Goal: Task Accomplishment & Management: Manage account settings

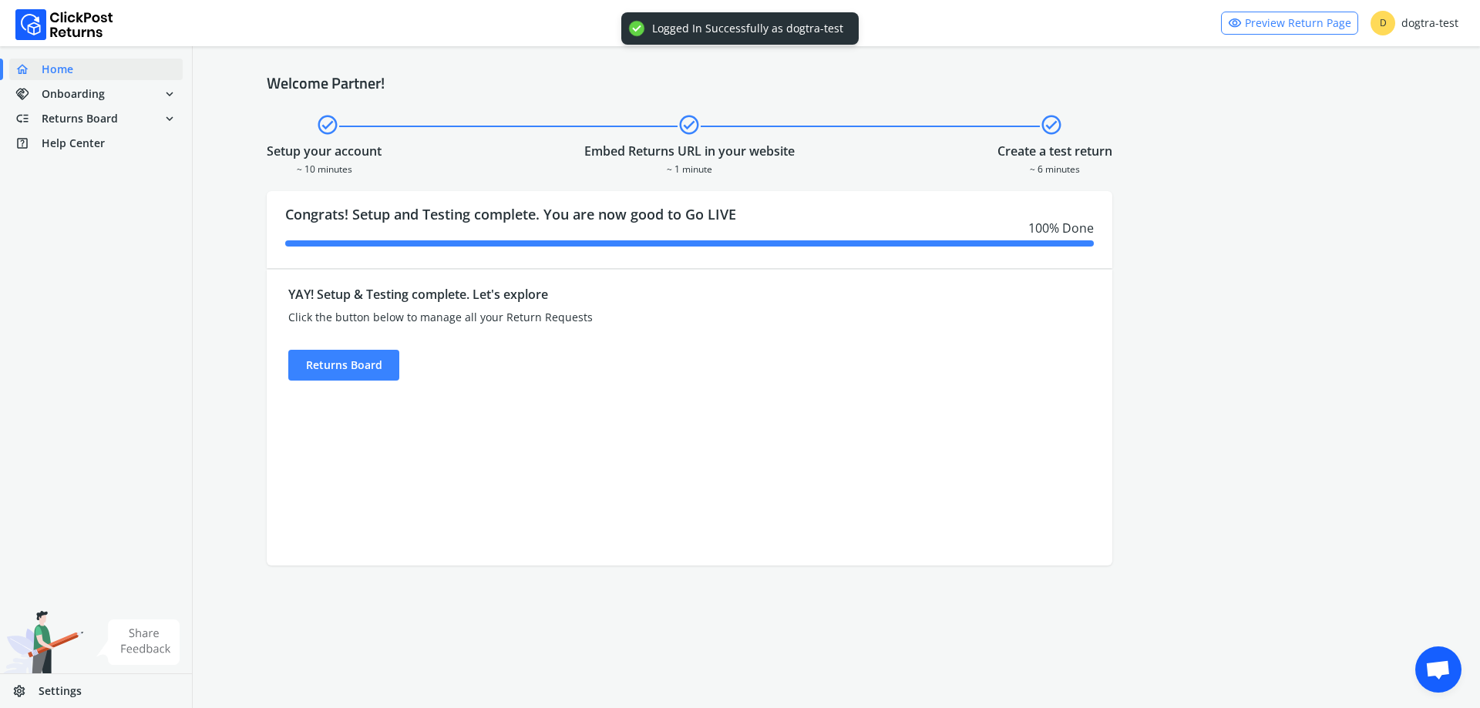
drag, startPoint x: 346, startPoint y: 373, endPoint x: 445, endPoint y: 362, distance: 100.0
click at [347, 373] on div "Returns Board" at bounding box center [343, 365] width 111 height 31
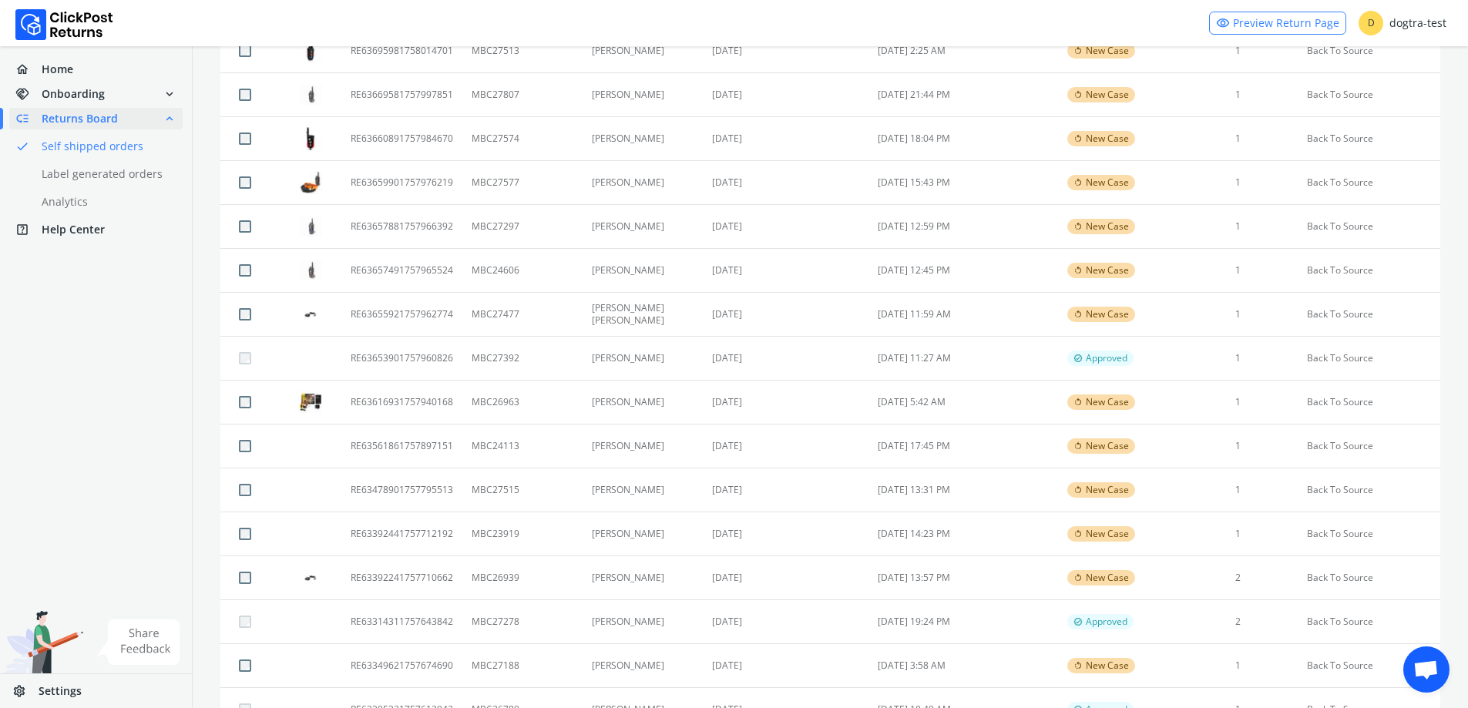
scroll to position [539, 0]
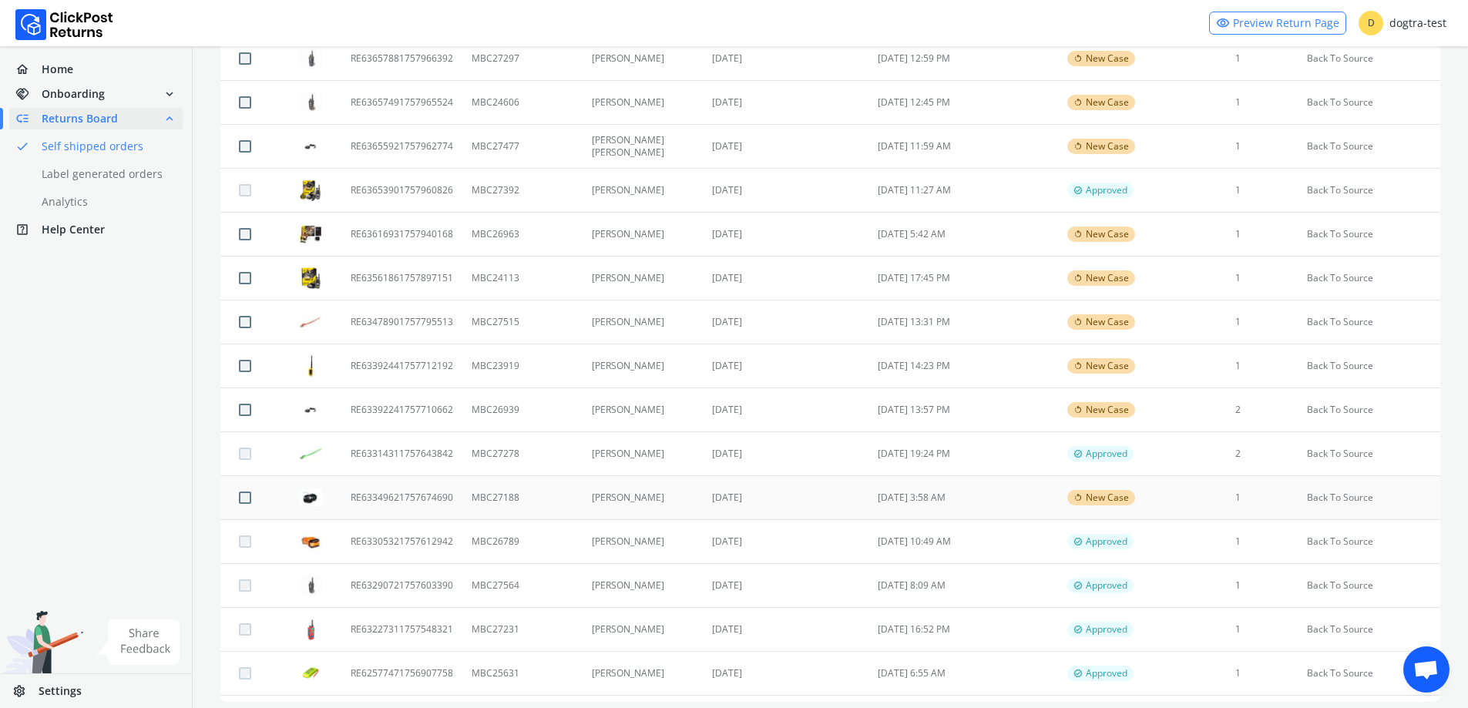
click at [935, 502] on td "[DATE] 3:58 AM" at bounding box center [964, 498] width 190 height 44
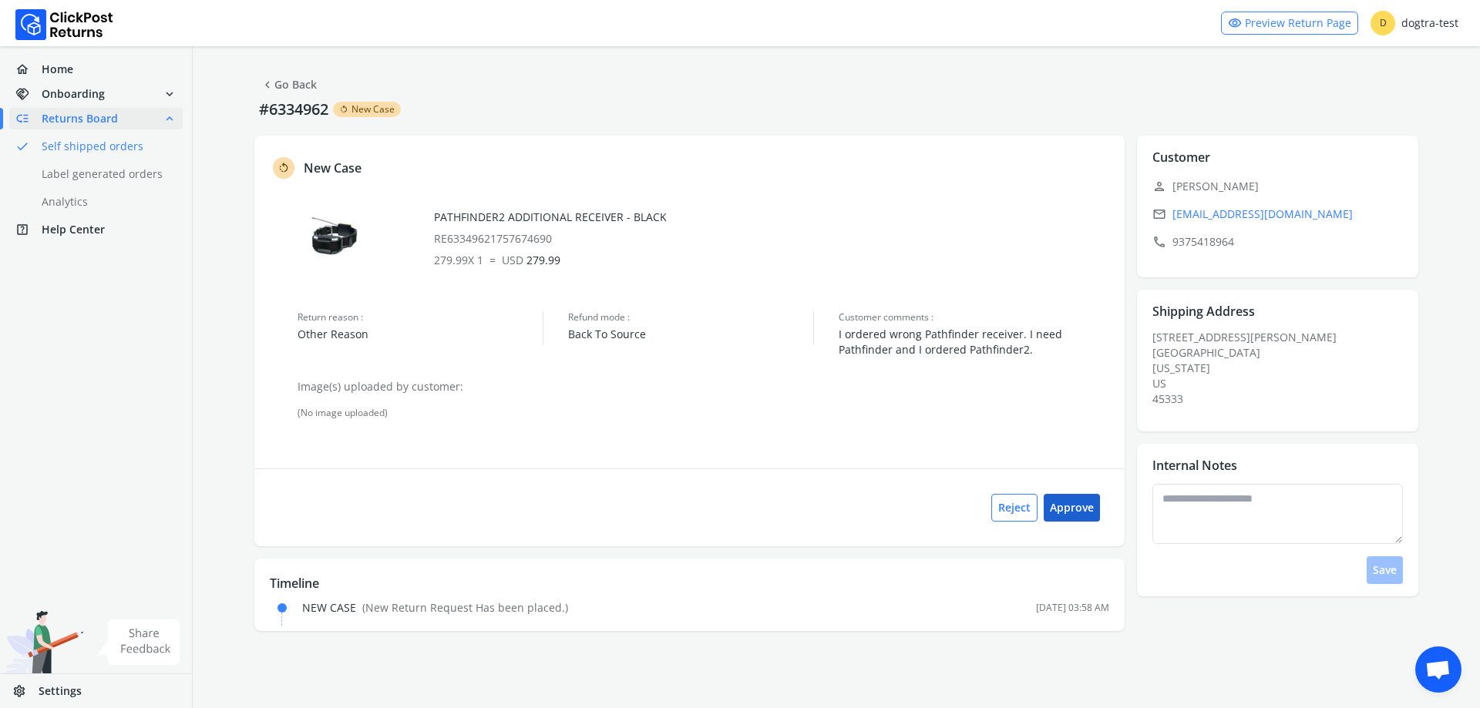
click at [1077, 509] on button "Approve" at bounding box center [1071, 508] width 56 height 28
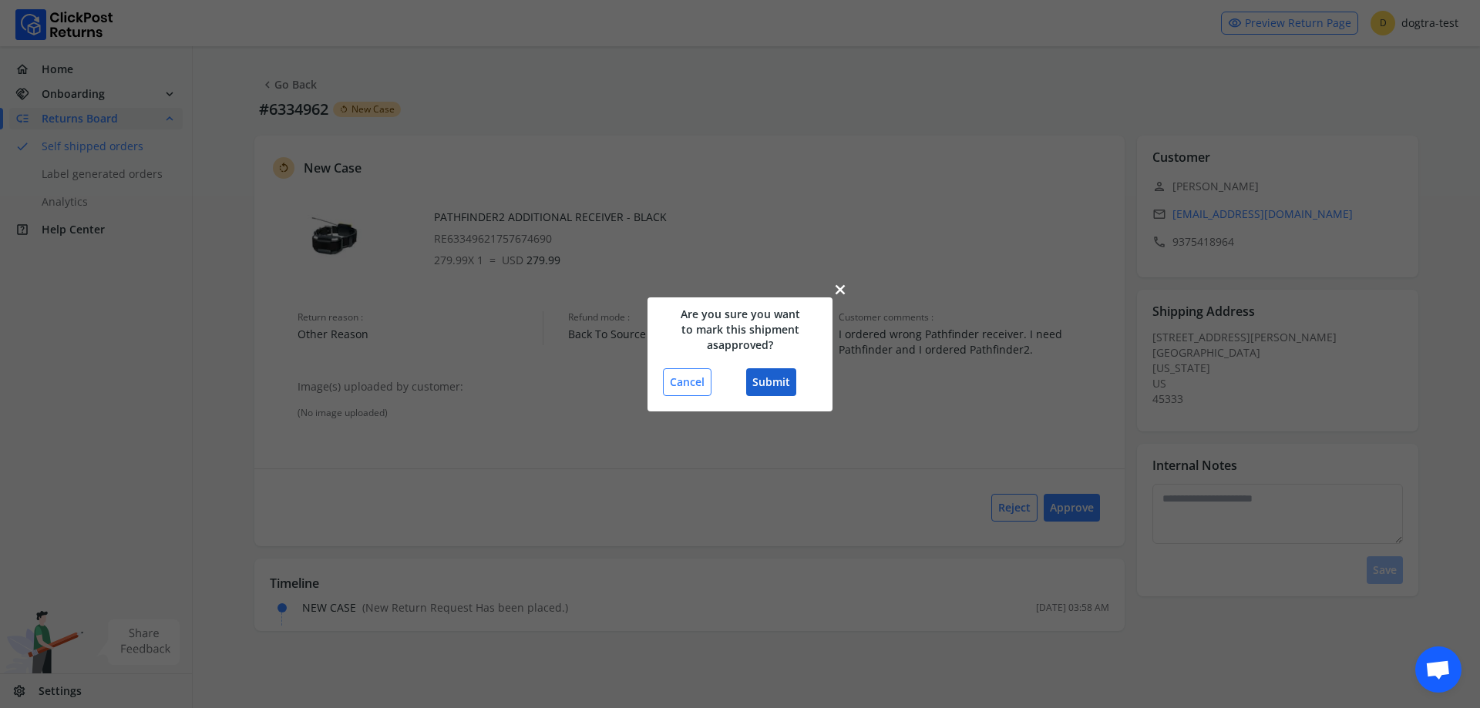
click at [771, 390] on button "Submit" at bounding box center [771, 382] width 50 height 28
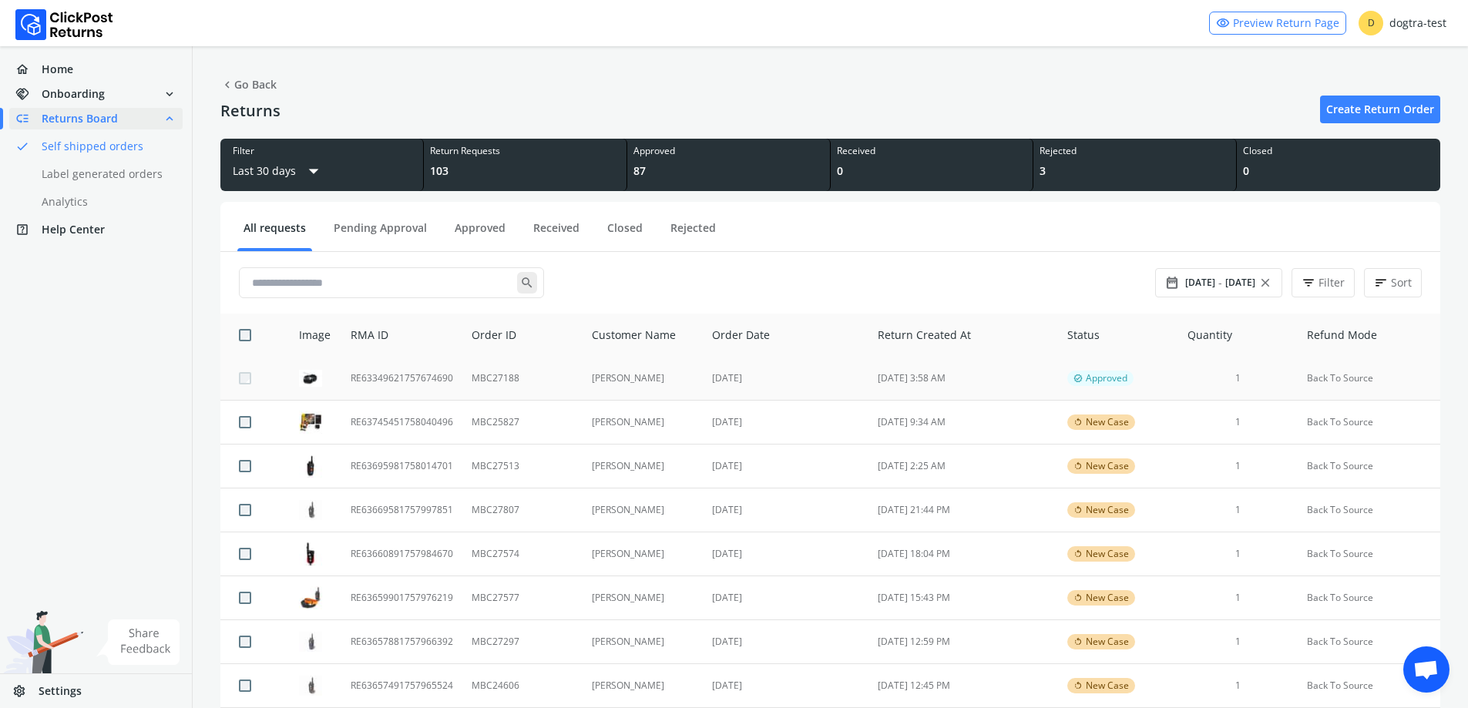
click at [543, 378] on td "MBC27188" at bounding box center [521, 379] width 119 height 44
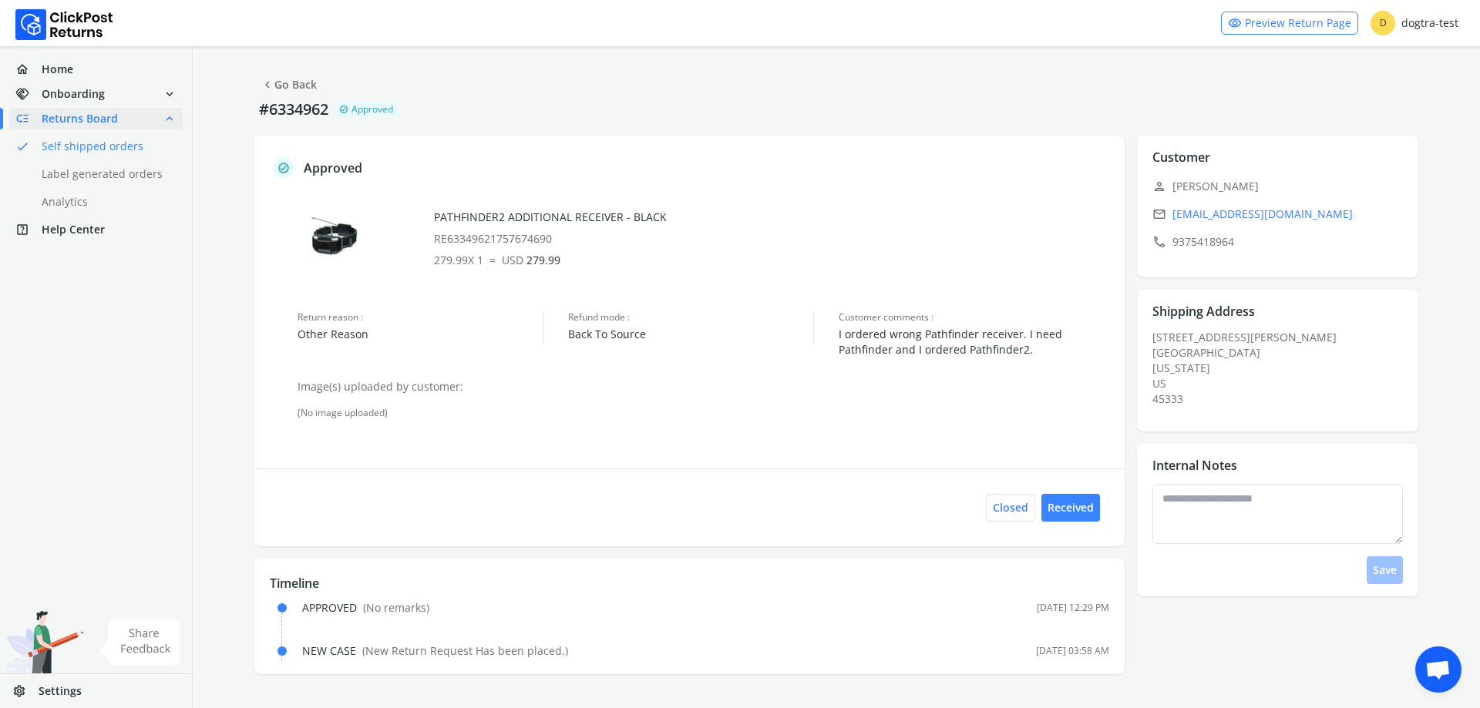
click at [287, 98] on button "chevron_left Go Back" at bounding box center [288, 85] width 69 height 28
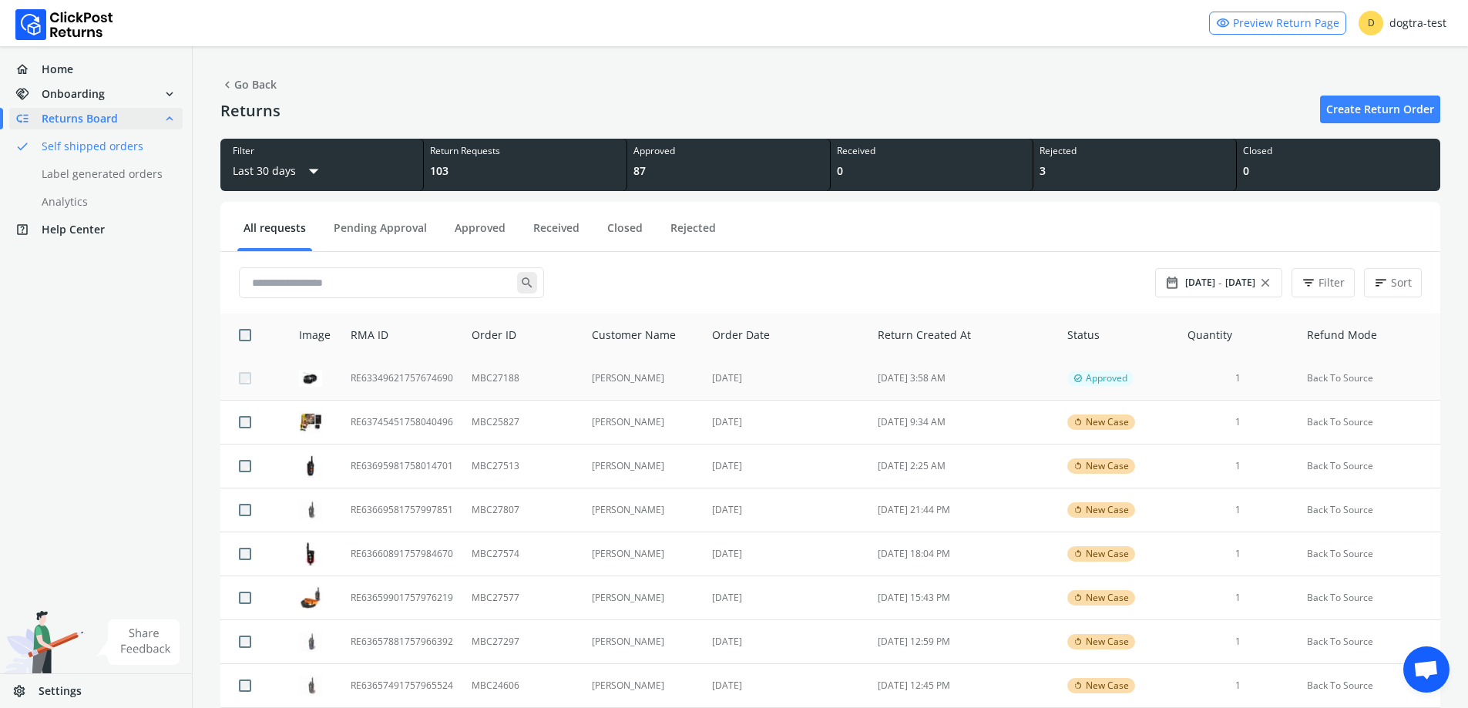
click at [647, 361] on td "[PERSON_NAME]" at bounding box center [643, 379] width 121 height 44
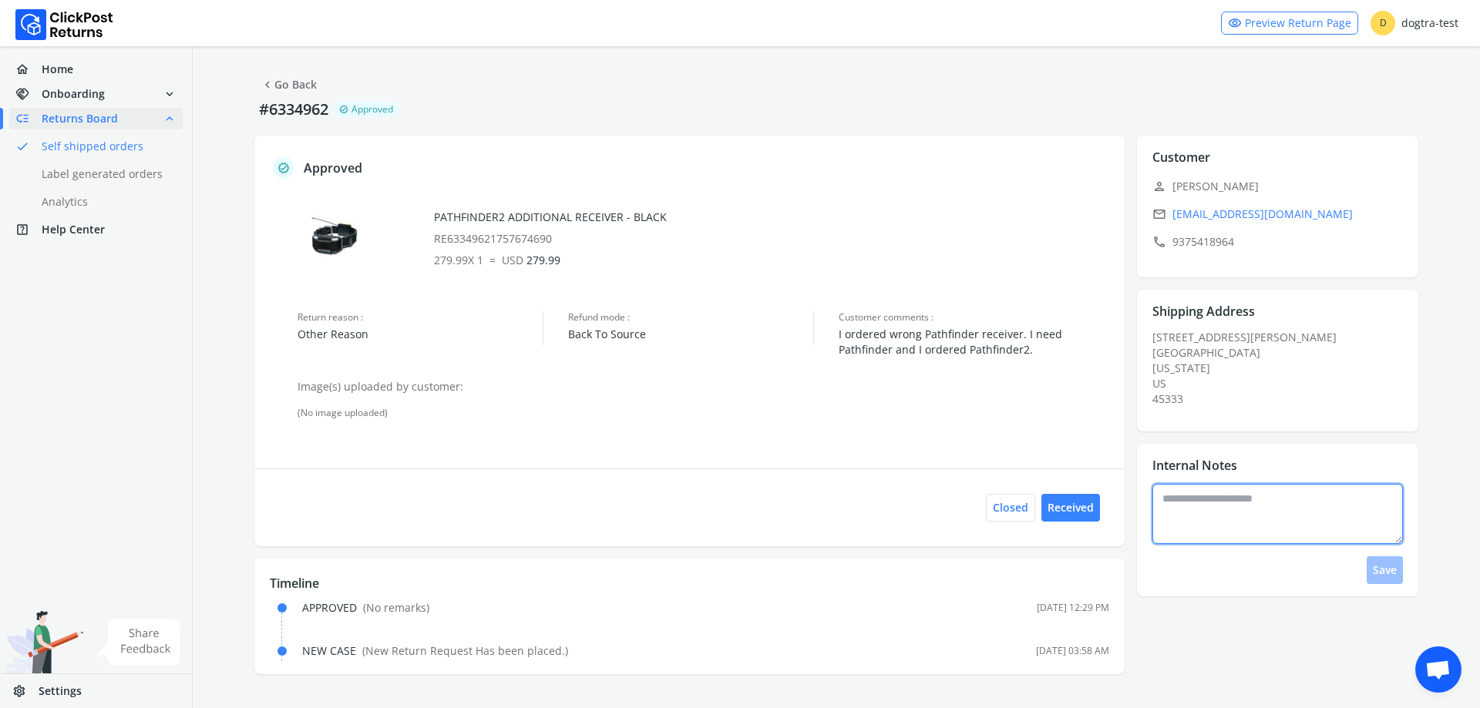
click at [1196, 533] on textarea at bounding box center [1277, 514] width 251 height 60
type textarea "**********"
click at [1386, 569] on button "Save" at bounding box center [1384, 570] width 36 height 28
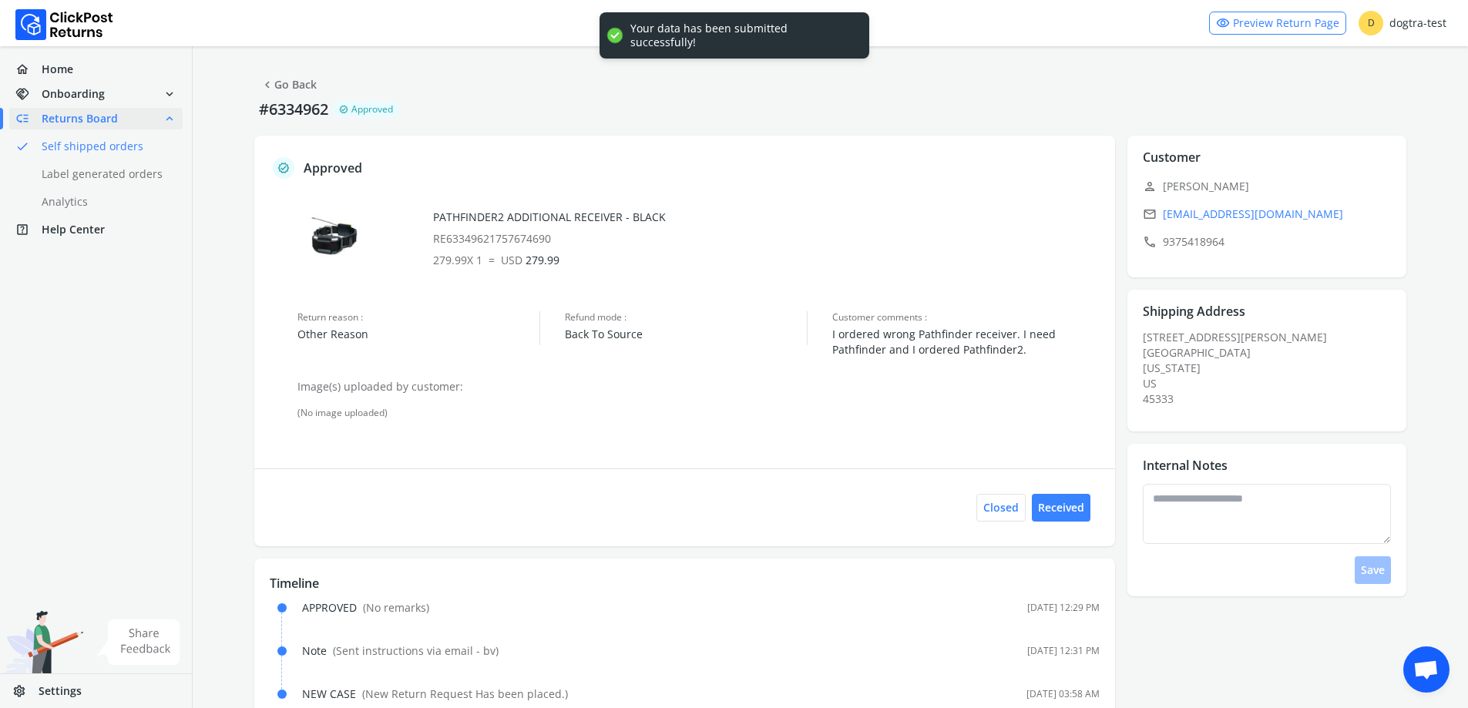
click at [286, 78] on link "chevron_left Go Back" at bounding box center [288, 85] width 56 height 22
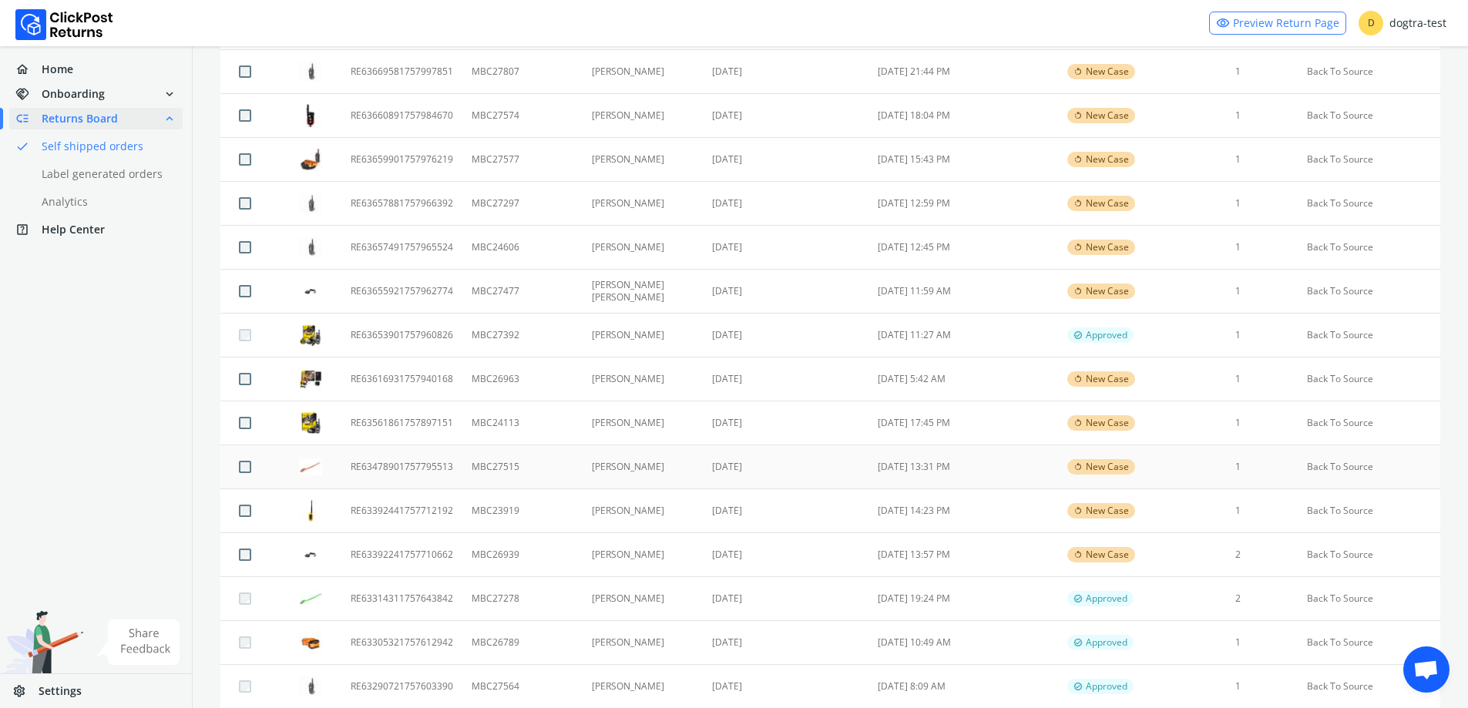
scroll to position [462, 0]
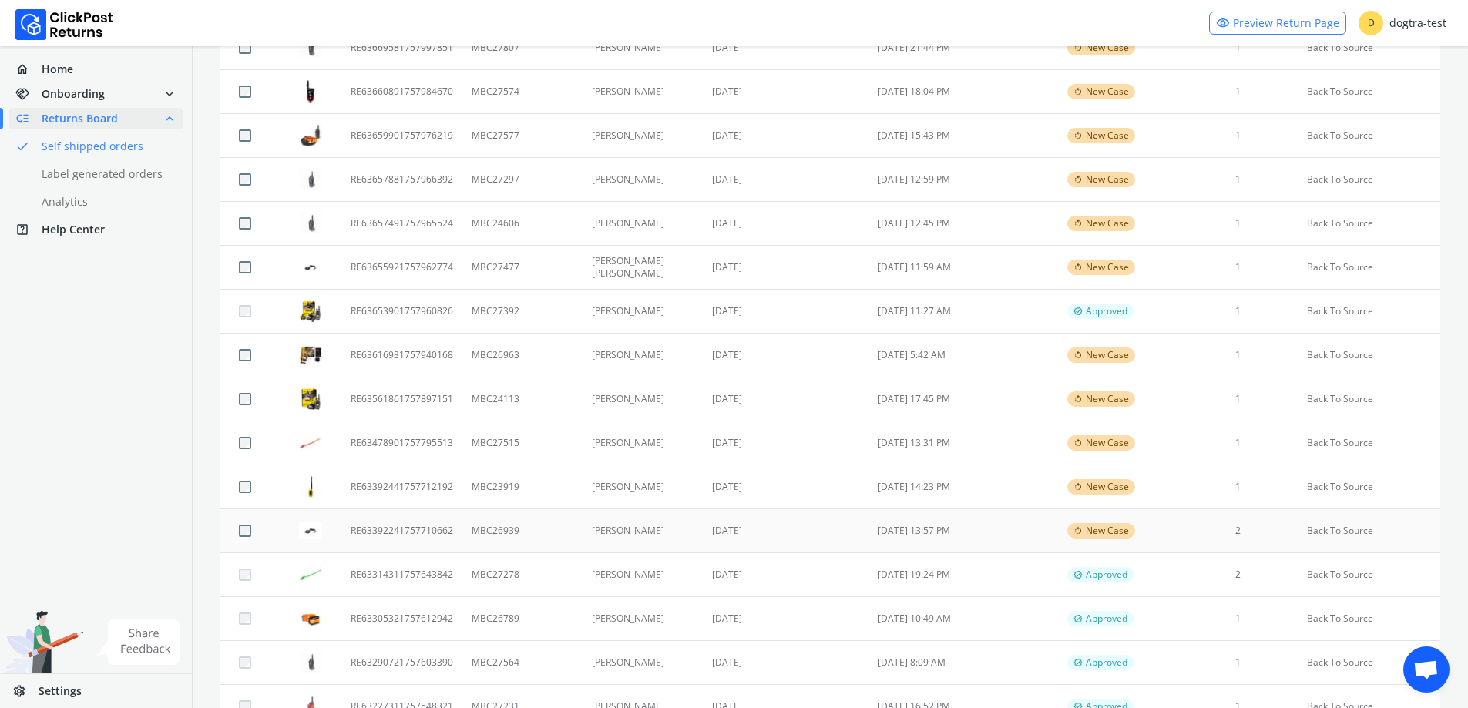
click at [687, 533] on td "[PERSON_NAME]" at bounding box center [643, 531] width 121 height 44
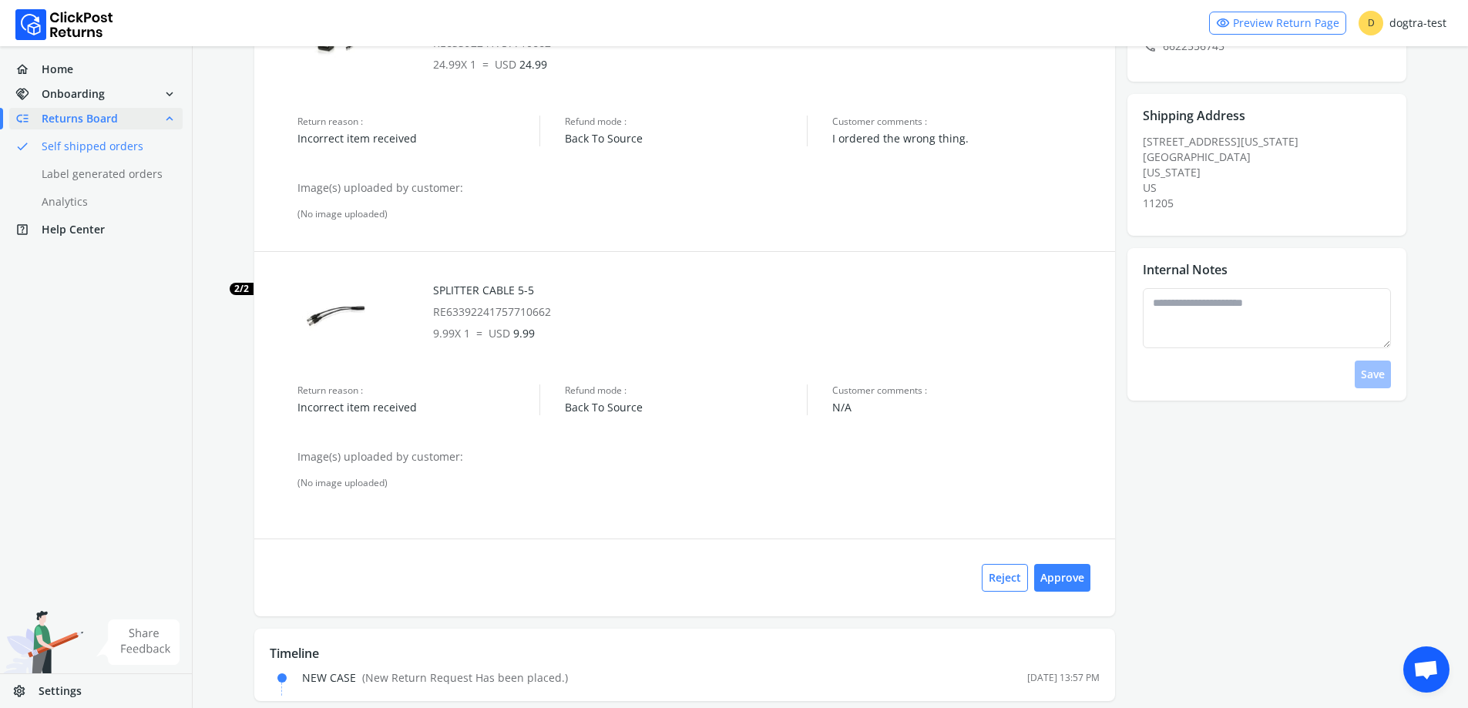
scroll to position [213, 0]
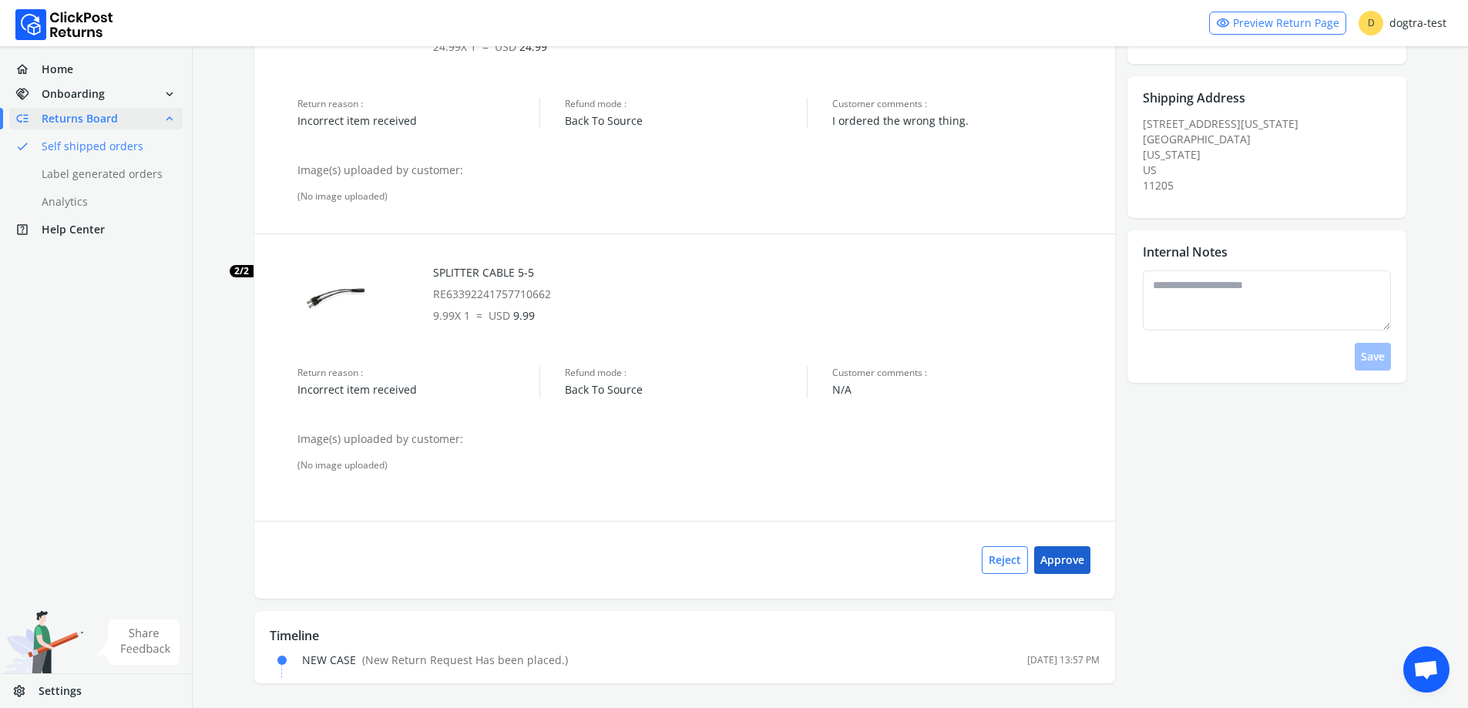
click at [1069, 556] on button "Approve" at bounding box center [1062, 560] width 56 height 28
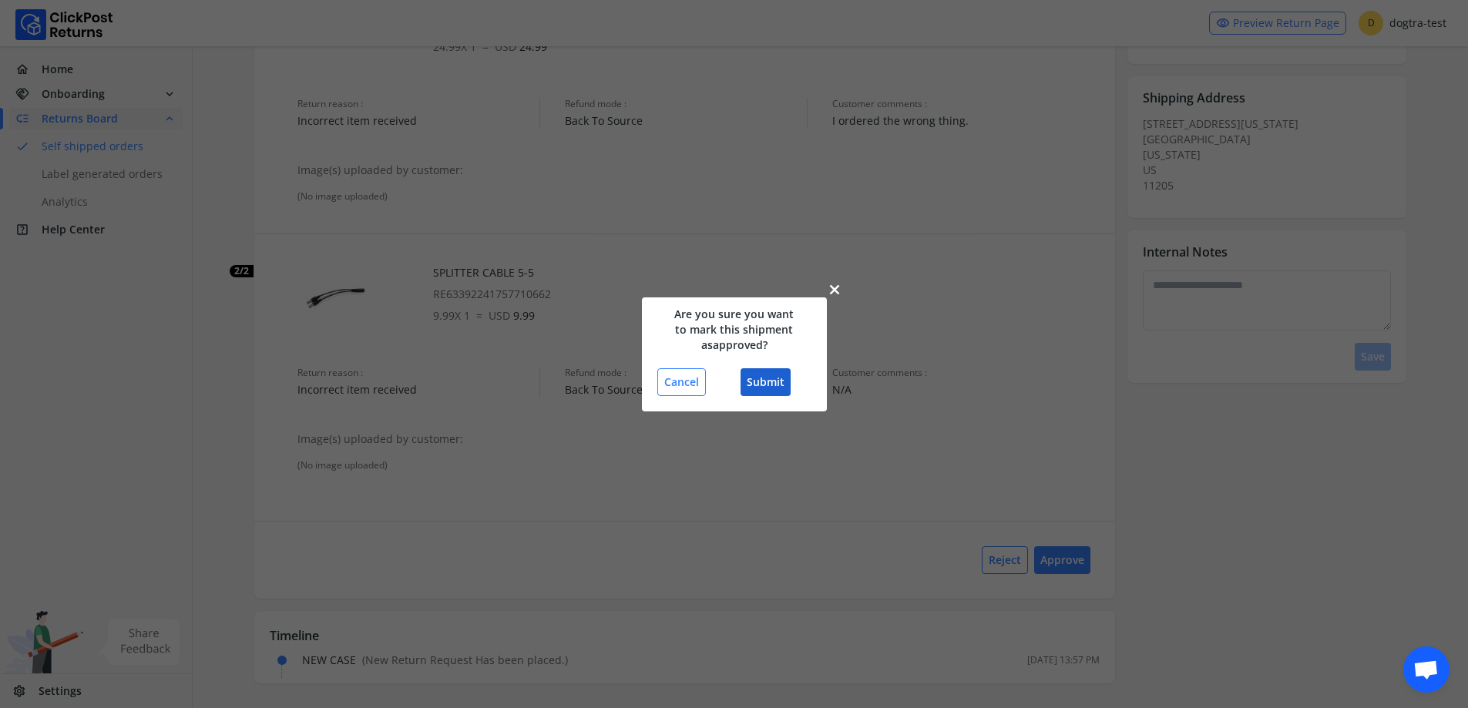
click at [773, 395] on button "Submit" at bounding box center [766, 382] width 50 height 28
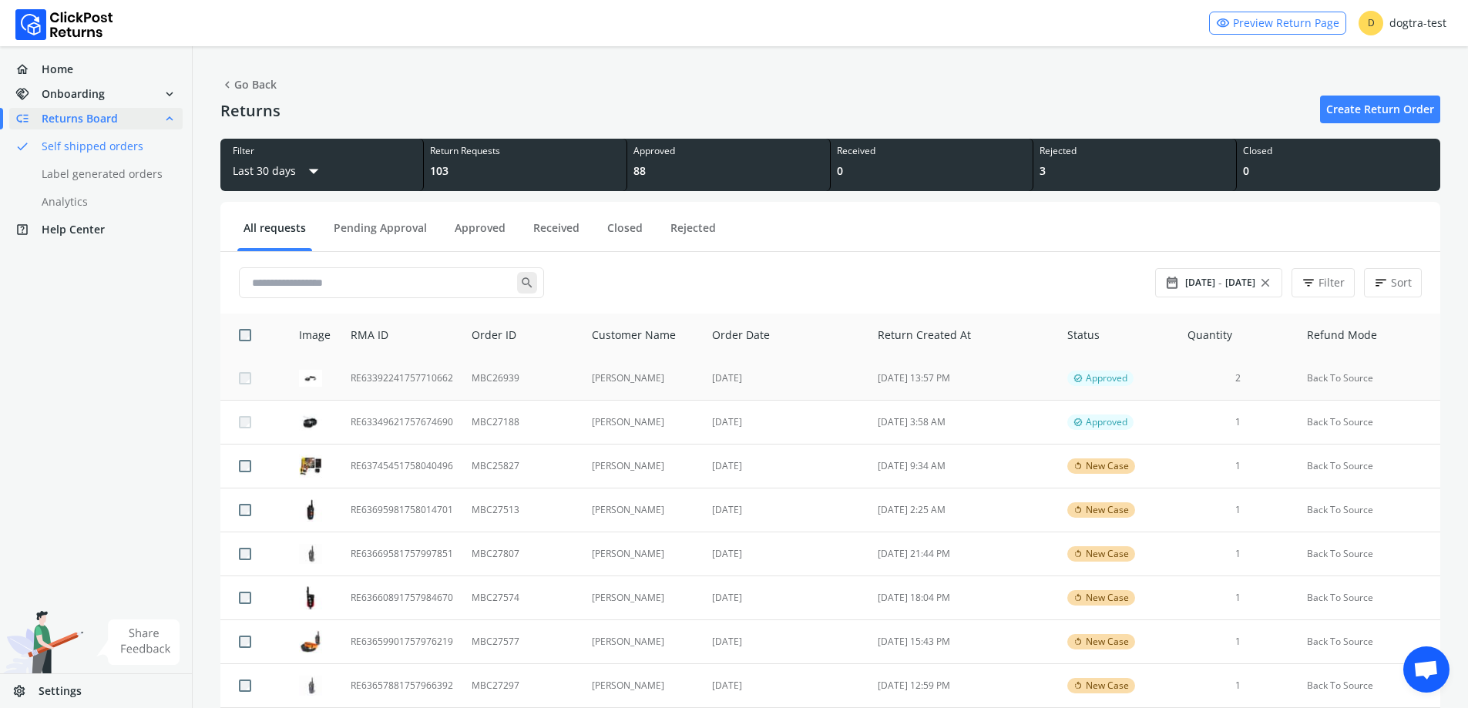
click at [593, 382] on td "[PERSON_NAME]" at bounding box center [643, 379] width 121 height 44
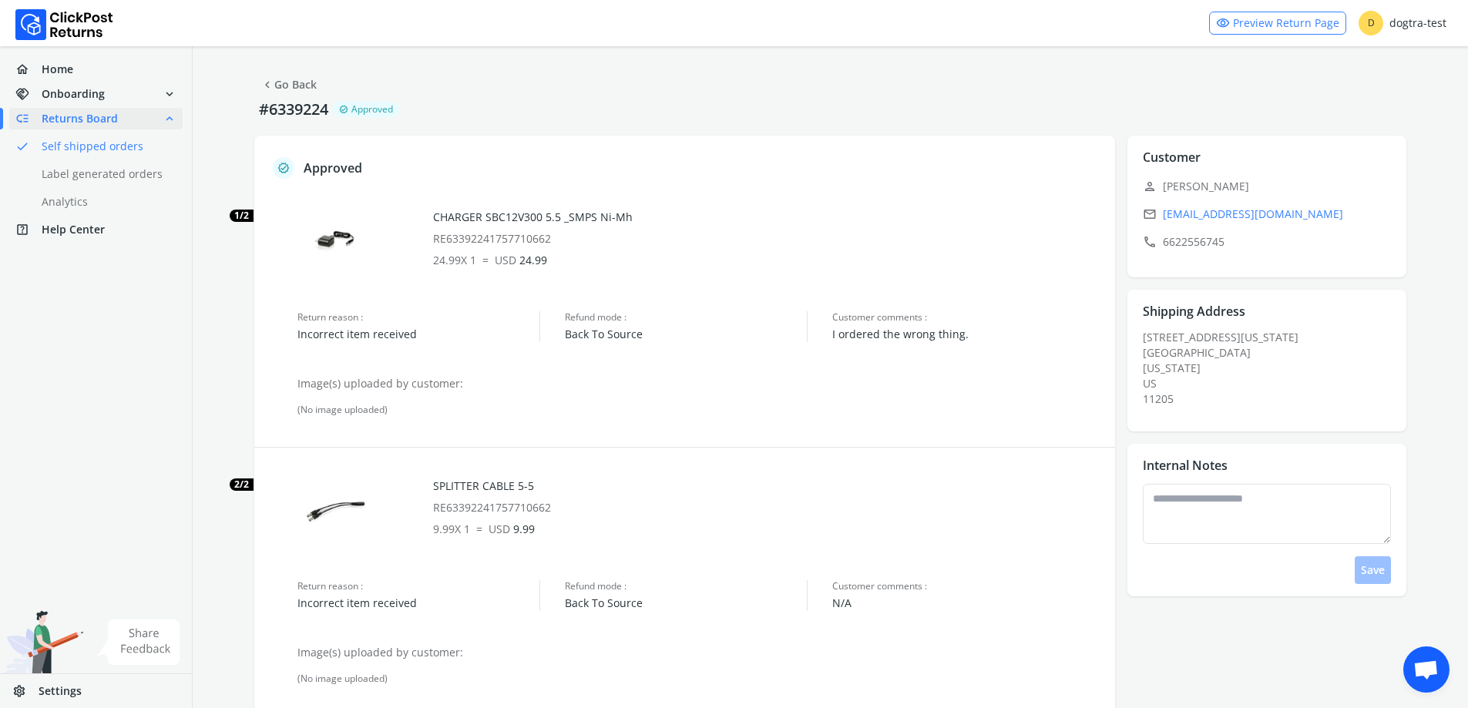
click at [311, 77] on link "chevron_left Go Back" at bounding box center [288, 85] width 56 height 22
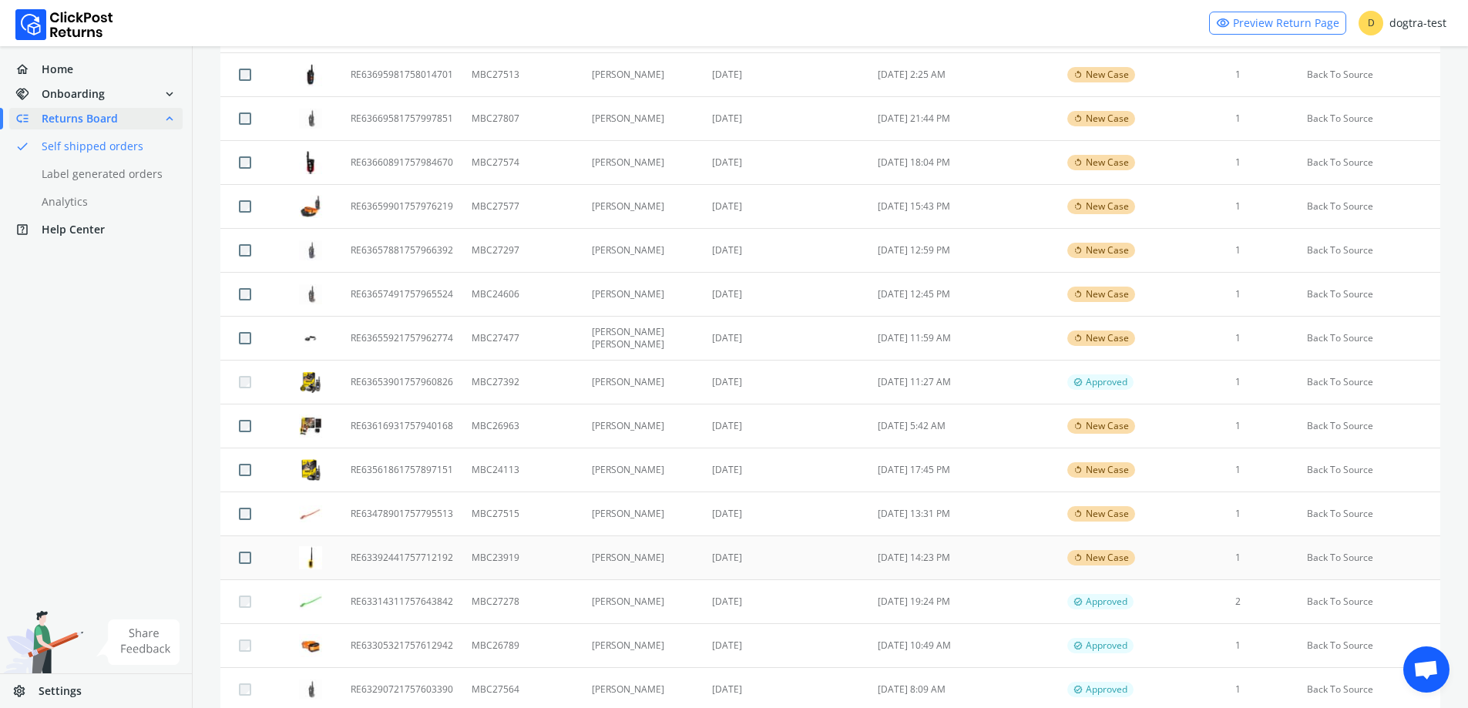
scroll to position [462, 0]
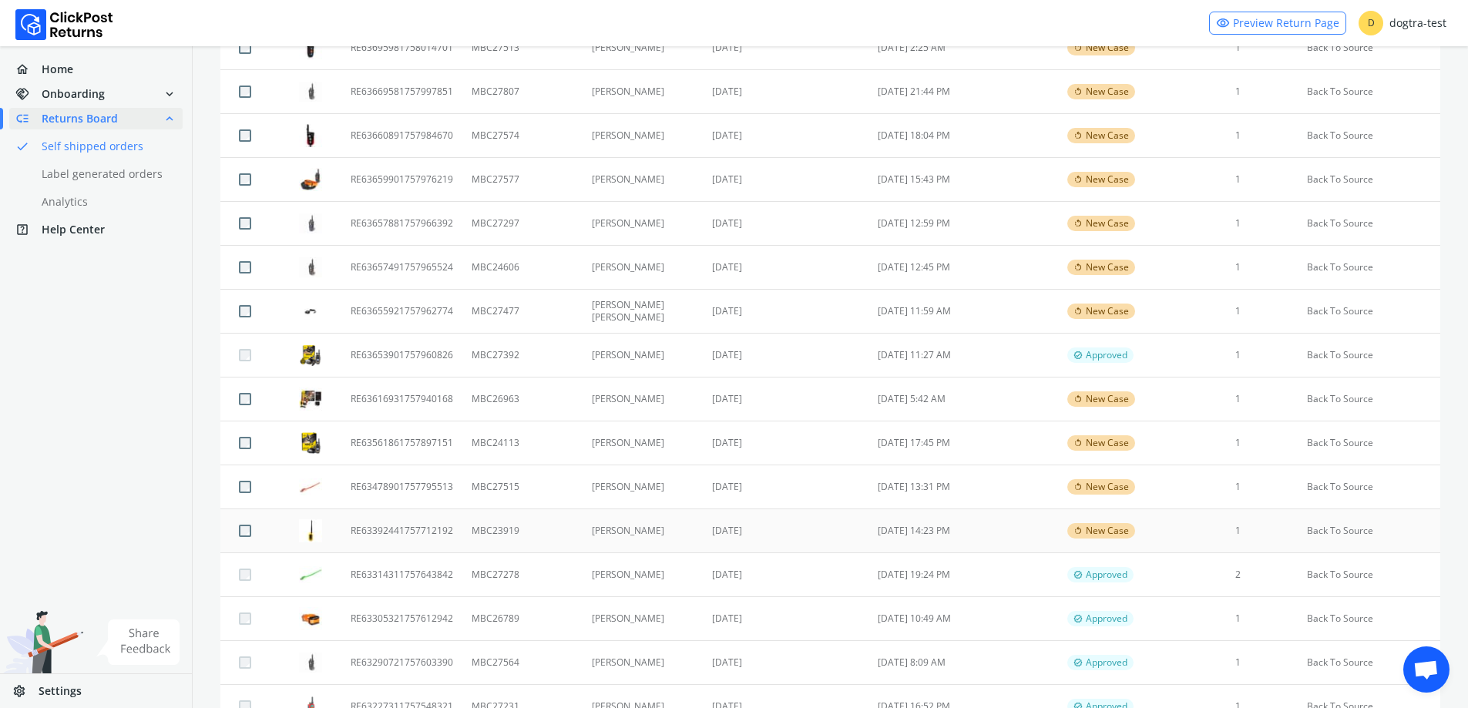
click at [918, 534] on td "[DATE] 14:23 PM" at bounding box center [964, 531] width 190 height 44
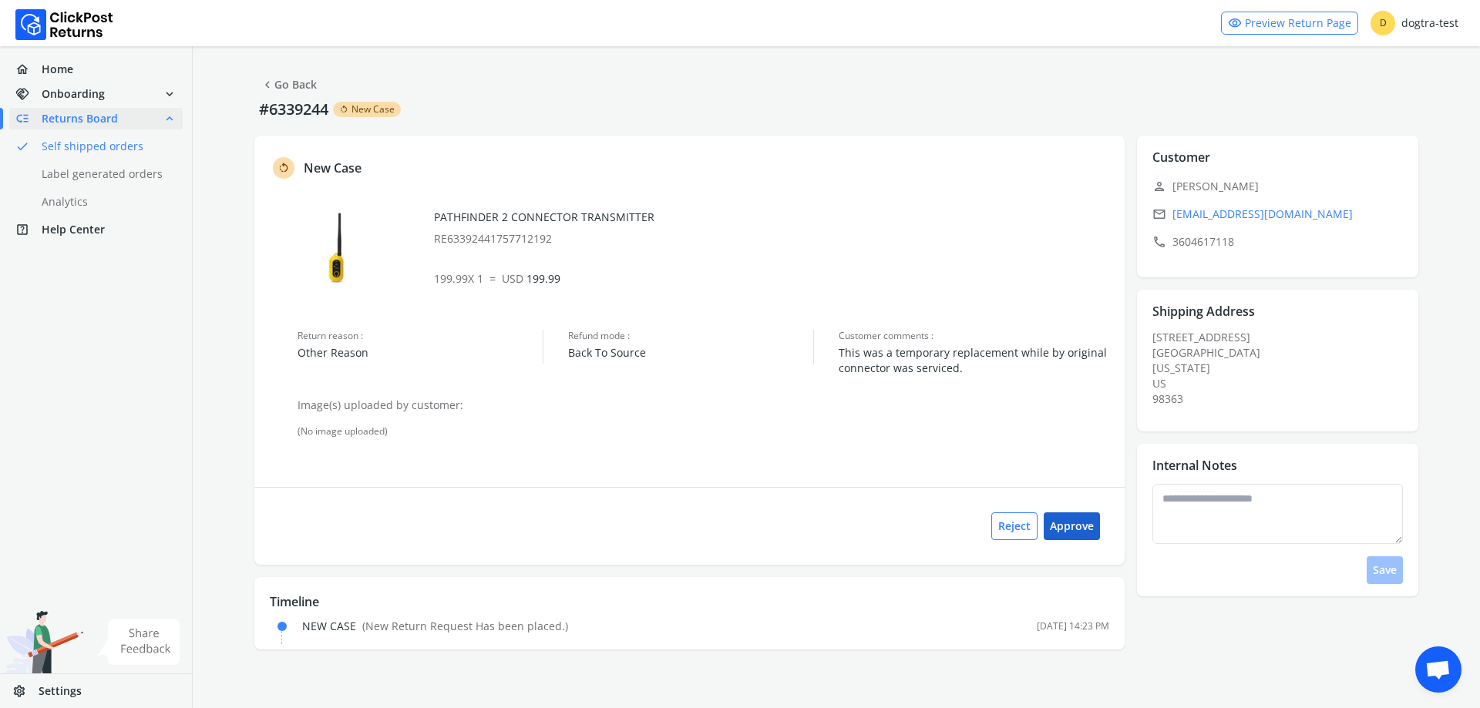
click at [1074, 531] on button "Approve" at bounding box center [1071, 526] width 56 height 28
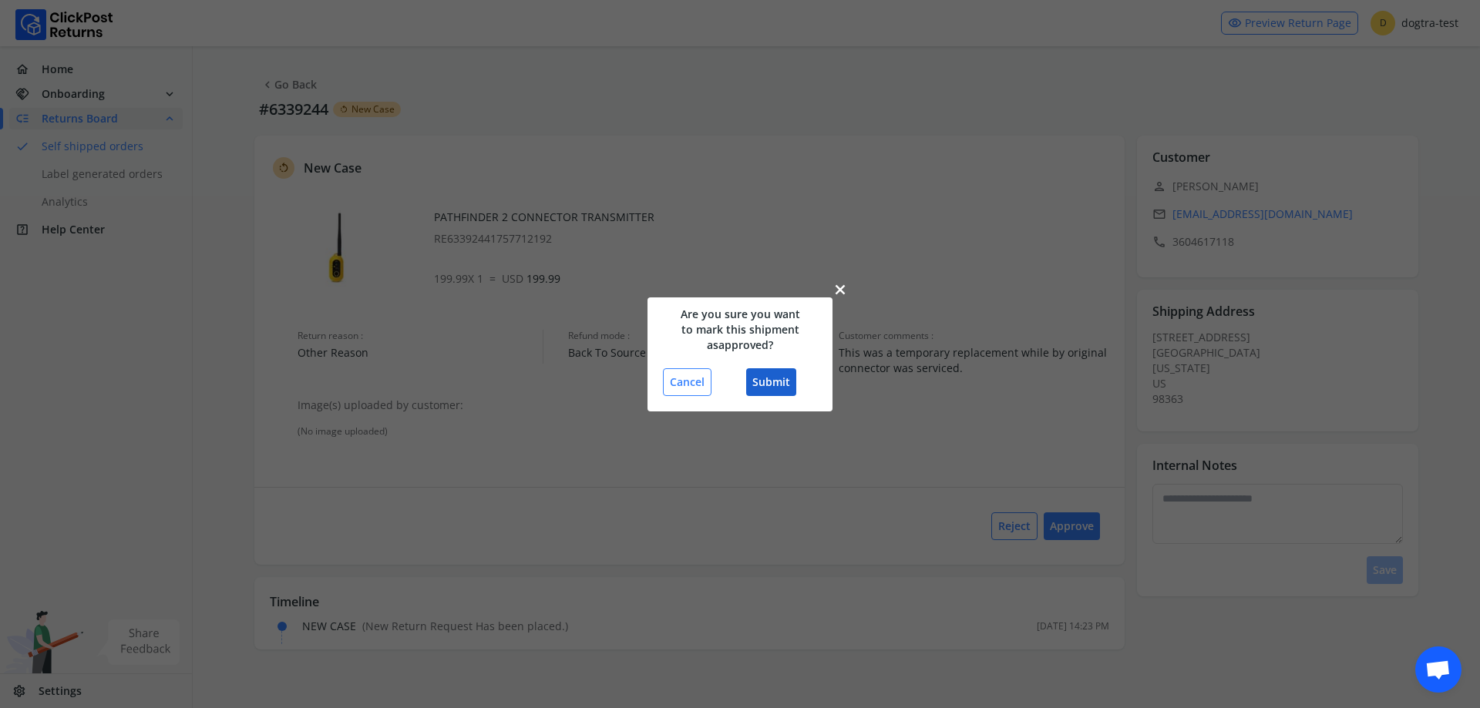
click at [753, 378] on button "Submit" at bounding box center [771, 382] width 50 height 28
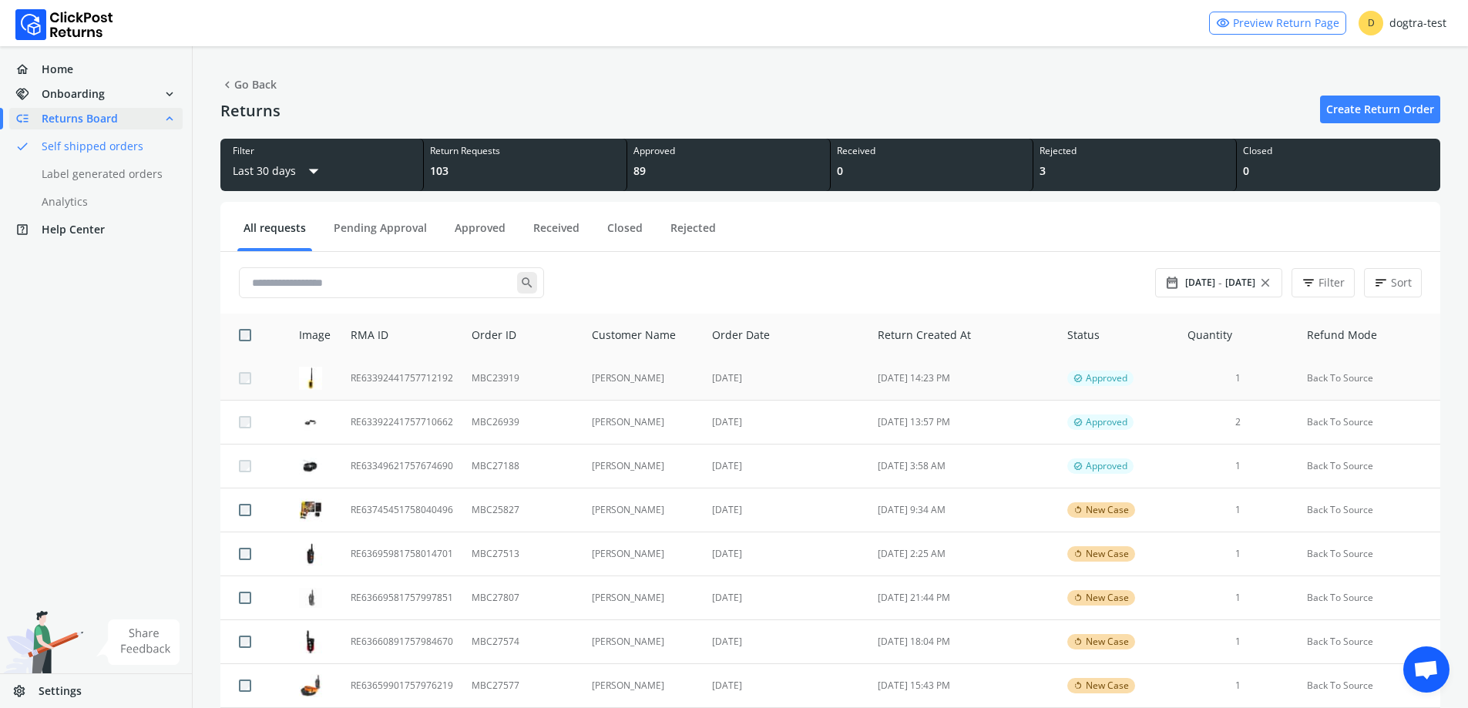
click at [511, 387] on td "MBC23919" at bounding box center [521, 379] width 119 height 44
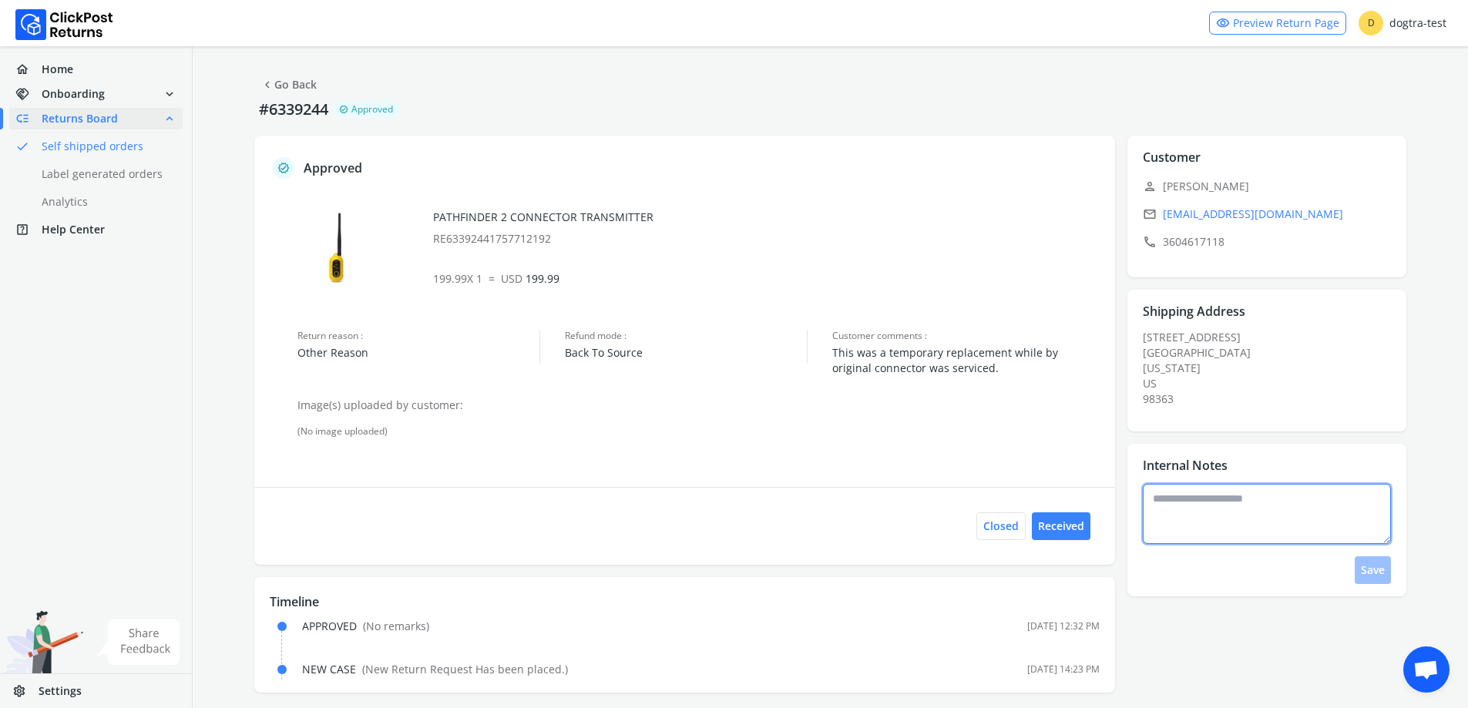
click at [1224, 531] on textarea at bounding box center [1267, 514] width 248 height 60
type textarea "**********"
click at [1376, 583] on button "Save" at bounding box center [1373, 570] width 36 height 28
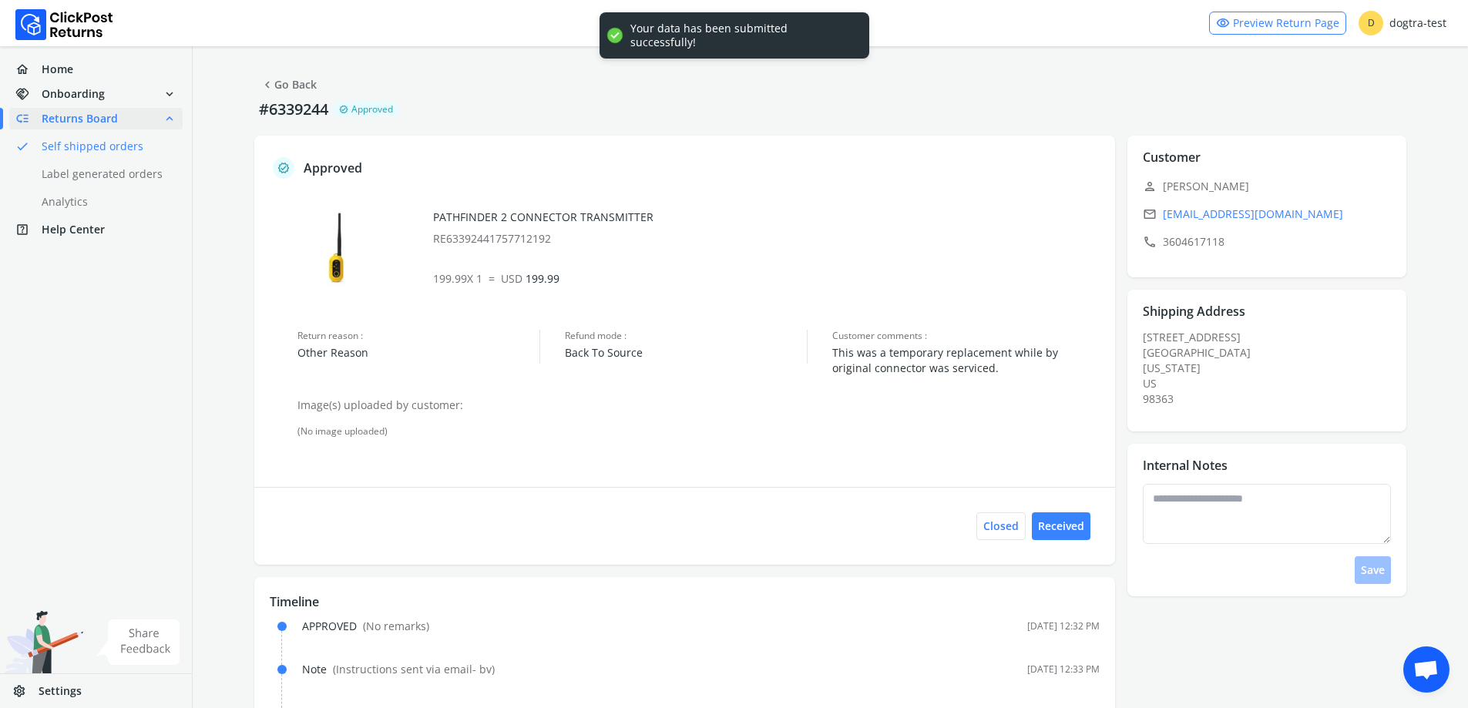
click at [277, 79] on link "chevron_left Go Back" at bounding box center [288, 85] width 56 height 22
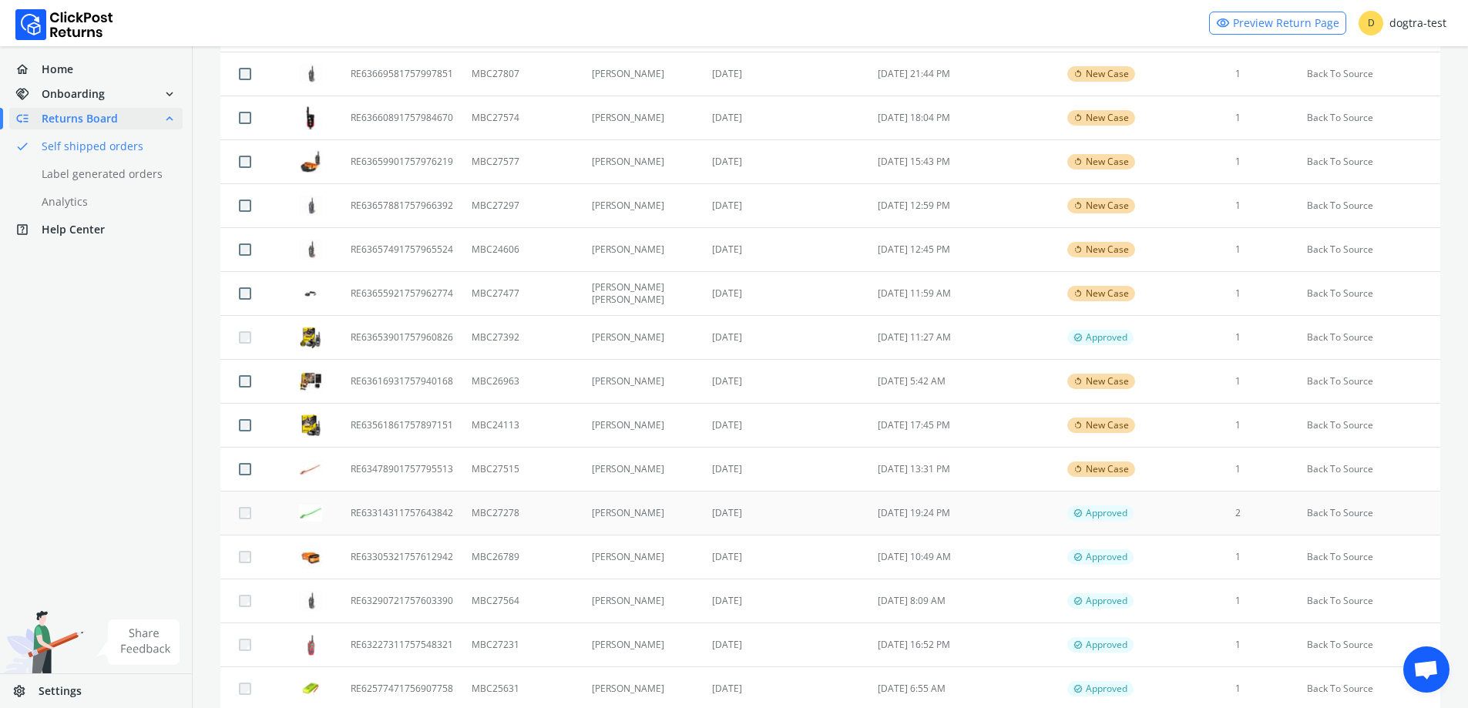
scroll to position [598, 0]
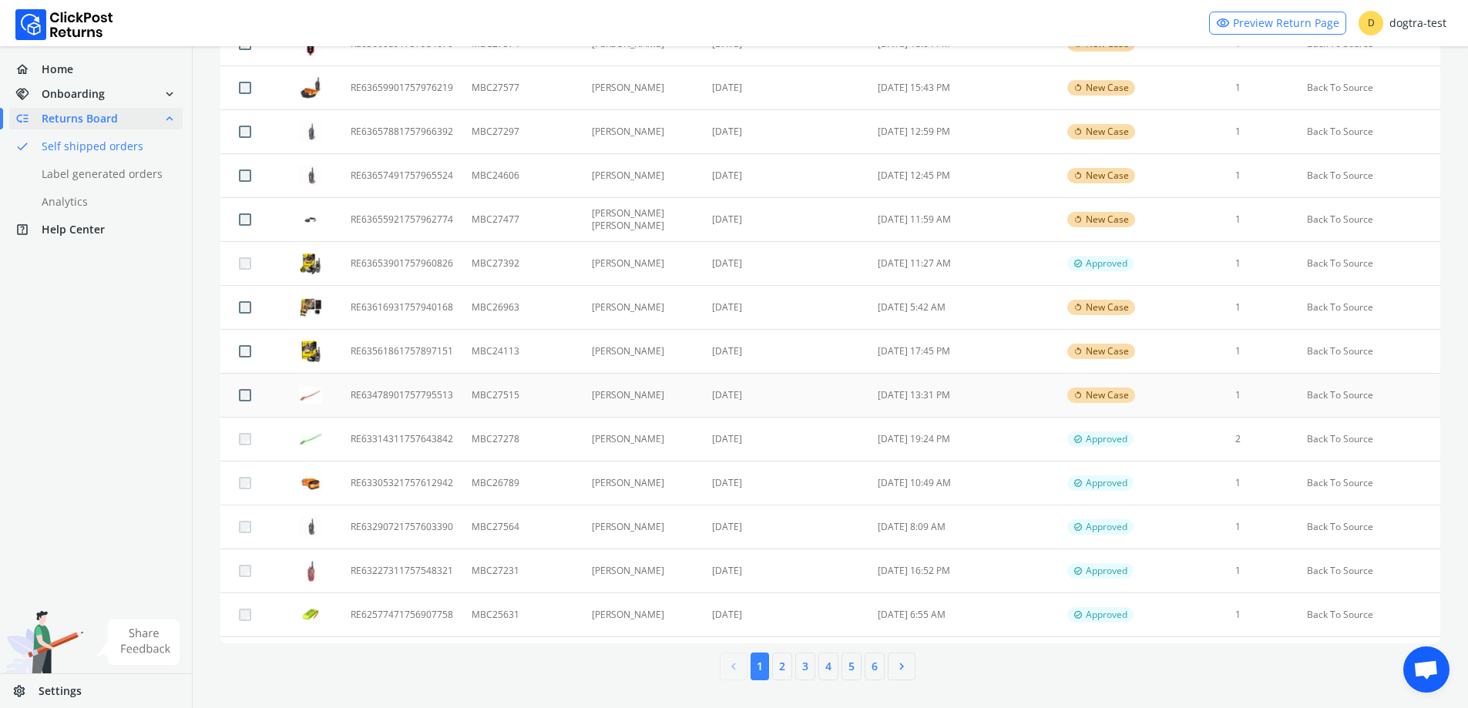
click at [831, 398] on td "[DATE]" at bounding box center [786, 396] width 166 height 44
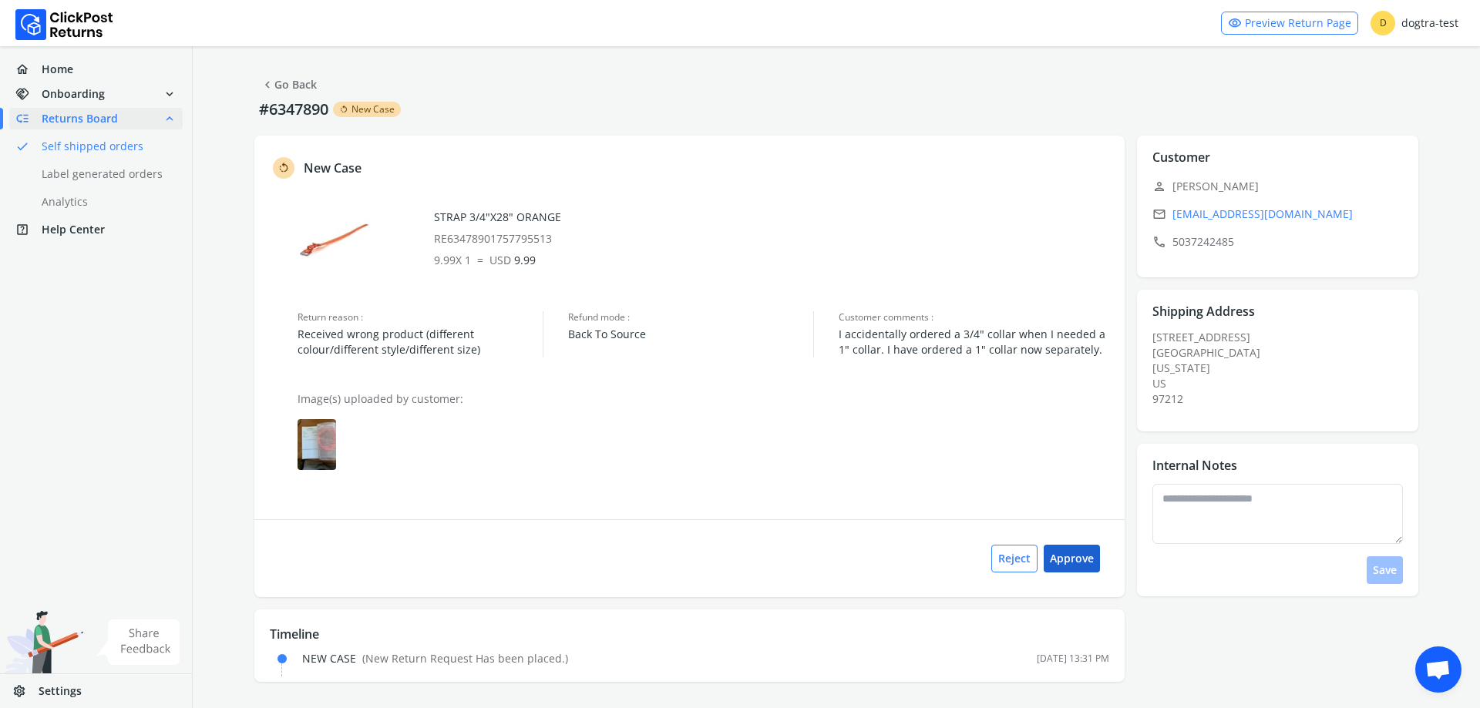
click at [1070, 556] on button "Approve" at bounding box center [1071, 559] width 56 height 28
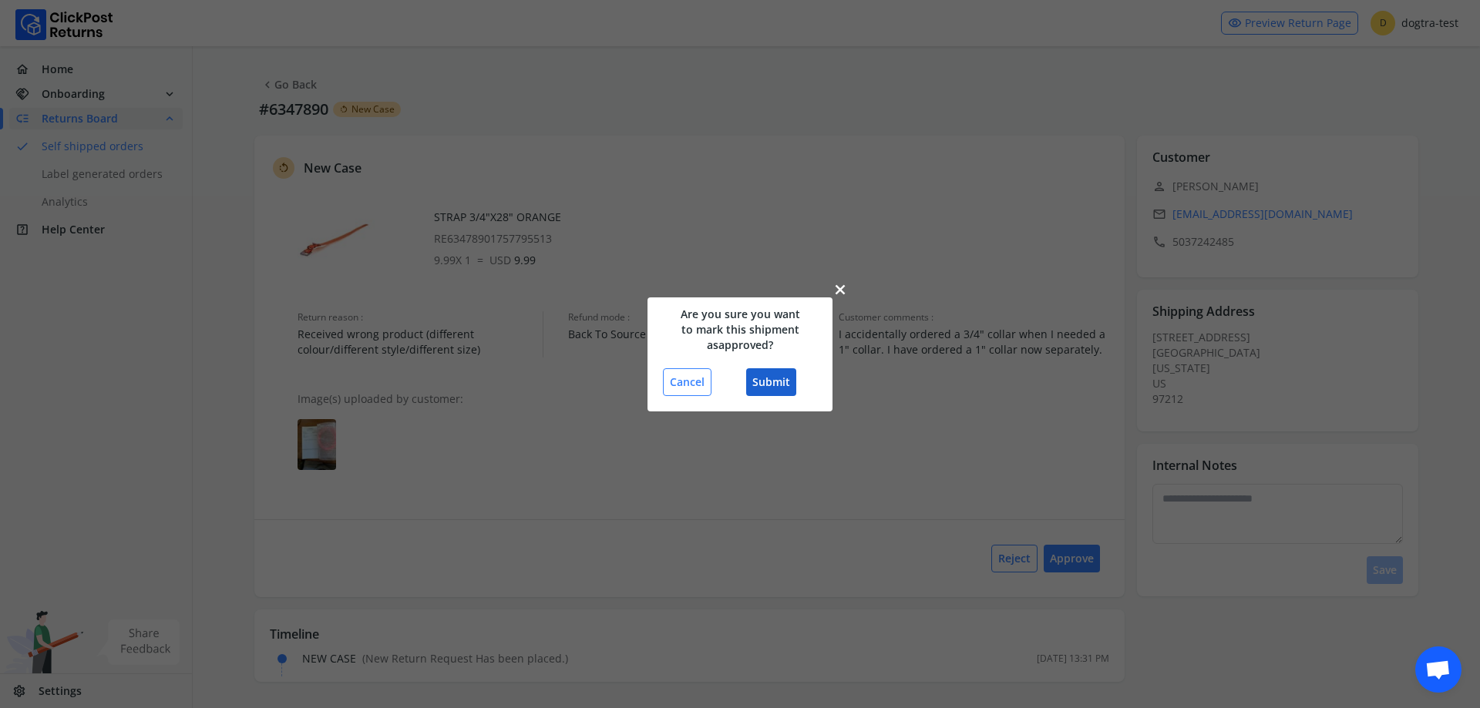
click at [760, 372] on button "Submit" at bounding box center [771, 382] width 50 height 28
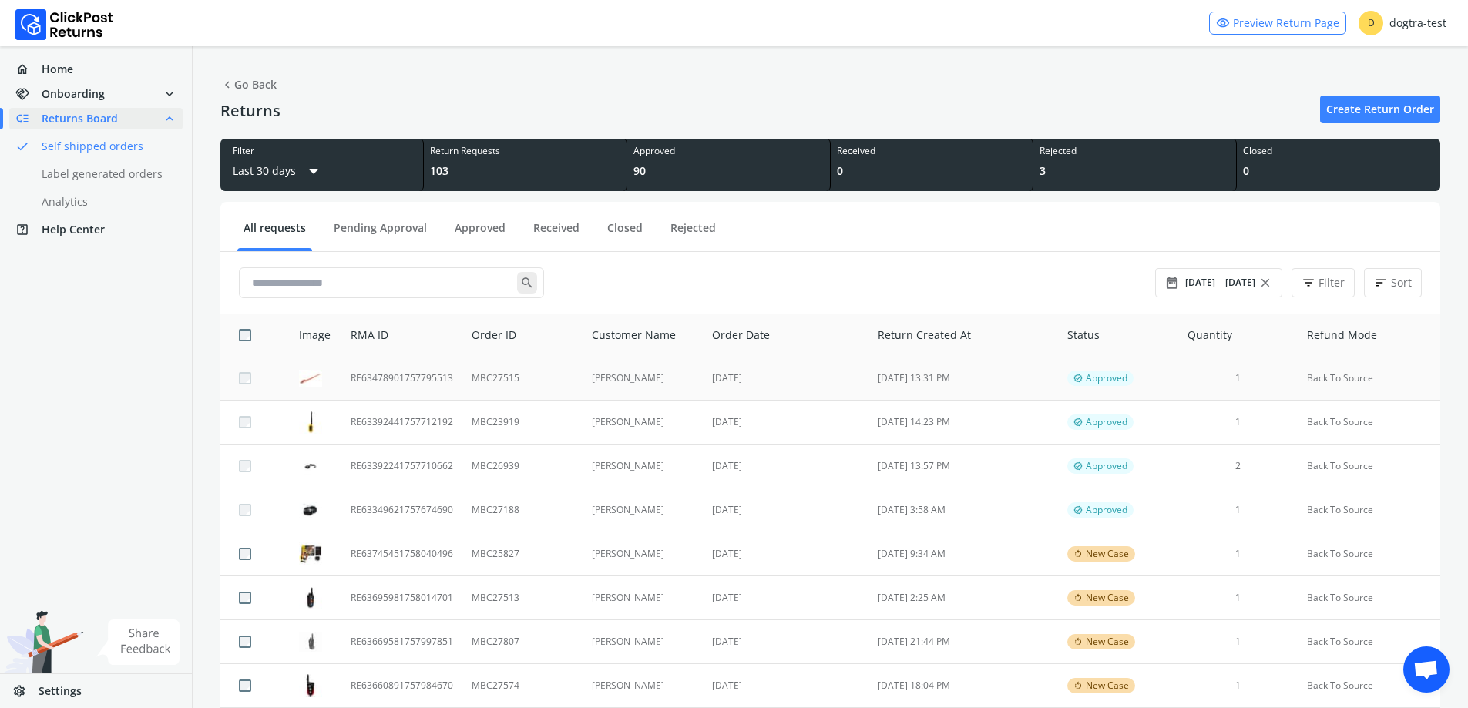
click at [486, 373] on td "MBC27515" at bounding box center [521, 379] width 119 height 44
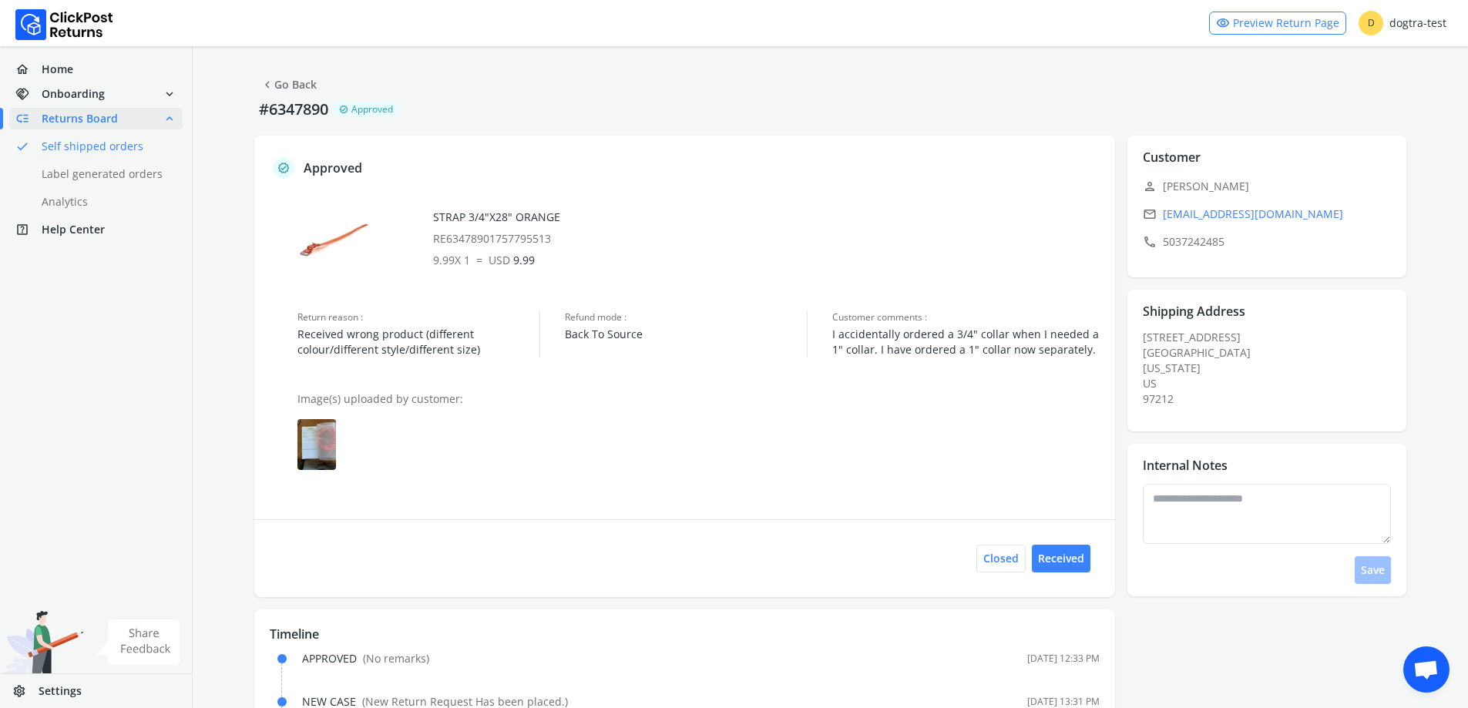
click at [1197, 478] on div "Internal Notes edit Save" at bounding box center [1266, 520] width 279 height 153
click at [1214, 506] on textarea at bounding box center [1267, 514] width 248 height 60
type textarea "**********"
click at [1356, 566] on button "Save" at bounding box center [1373, 570] width 36 height 28
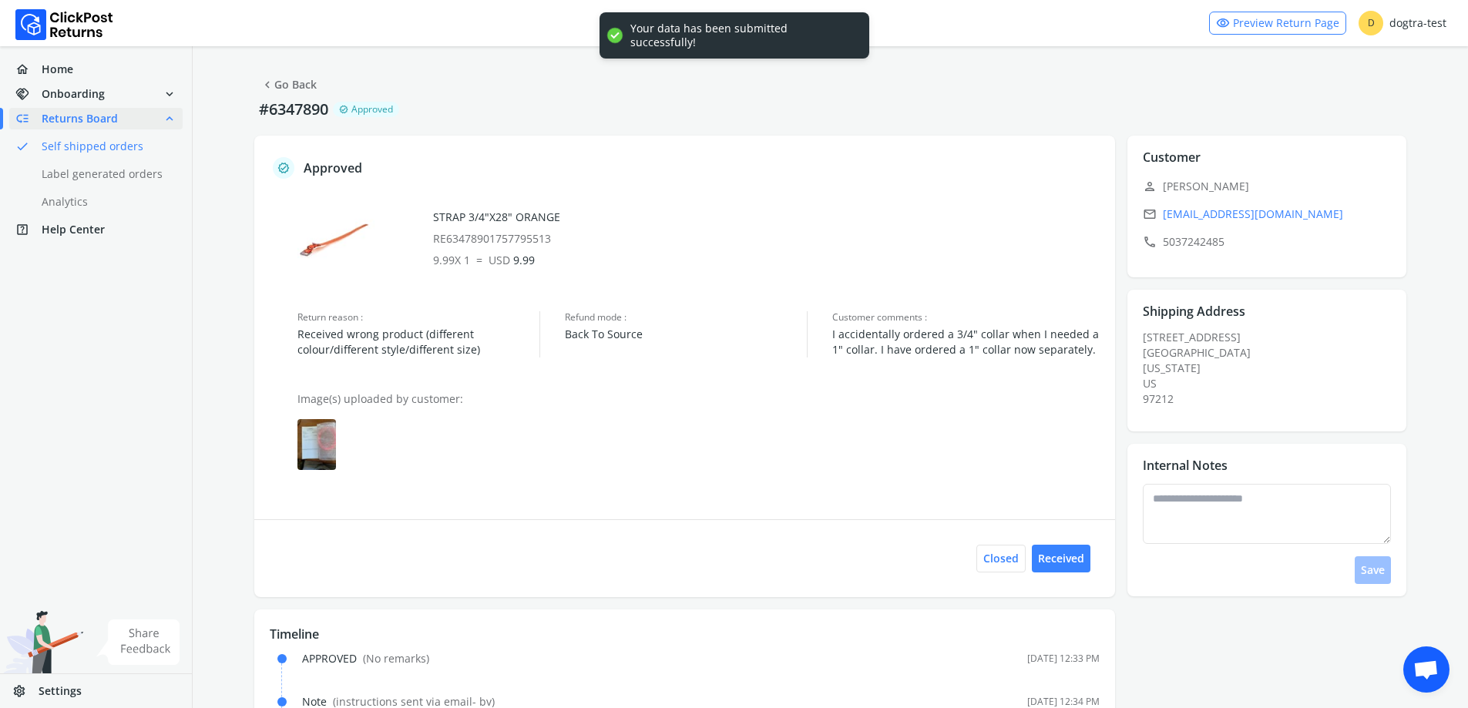
click at [273, 79] on span "chevron_left" at bounding box center [267, 85] width 14 height 22
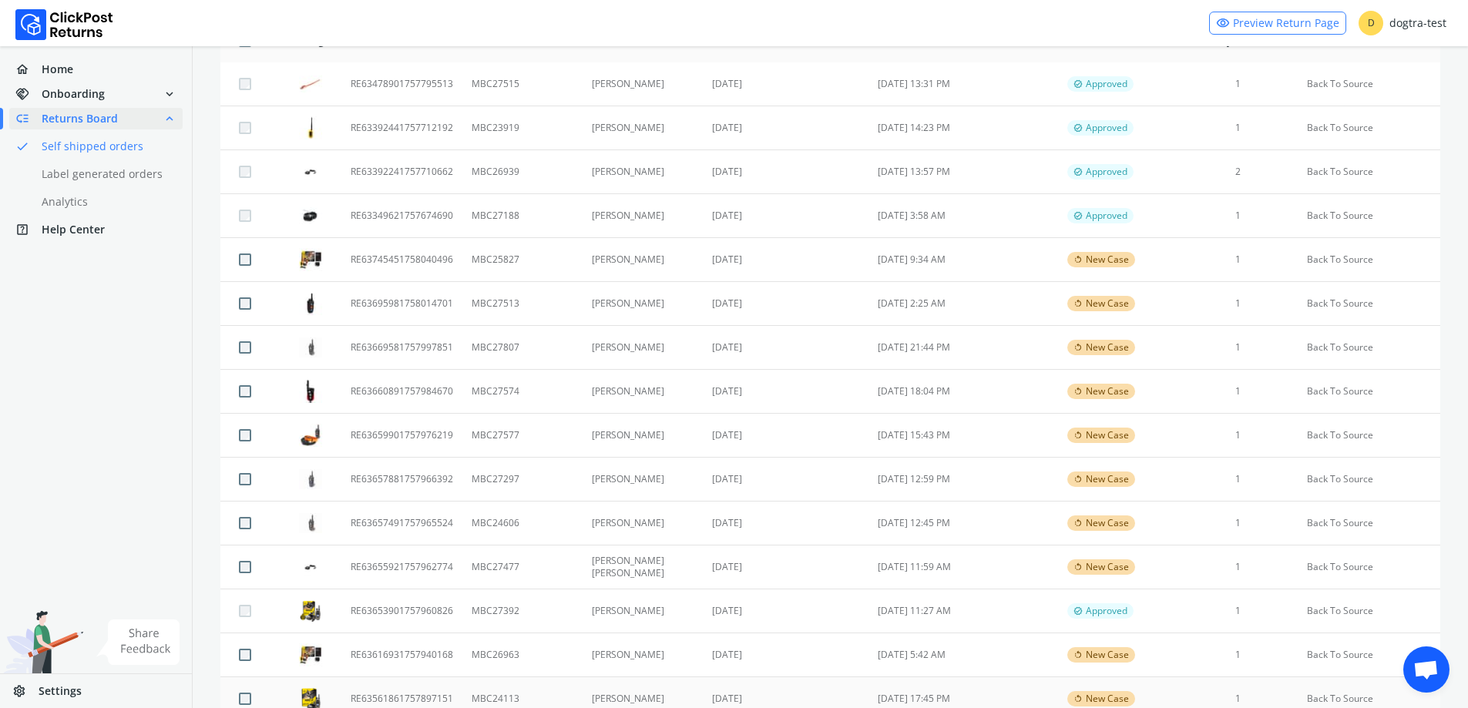
scroll to position [539, 0]
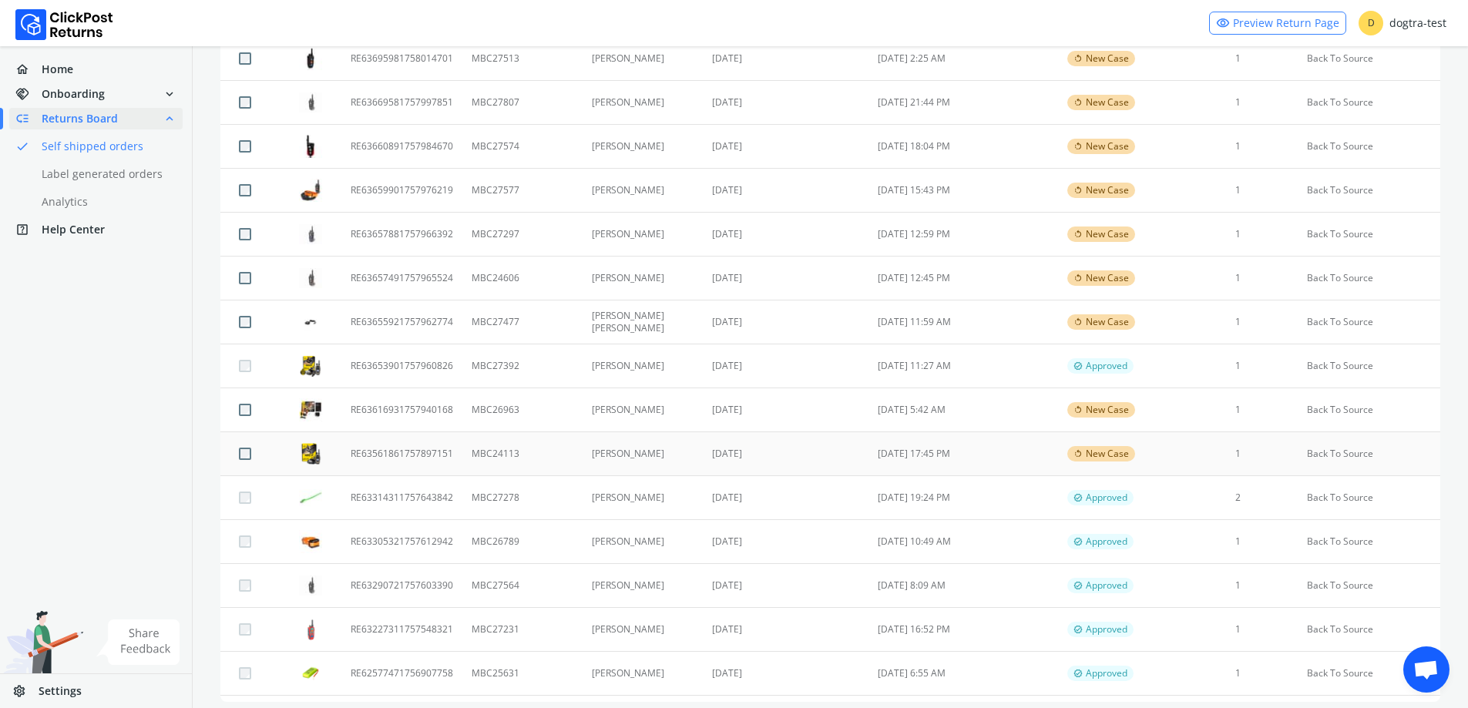
click at [626, 453] on td "[PERSON_NAME]" at bounding box center [643, 454] width 121 height 44
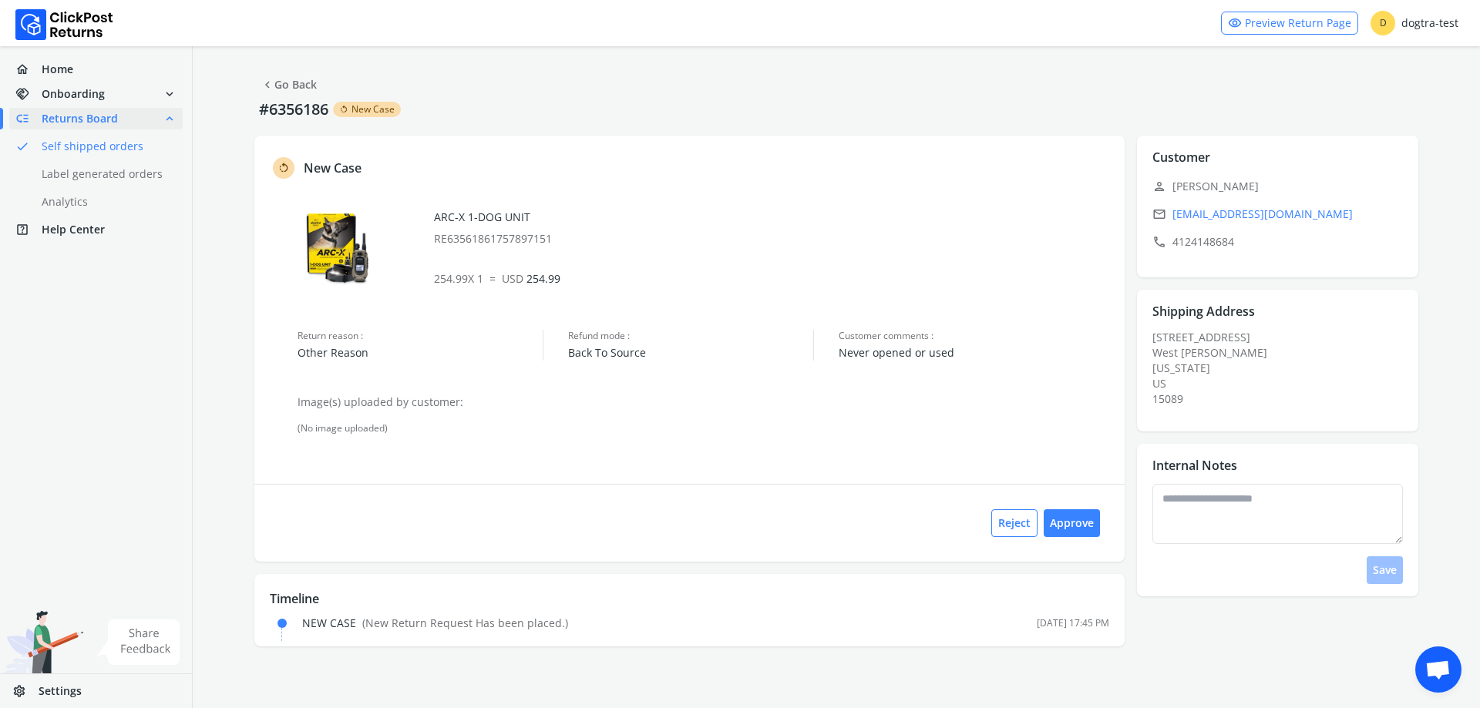
click at [288, 78] on link "chevron_left Go Back" at bounding box center [288, 85] width 56 height 22
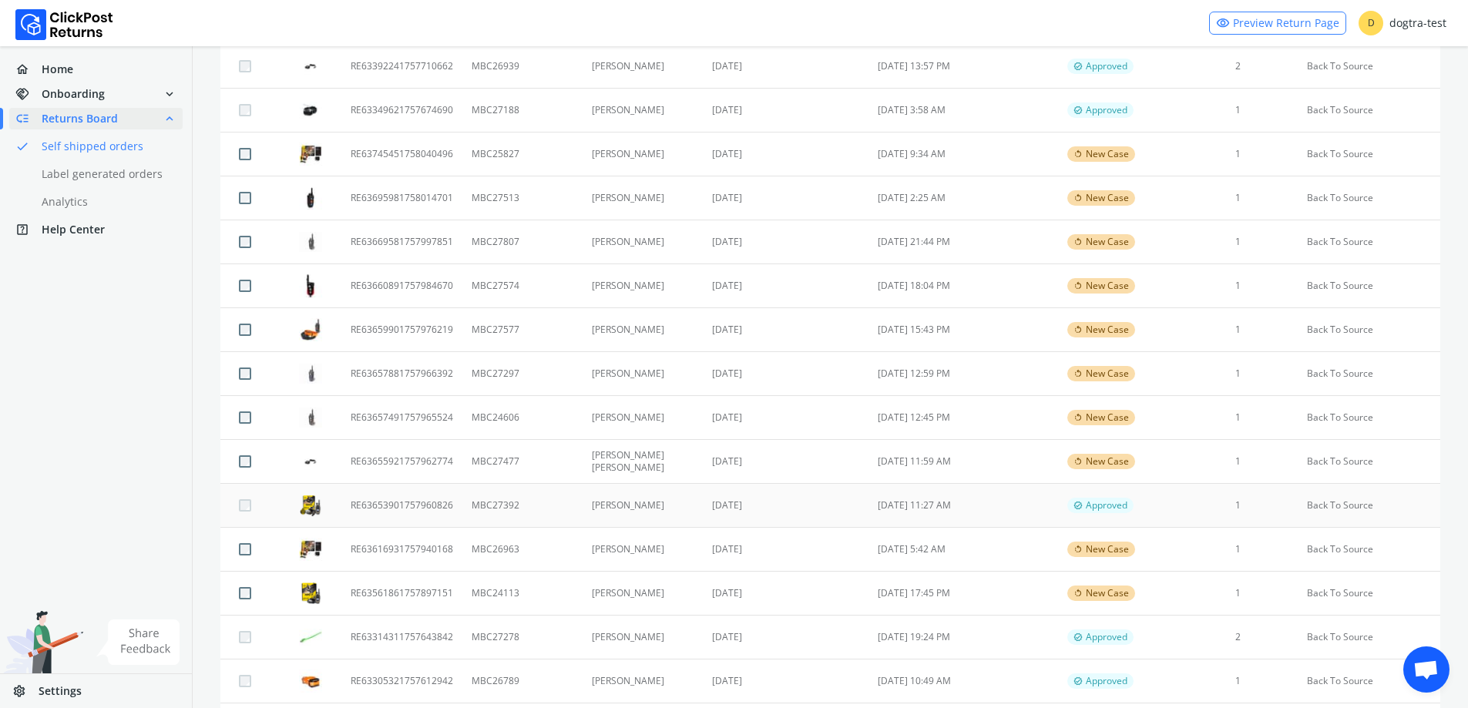
scroll to position [462, 0]
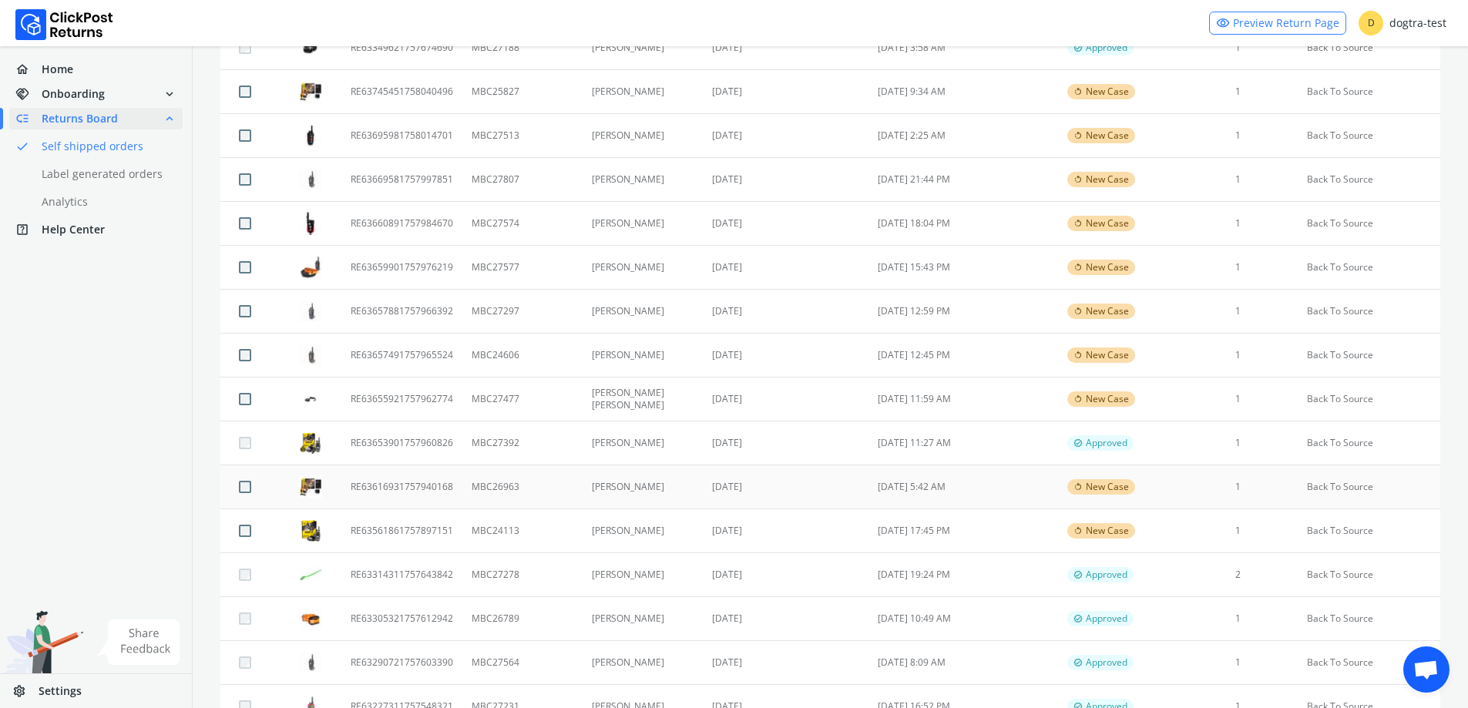
click at [812, 486] on td "[DATE]" at bounding box center [786, 487] width 166 height 44
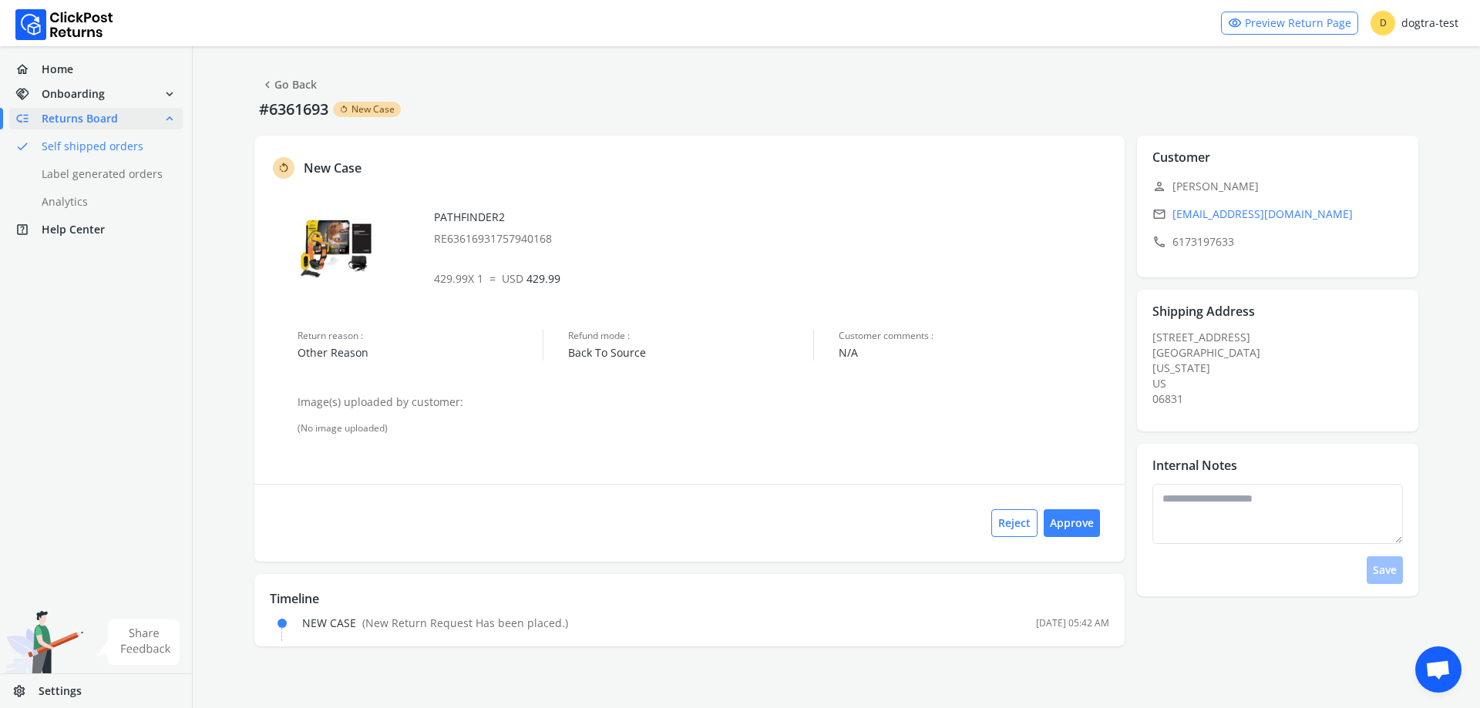
click at [292, 81] on link "chevron_left Go Back" at bounding box center [288, 85] width 56 height 22
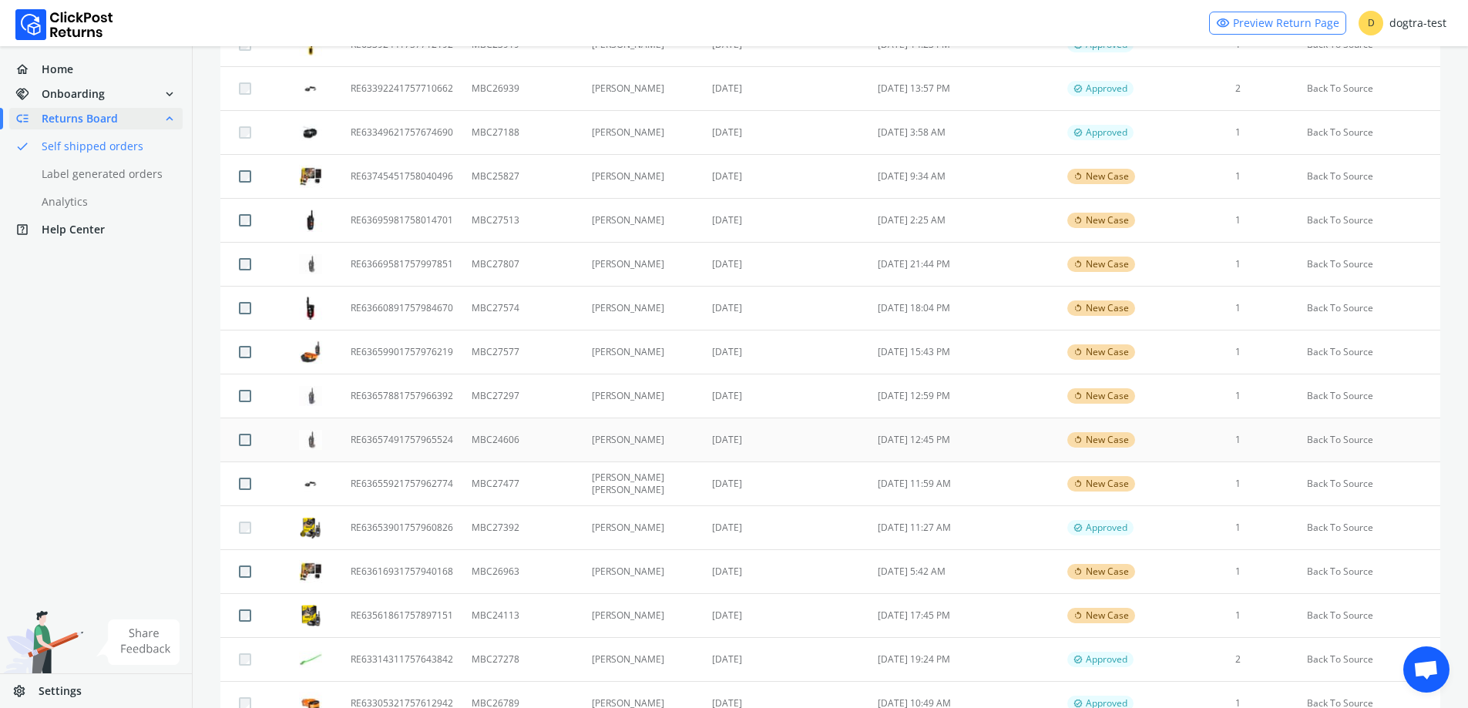
scroll to position [385, 0]
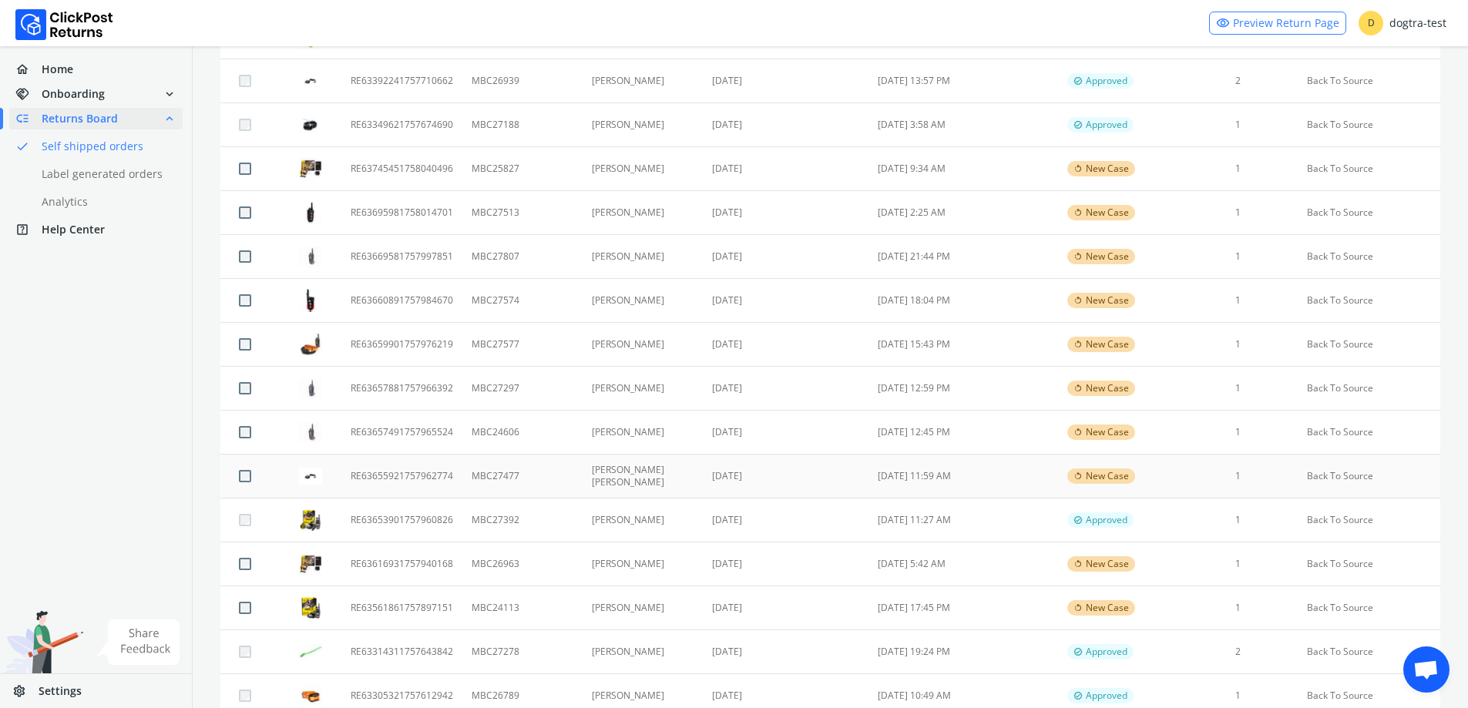
click at [1017, 482] on td "[DATE] 11:59 AM" at bounding box center [964, 477] width 190 height 44
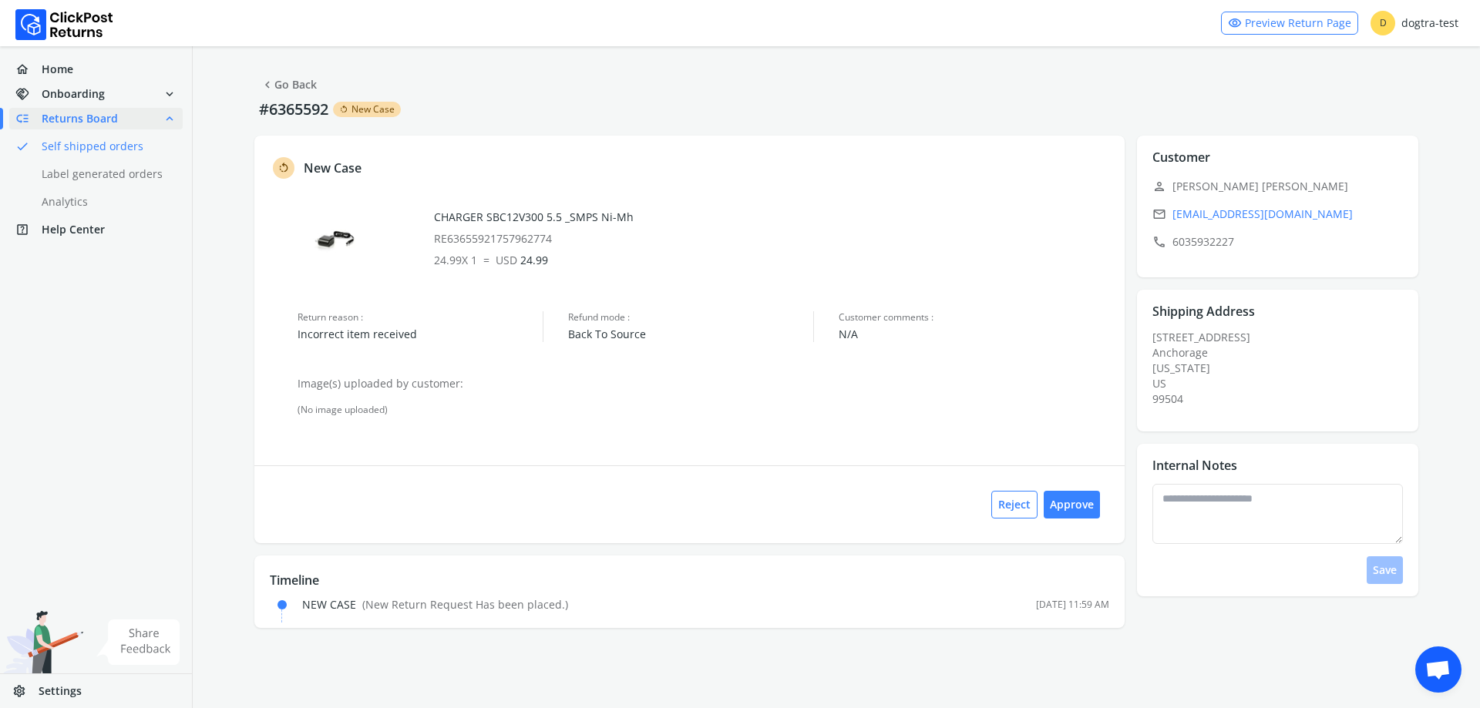
click at [287, 85] on link "chevron_left Go Back" at bounding box center [288, 85] width 56 height 22
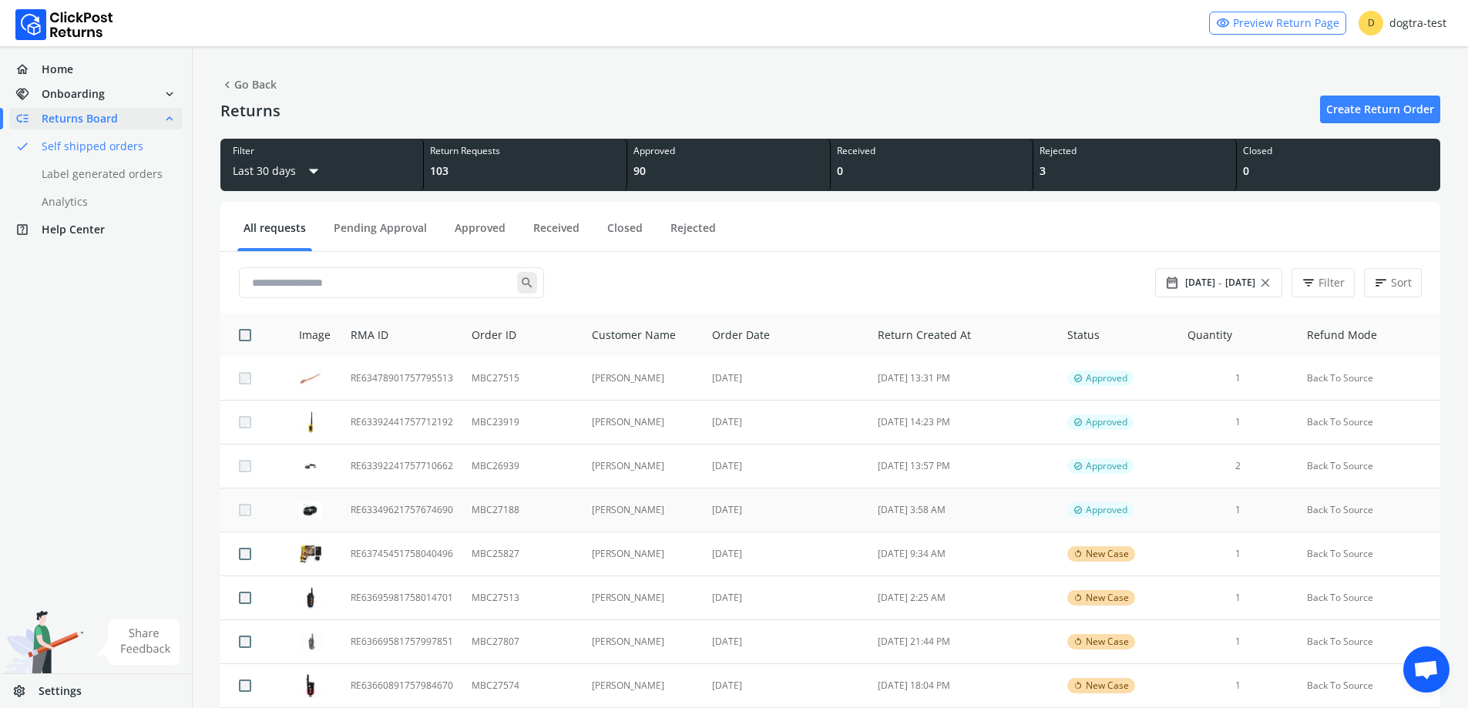
scroll to position [308, 0]
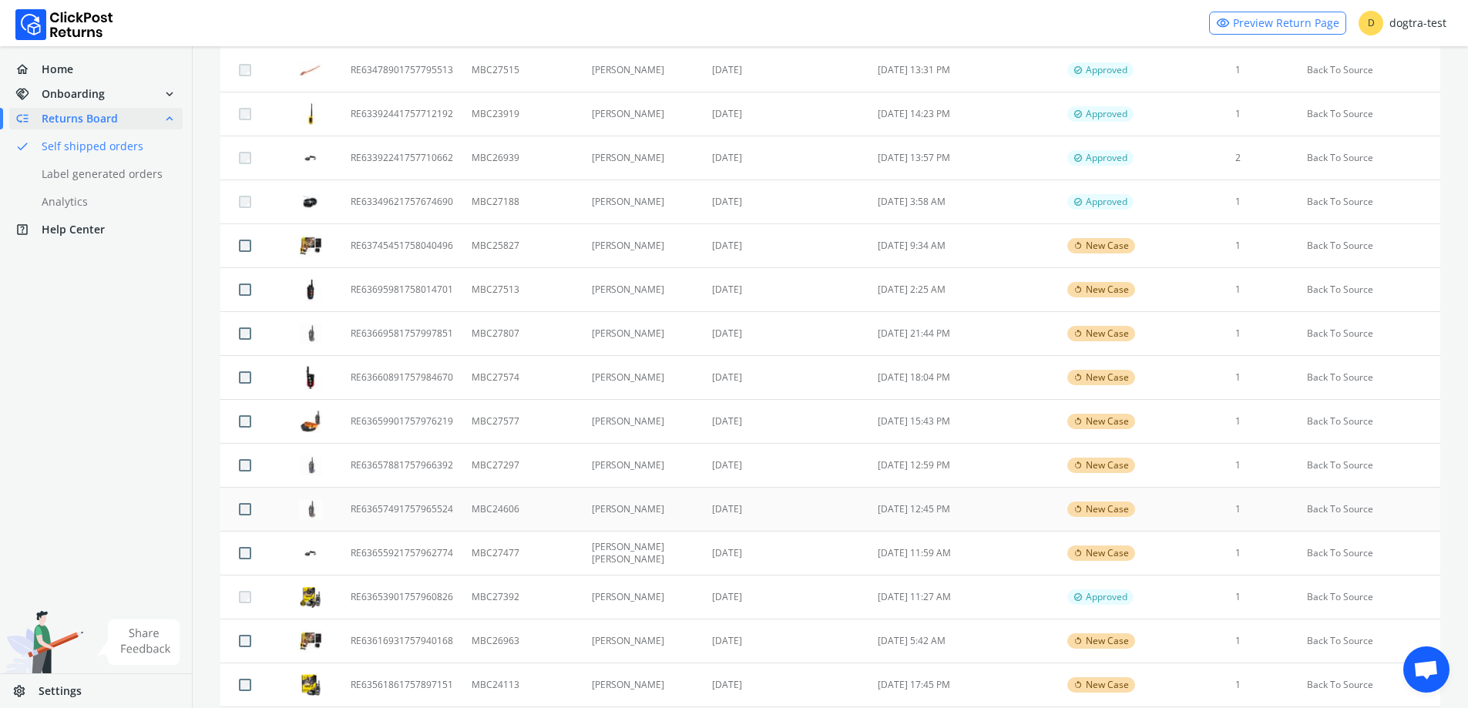
click at [927, 506] on td "[DATE] 12:45 PM" at bounding box center [964, 510] width 190 height 44
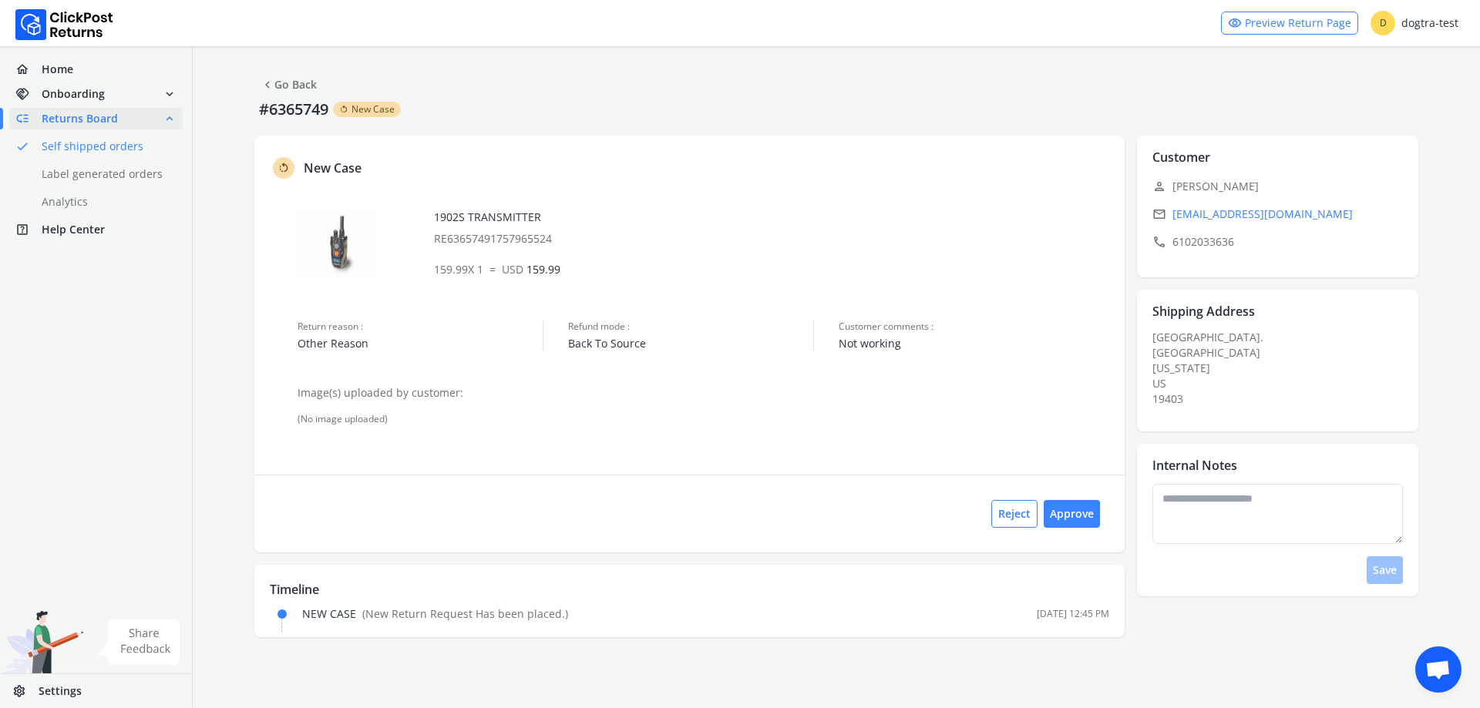
click at [283, 88] on link "chevron_left Go Back" at bounding box center [288, 85] width 56 height 22
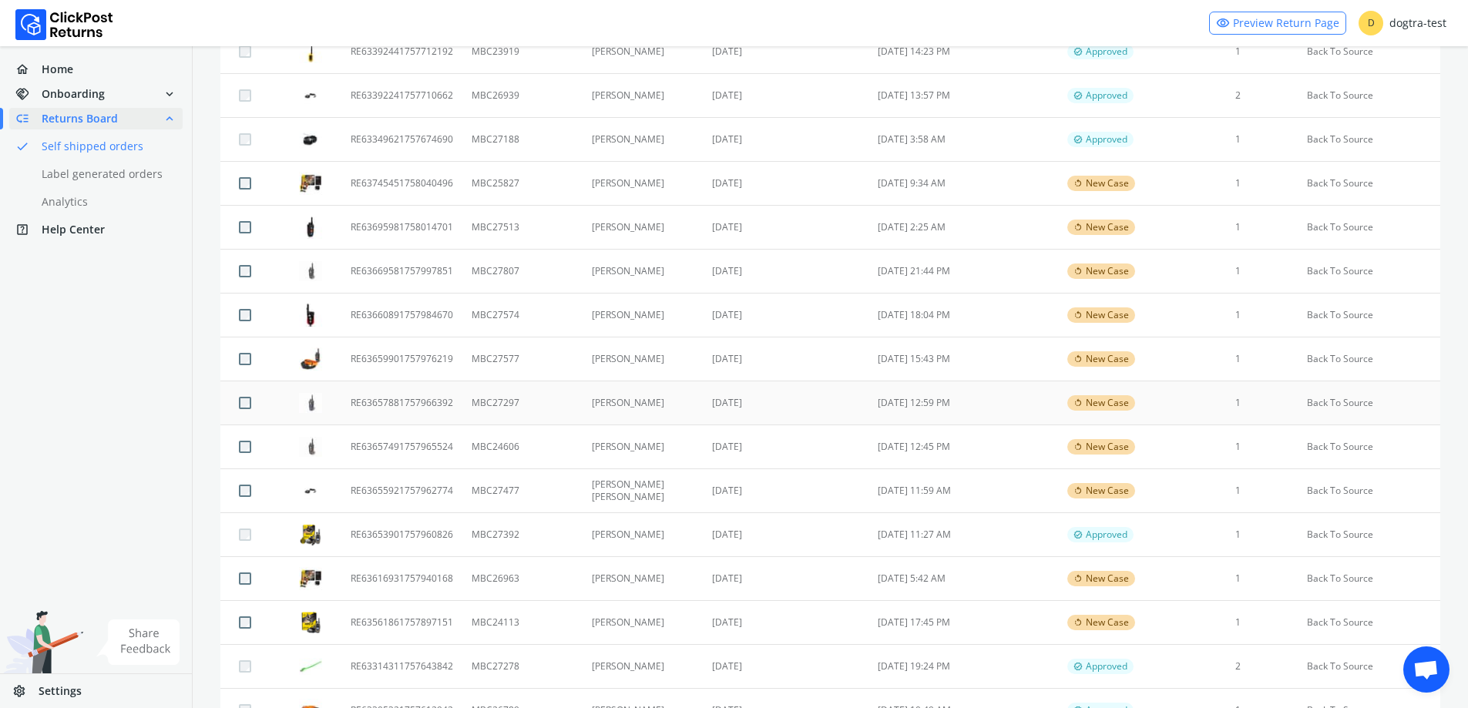
scroll to position [385, 0]
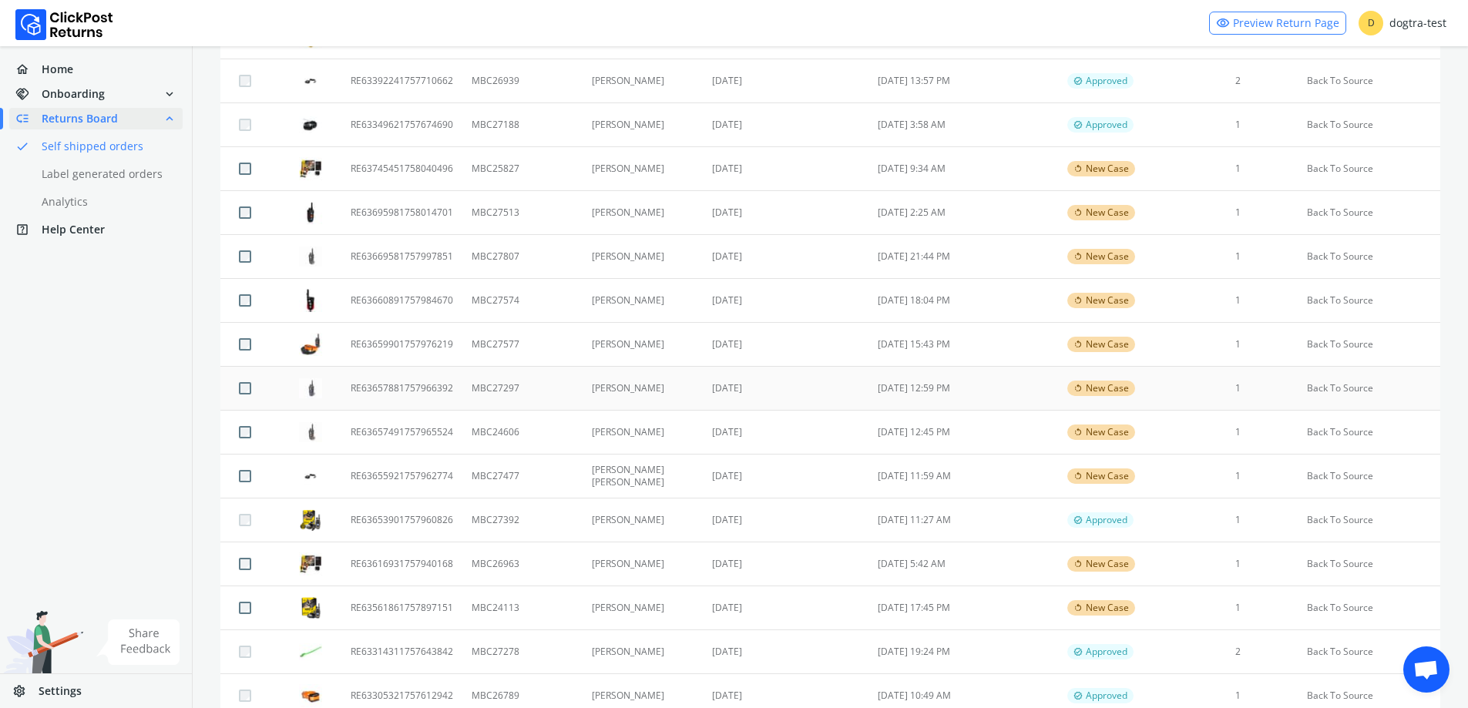
click at [912, 388] on td "[DATE] 12:59 PM" at bounding box center [964, 389] width 190 height 44
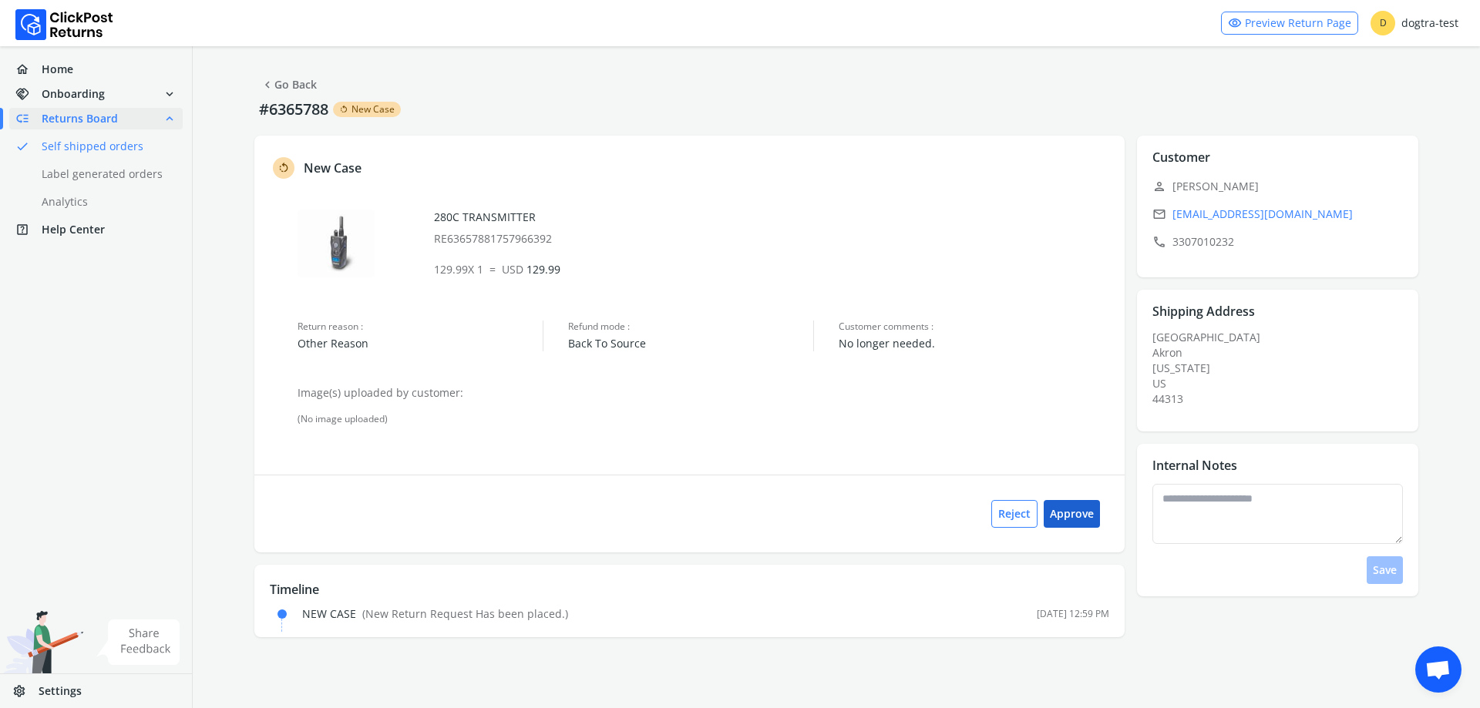
click at [1083, 515] on button "Approve" at bounding box center [1071, 514] width 56 height 28
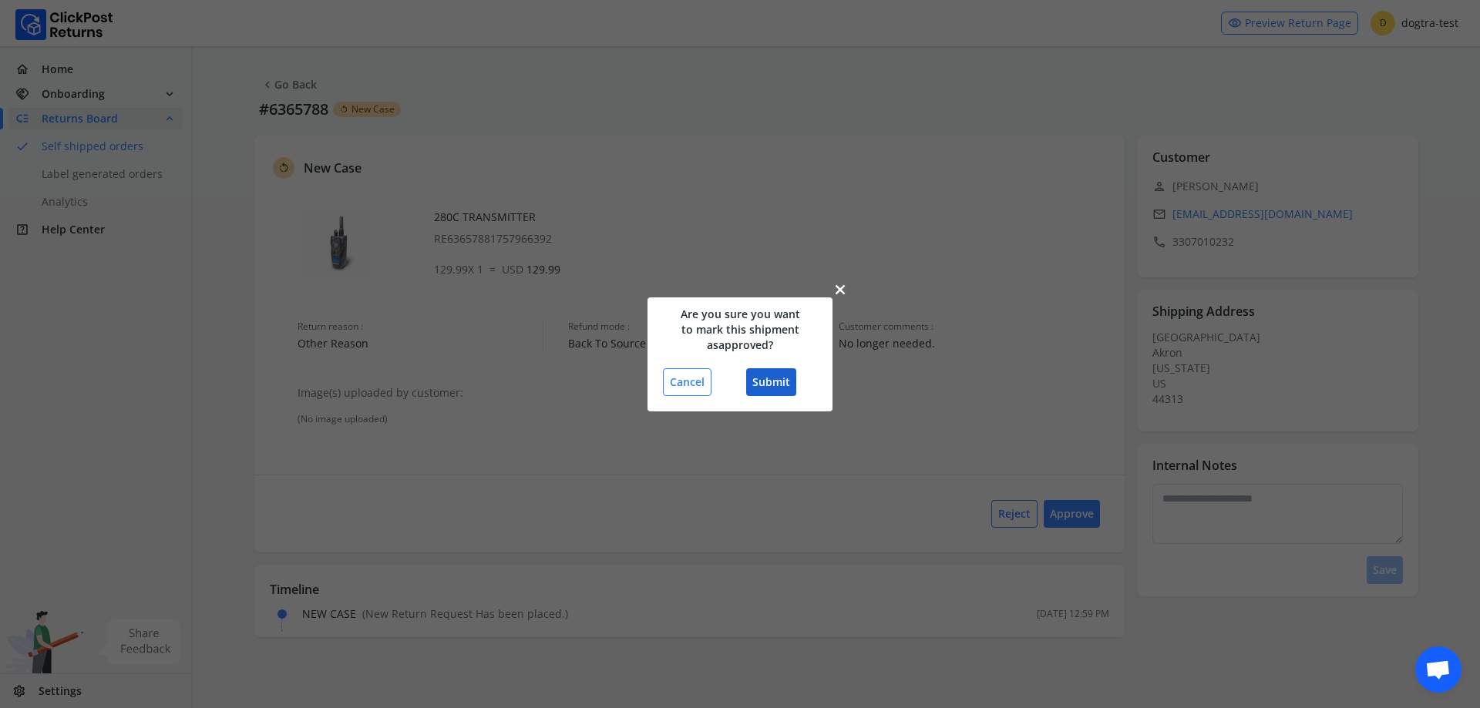
click at [779, 381] on button "Submit" at bounding box center [771, 382] width 50 height 28
click at [771, 379] on button "Submit" at bounding box center [771, 382] width 50 height 28
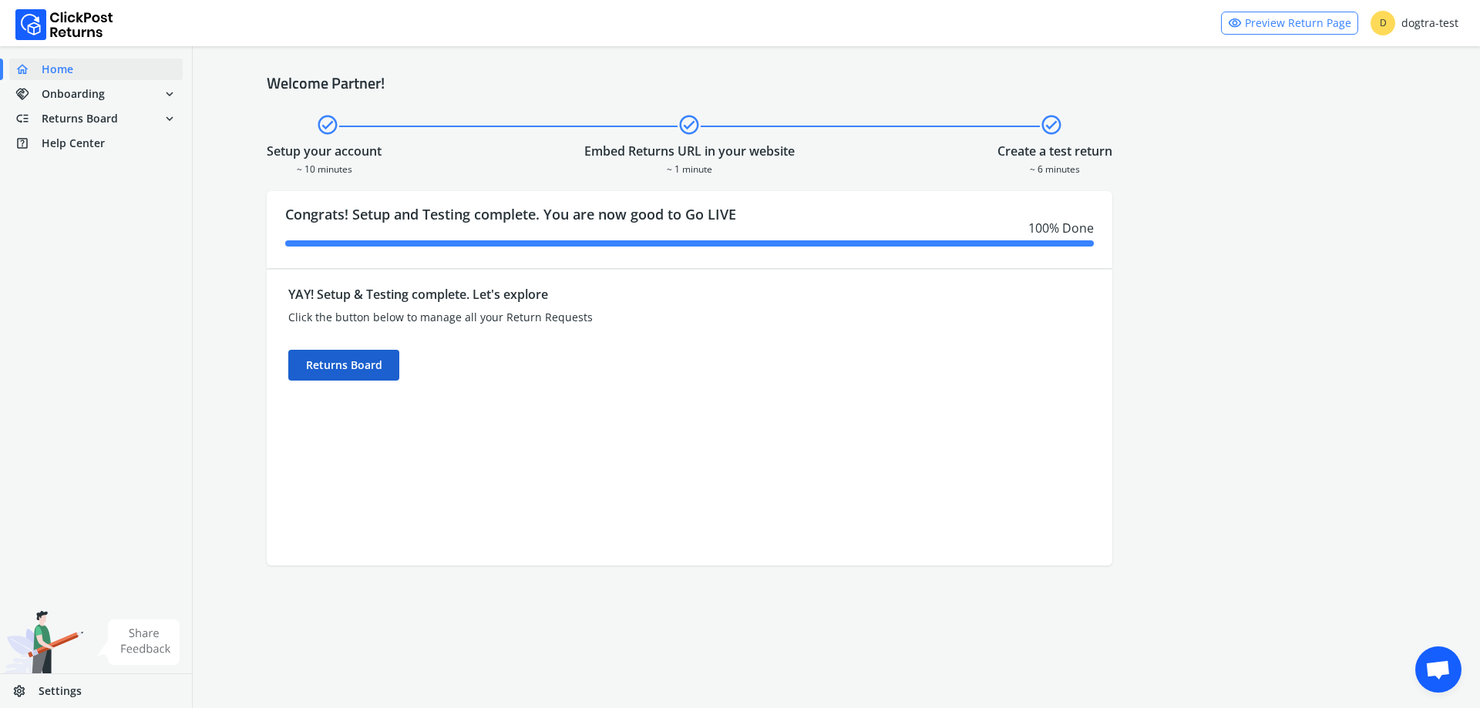
click at [369, 357] on div "Returns Board" at bounding box center [343, 365] width 111 height 31
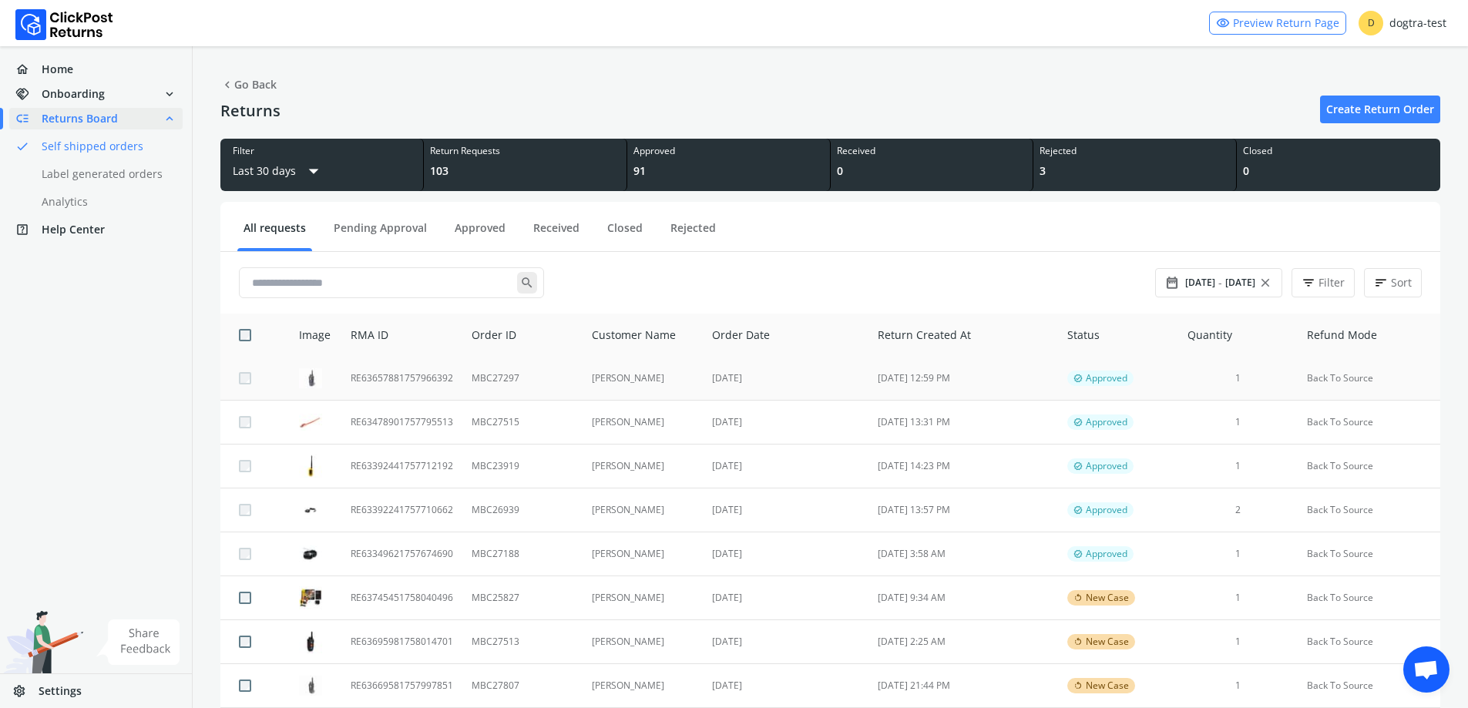
click at [720, 379] on td "[DATE]" at bounding box center [786, 379] width 166 height 44
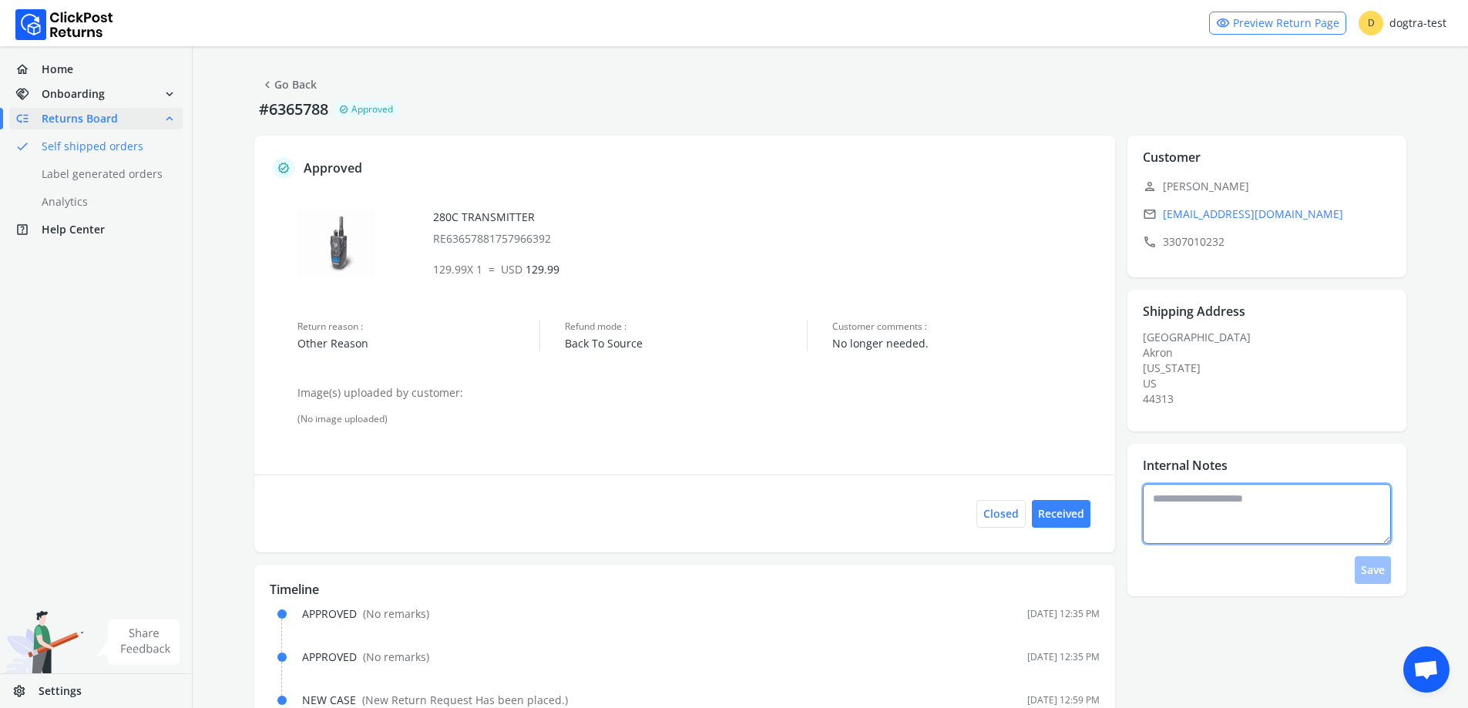
click at [1251, 500] on textarea at bounding box center [1267, 514] width 248 height 60
type textarea "**********"
click at [1391, 568] on div "**********" at bounding box center [1271, 534] width 257 height 100
click at [1379, 566] on button "Save" at bounding box center [1373, 570] width 36 height 28
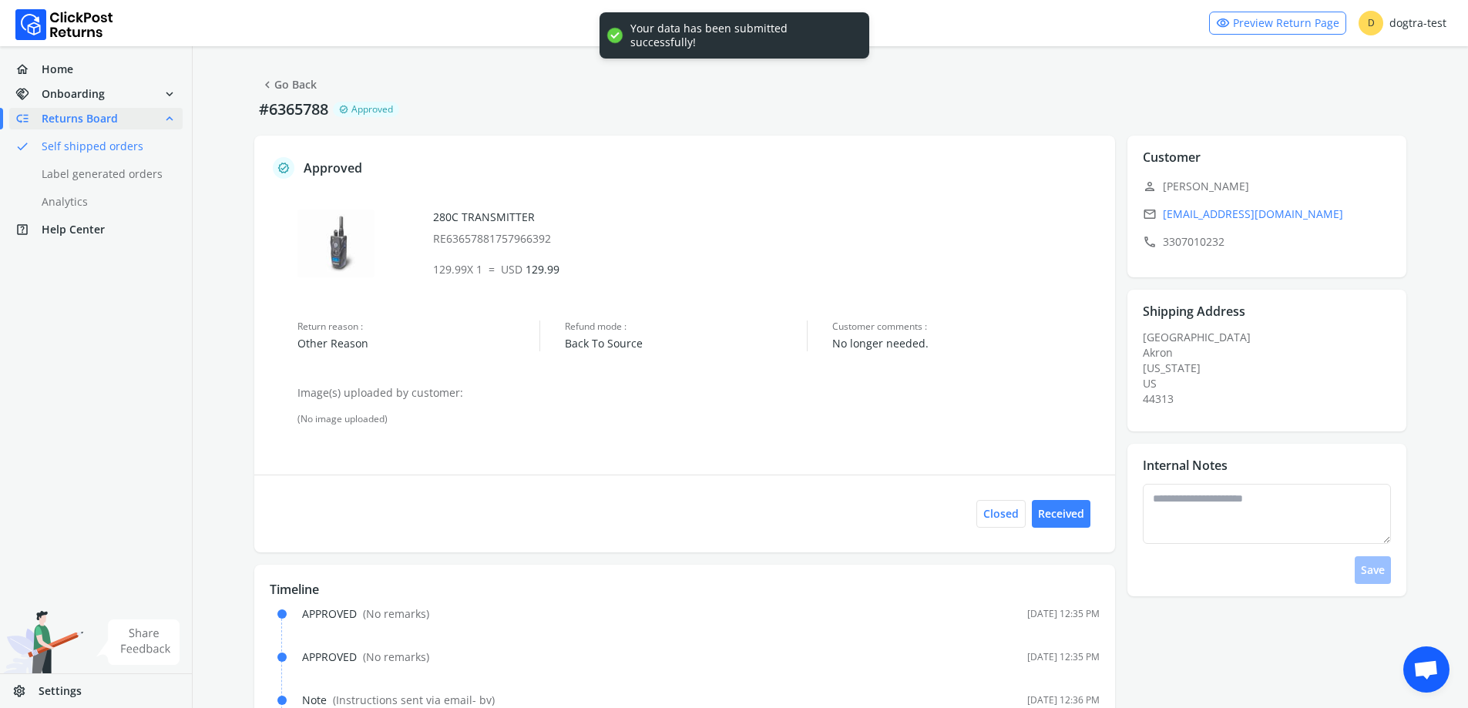
click at [297, 86] on link "chevron_left Go Back" at bounding box center [288, 85] width 56 height 22
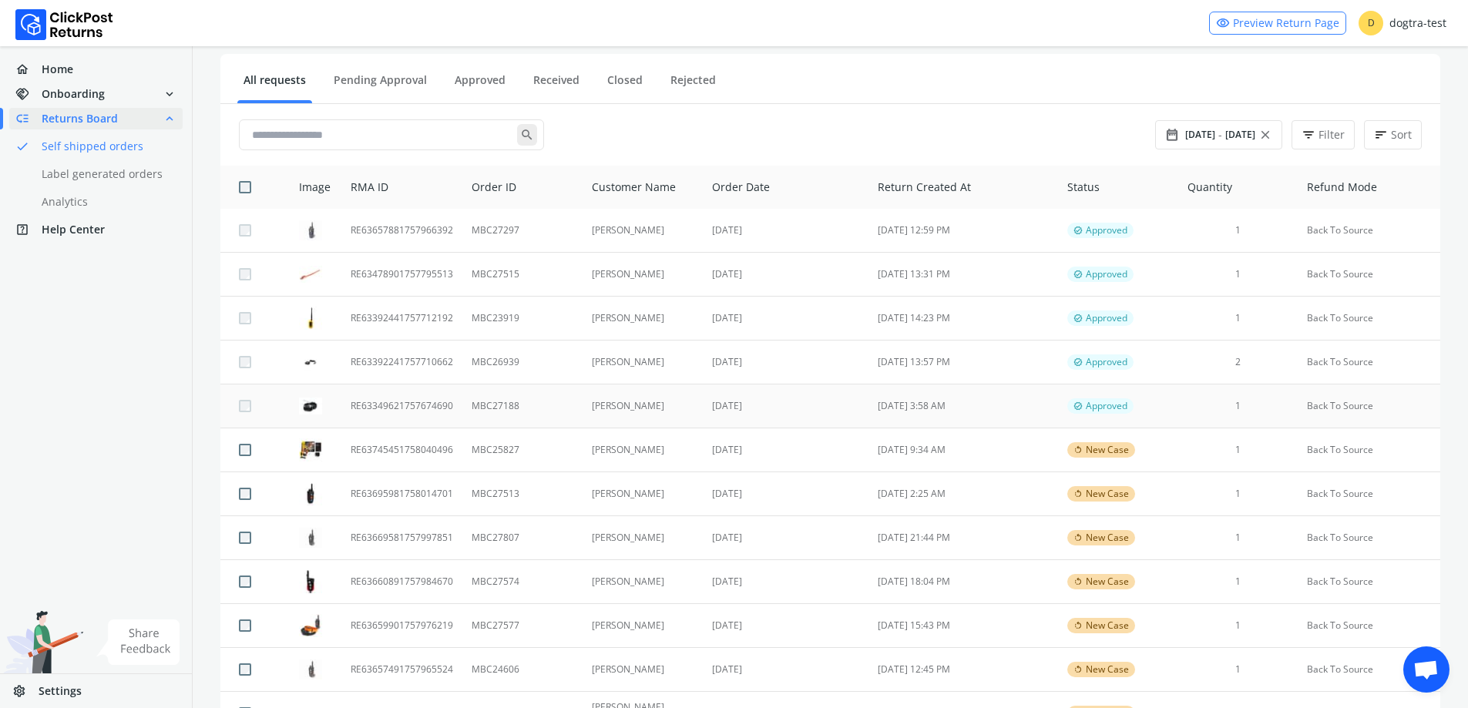
scroll to position [154, 0]
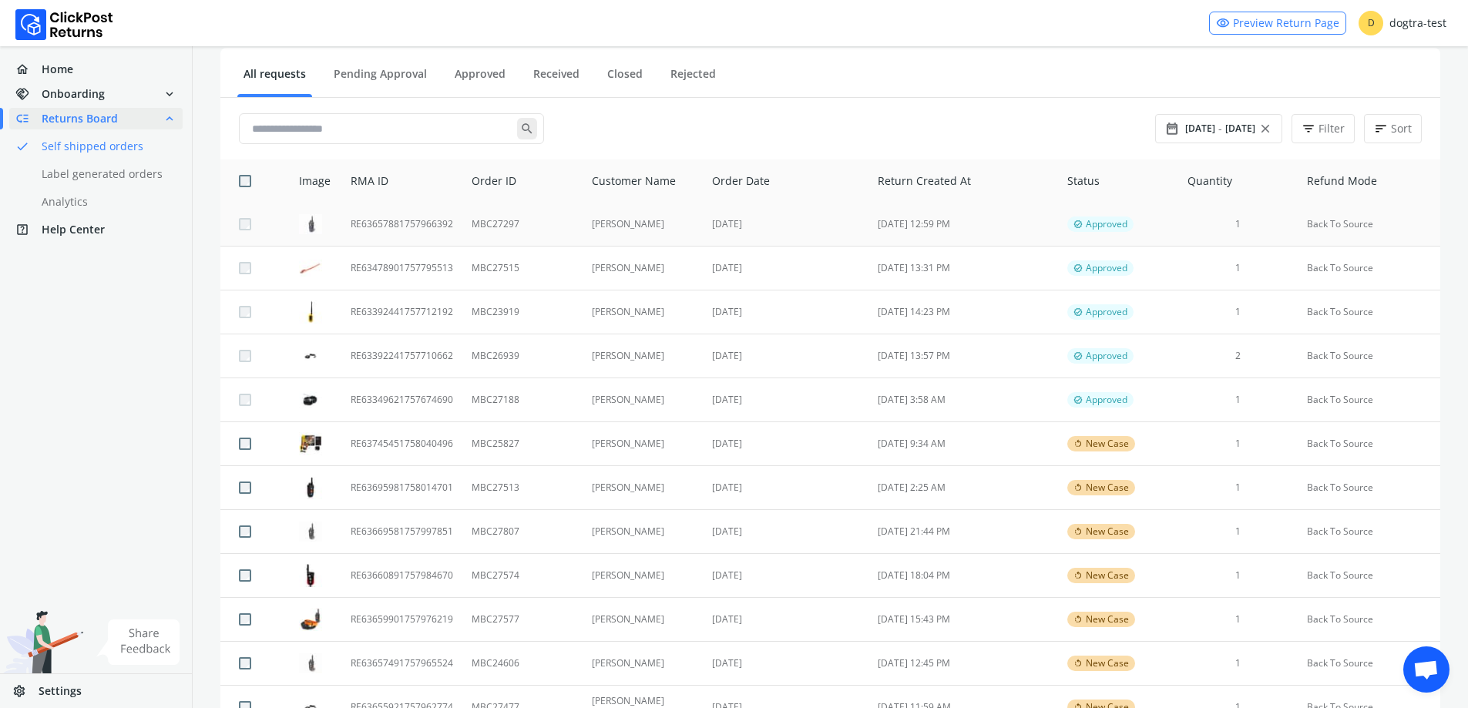
click at [848, 211] on td "[DATE]" at bounding box center [786, 225] width 166 height 44
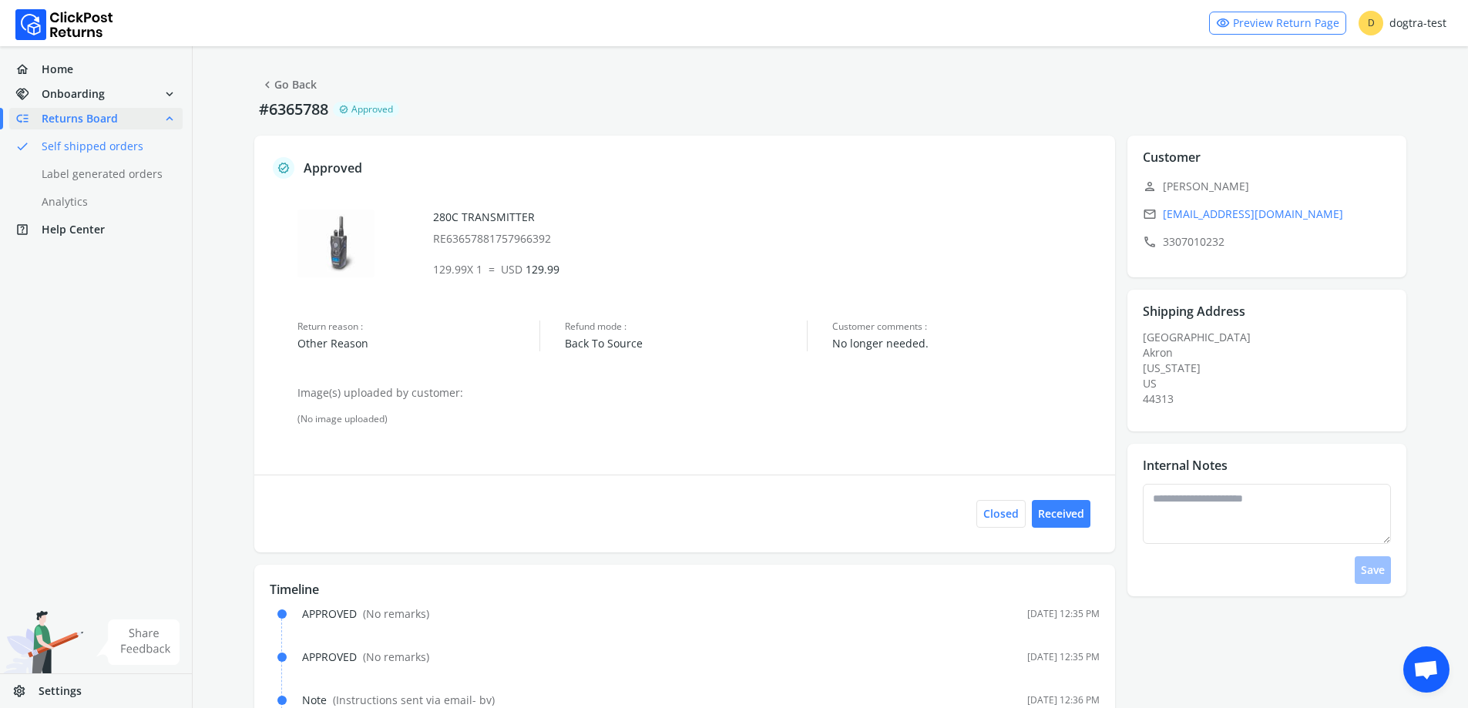
click at [287, 94] on link "chevron_left Go Back" at bounding box center [288, 85] width 56 height 22
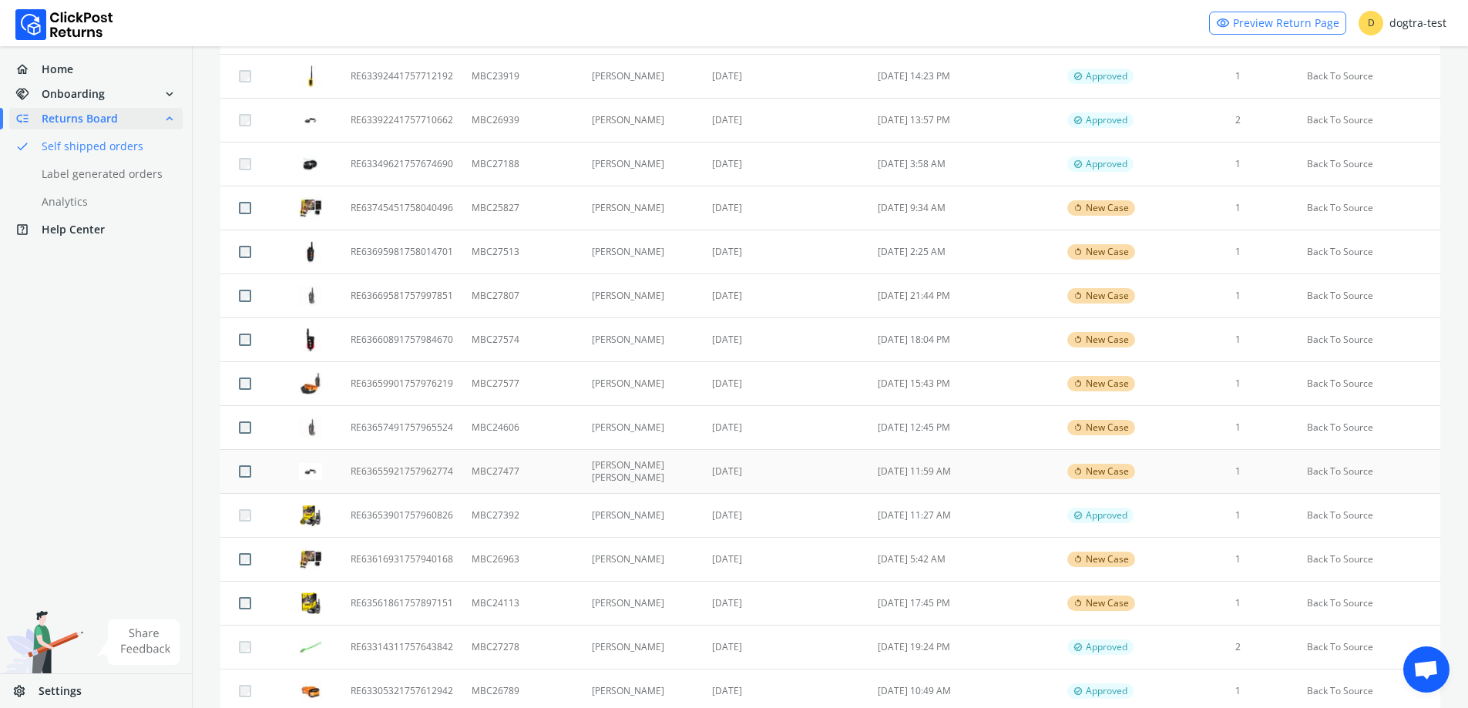
scroll to position [462, 0]
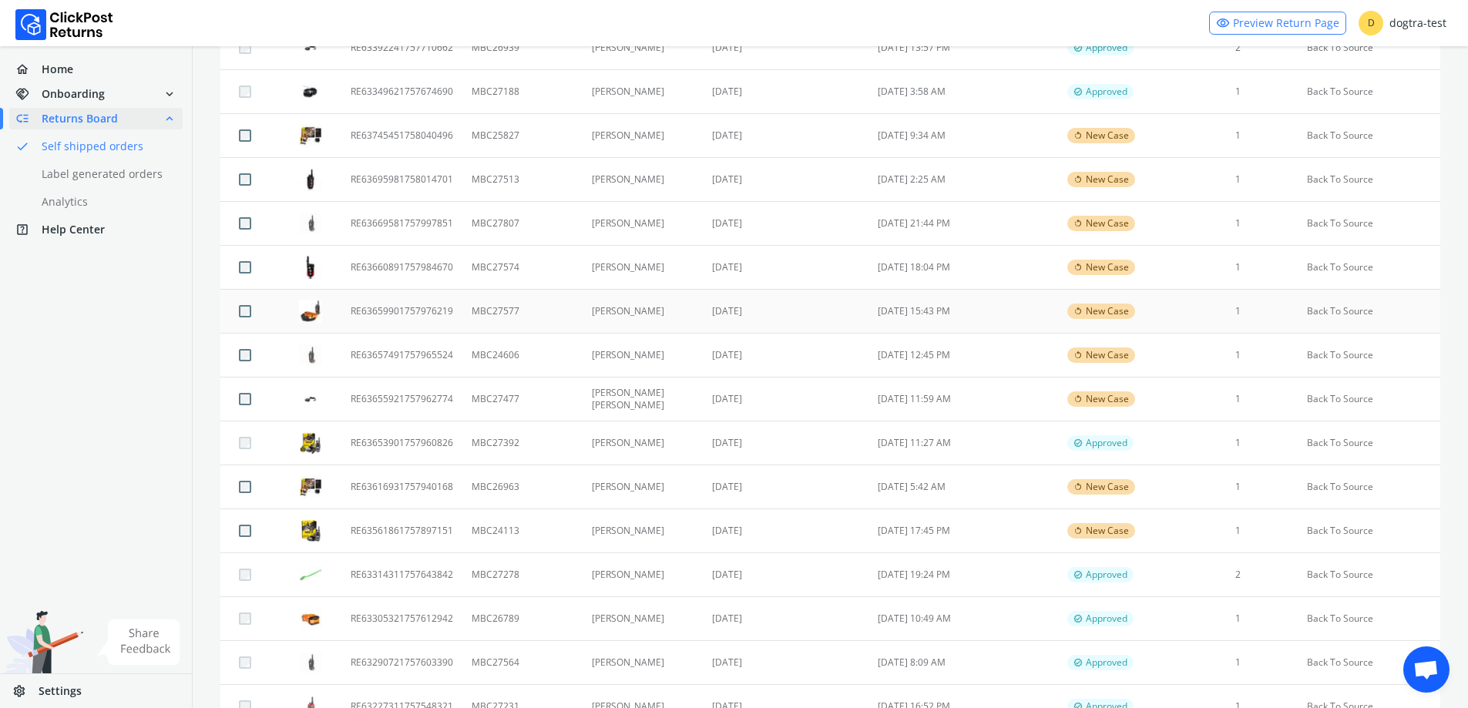
click at [407, 307] on td "RE63659901757976219" at bounding box center [401, 312] width 121 height 44
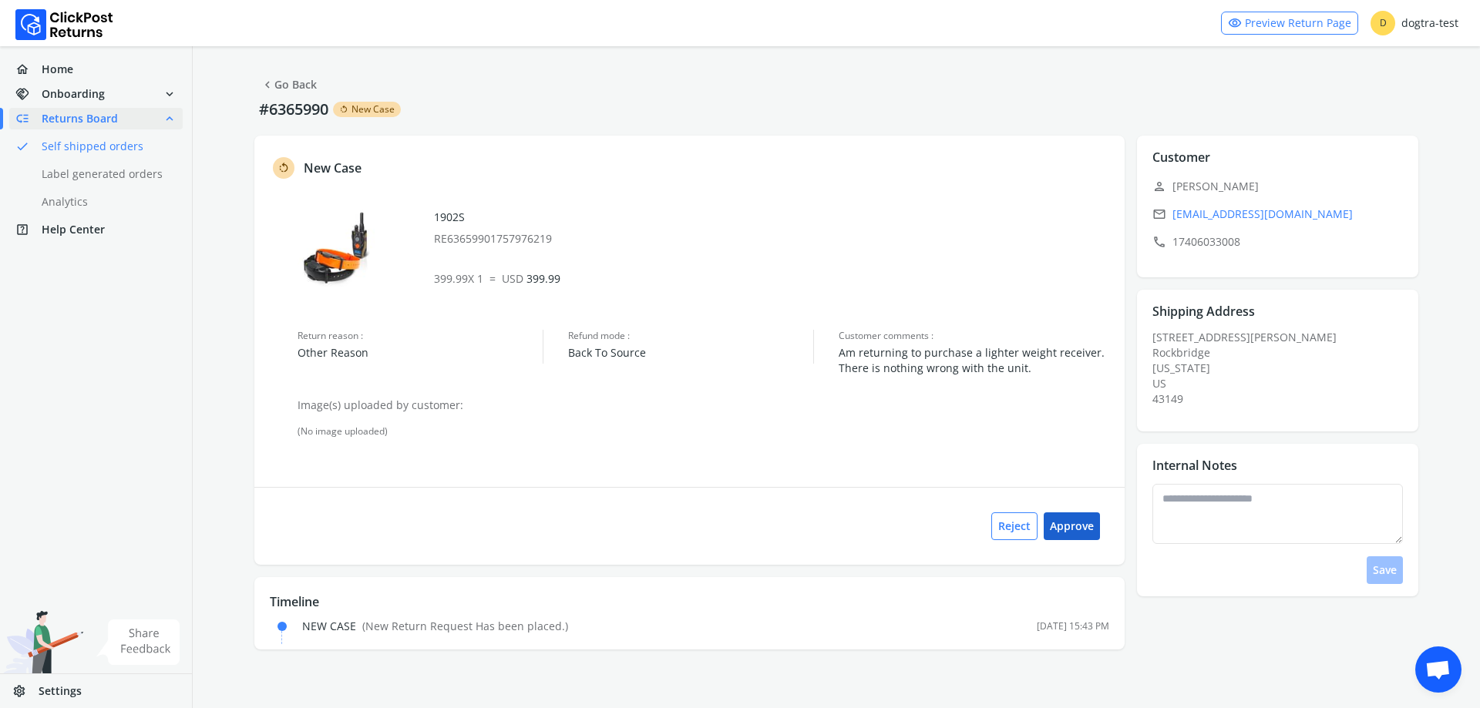
click at [1080, 526] on button "Approve" at bounding box center [1071, 526] width 56 height 28
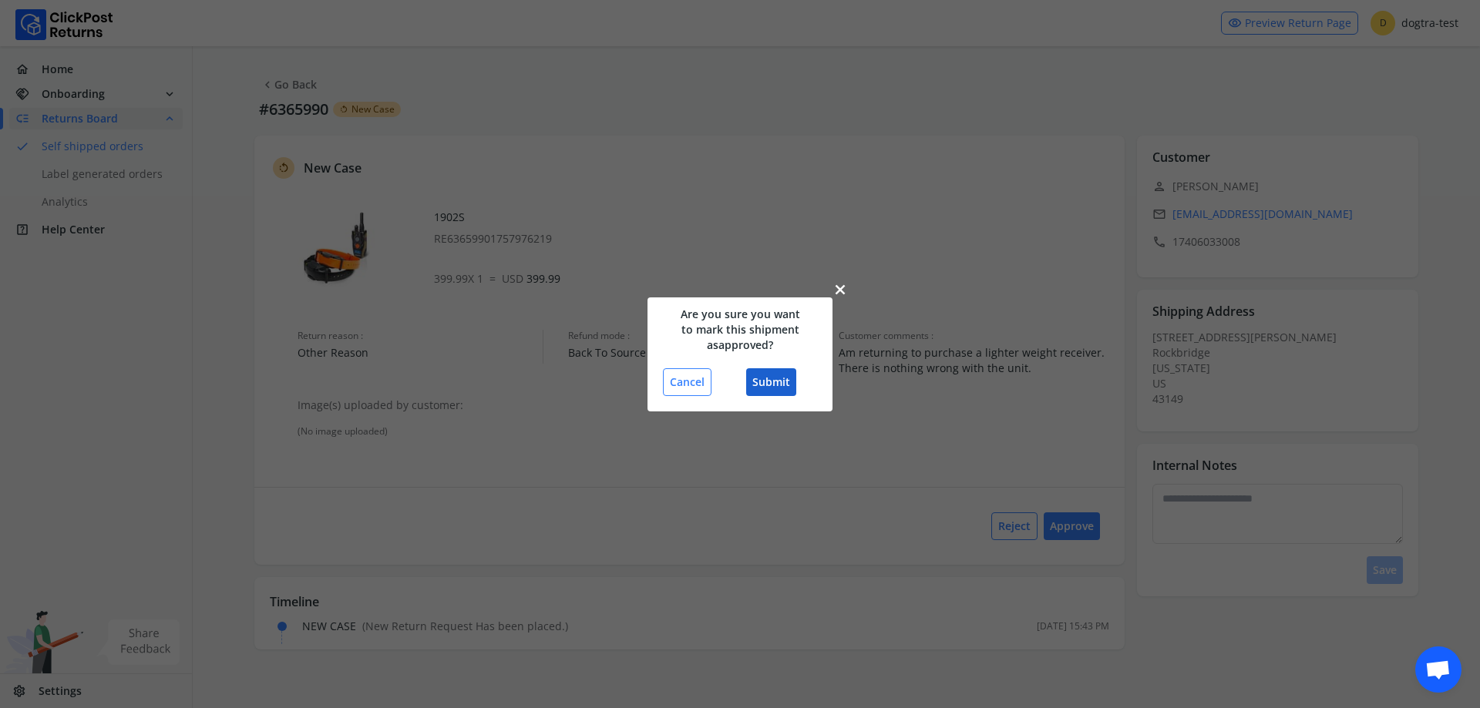
click at [762, 385] on button "Submit" at bounding box center [771, 382] width 50 height 28
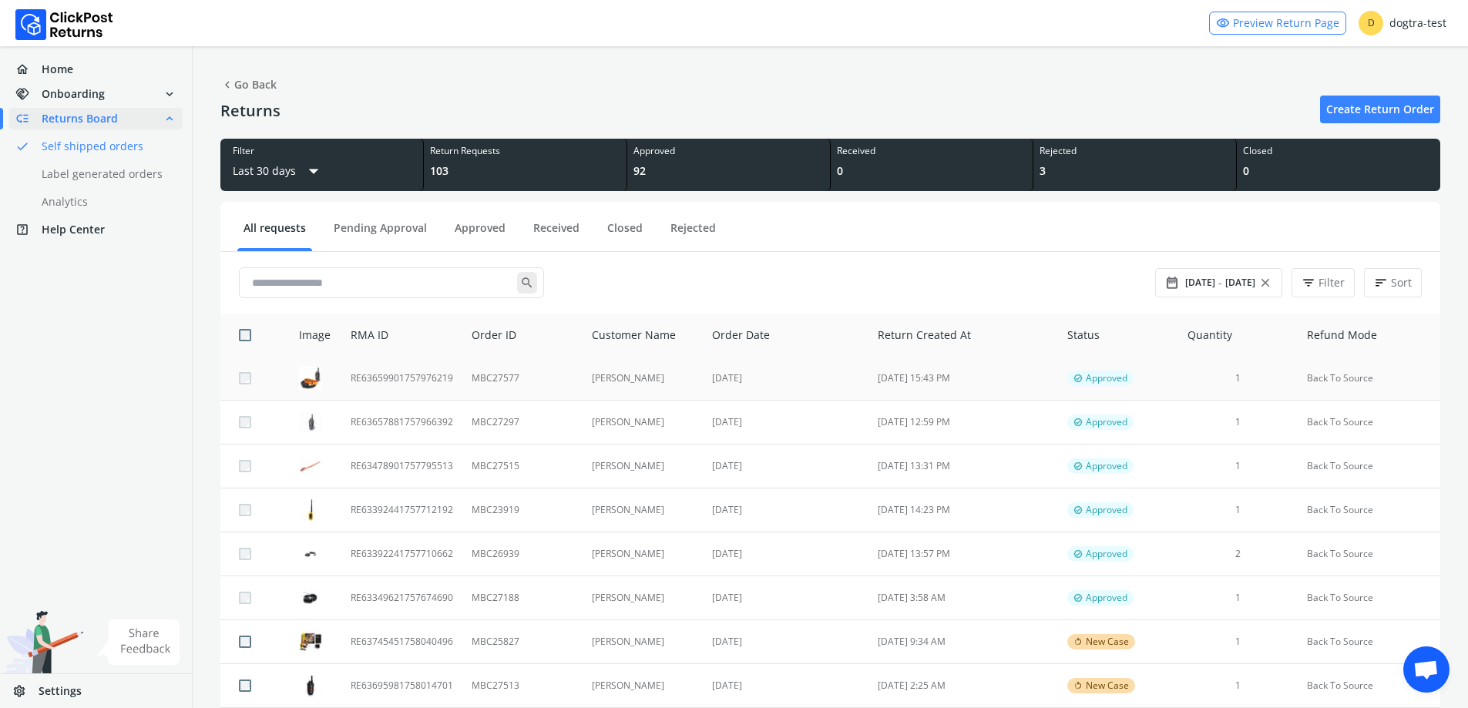
click at [542, 388] on td "MBC27577" at bounding box center [521, 379] width 119 height 44
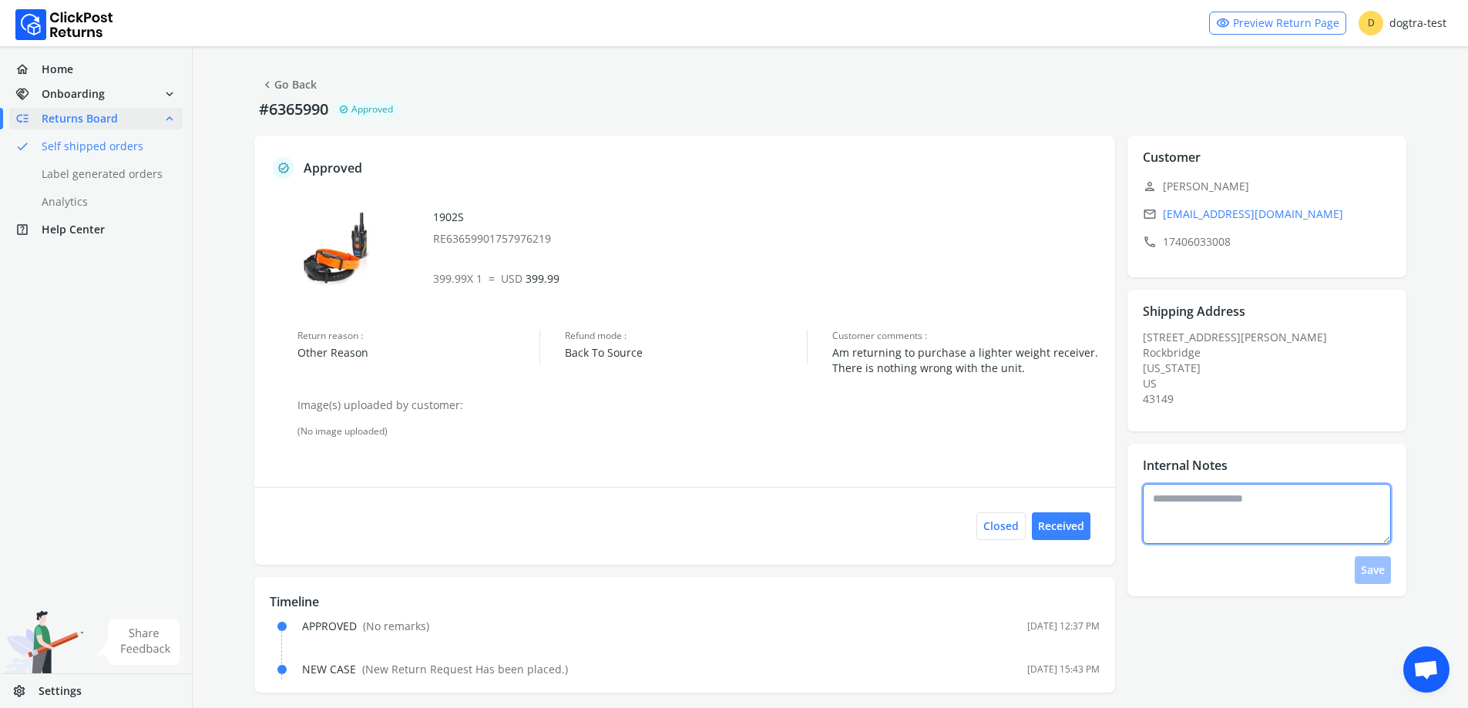
click at [1318, 495] on textarea at bounding box center [1267, 514] width 248 height 60
type textarea "**********"
click at [1383, 574] on button "Save" at bounding box center [1373, 570] width 36 height 28
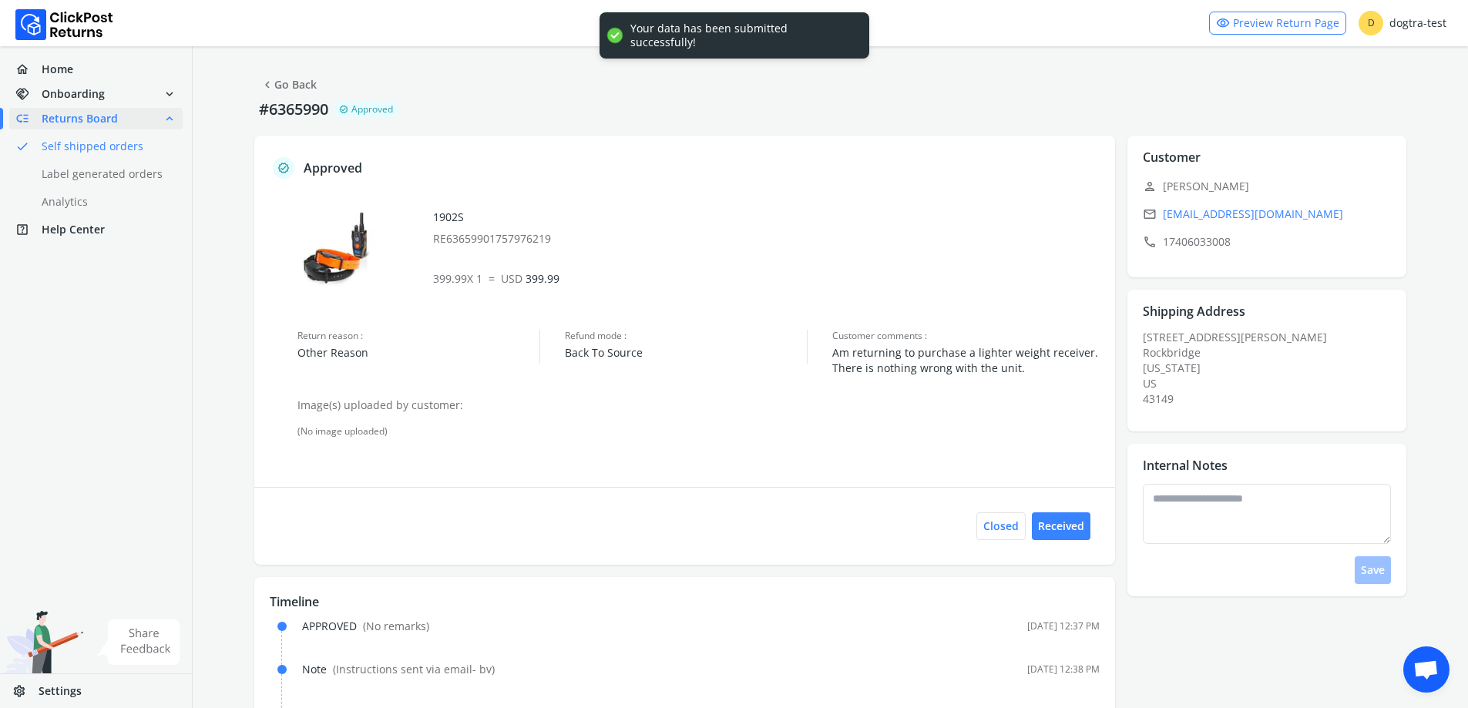
click at [291, 79] on link "chevron_left Go Back" at bounding box center [288, 85] width 56 height 22
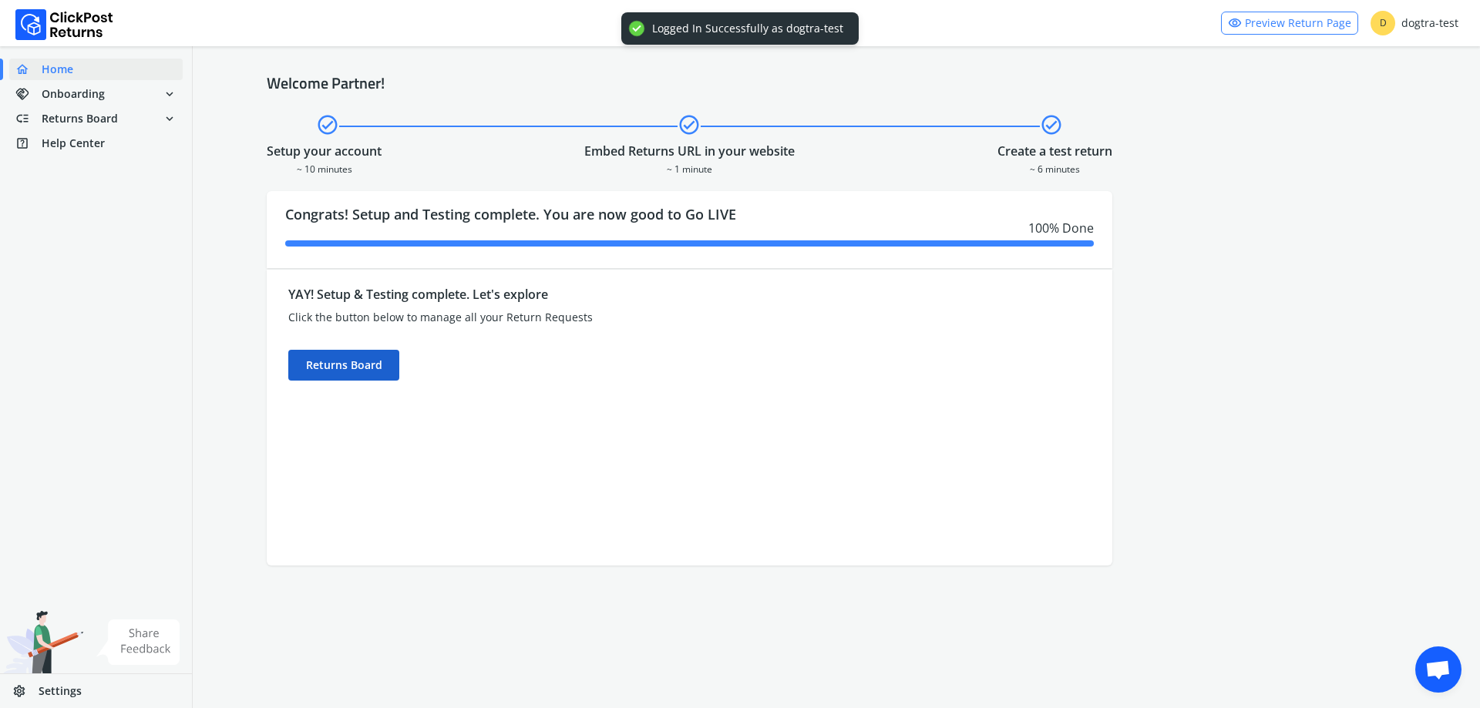
click at [385, 359] on div "Returns Board" at bounding box center [343, 365] width 111 height 31
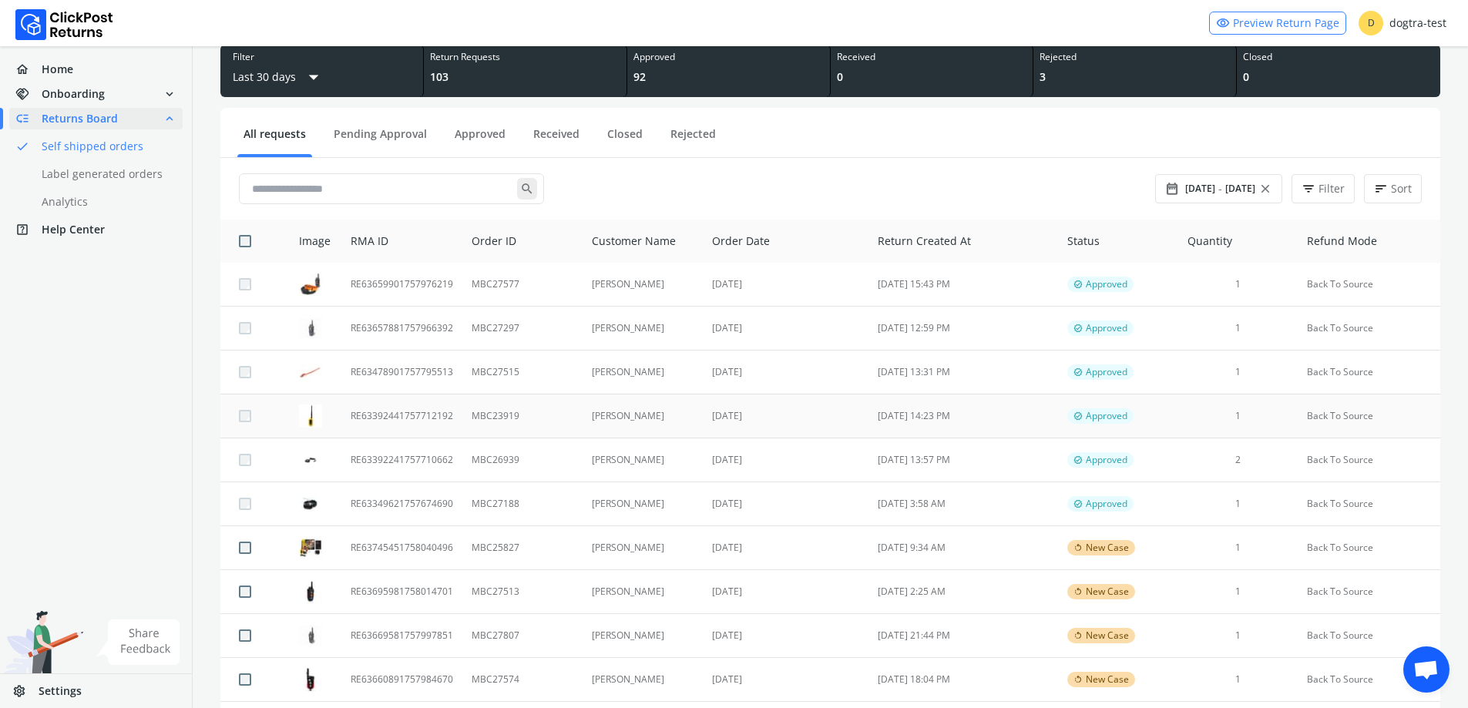
scroll to position [385, 0]
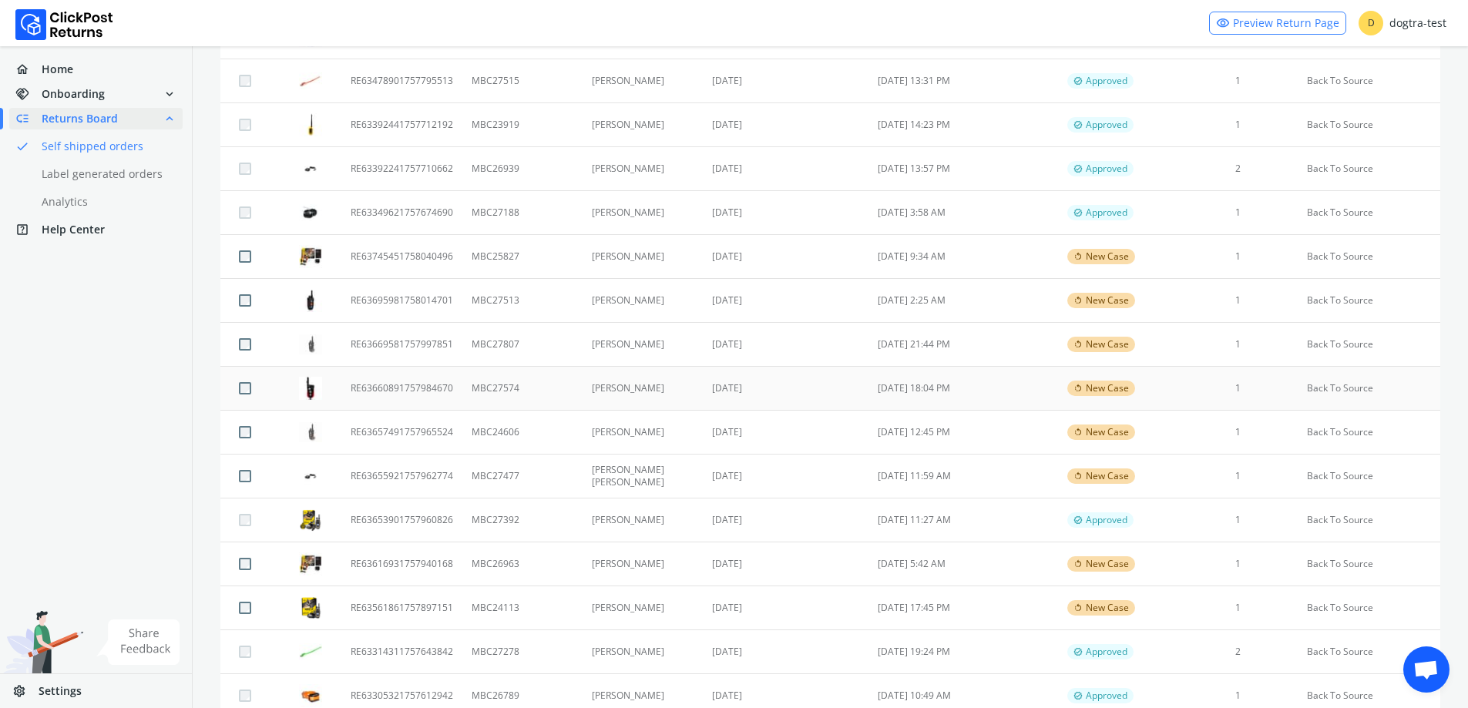
click at [453, 391] on td "RE63660891757984670" at bounding box center [401, 389] width 121 height 44
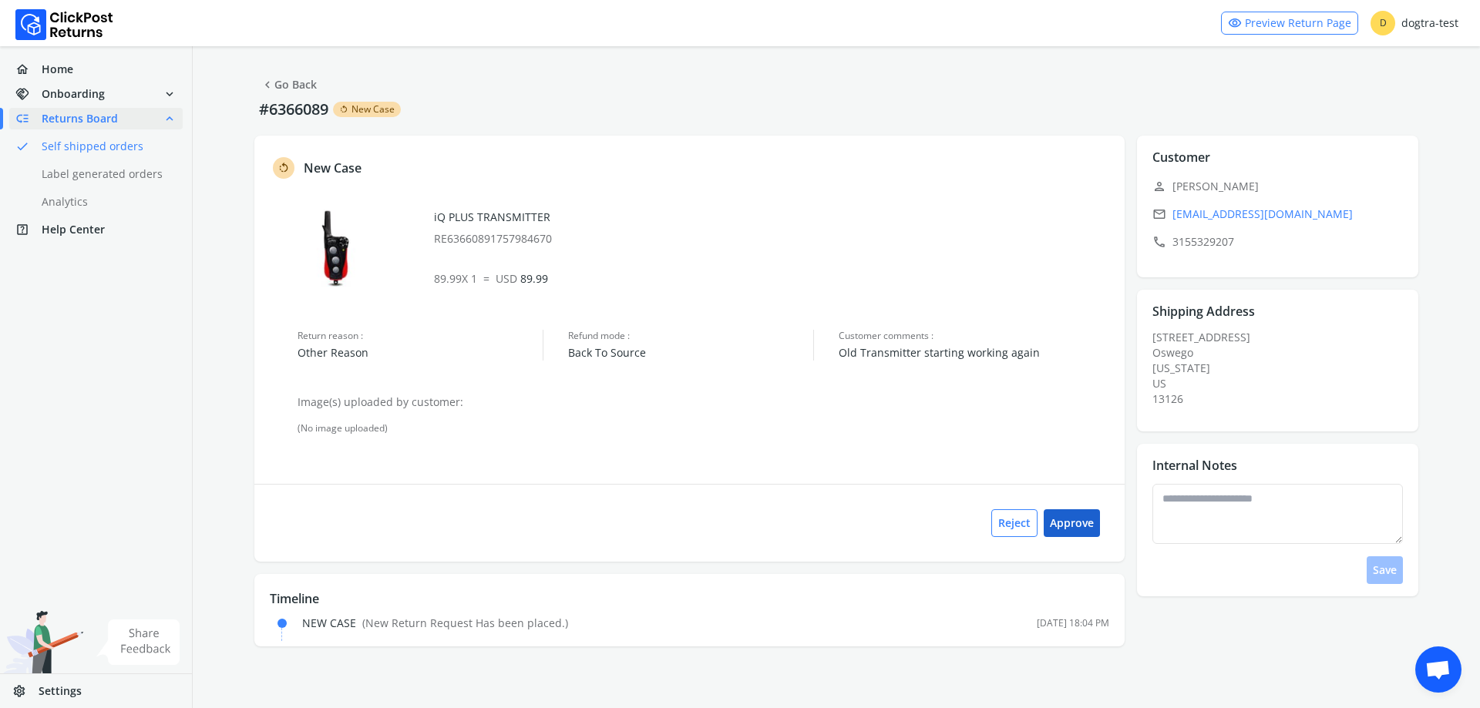
click at [1079, 524] on button "Approve" at bounding box center [1071, 523] width 56 height 28
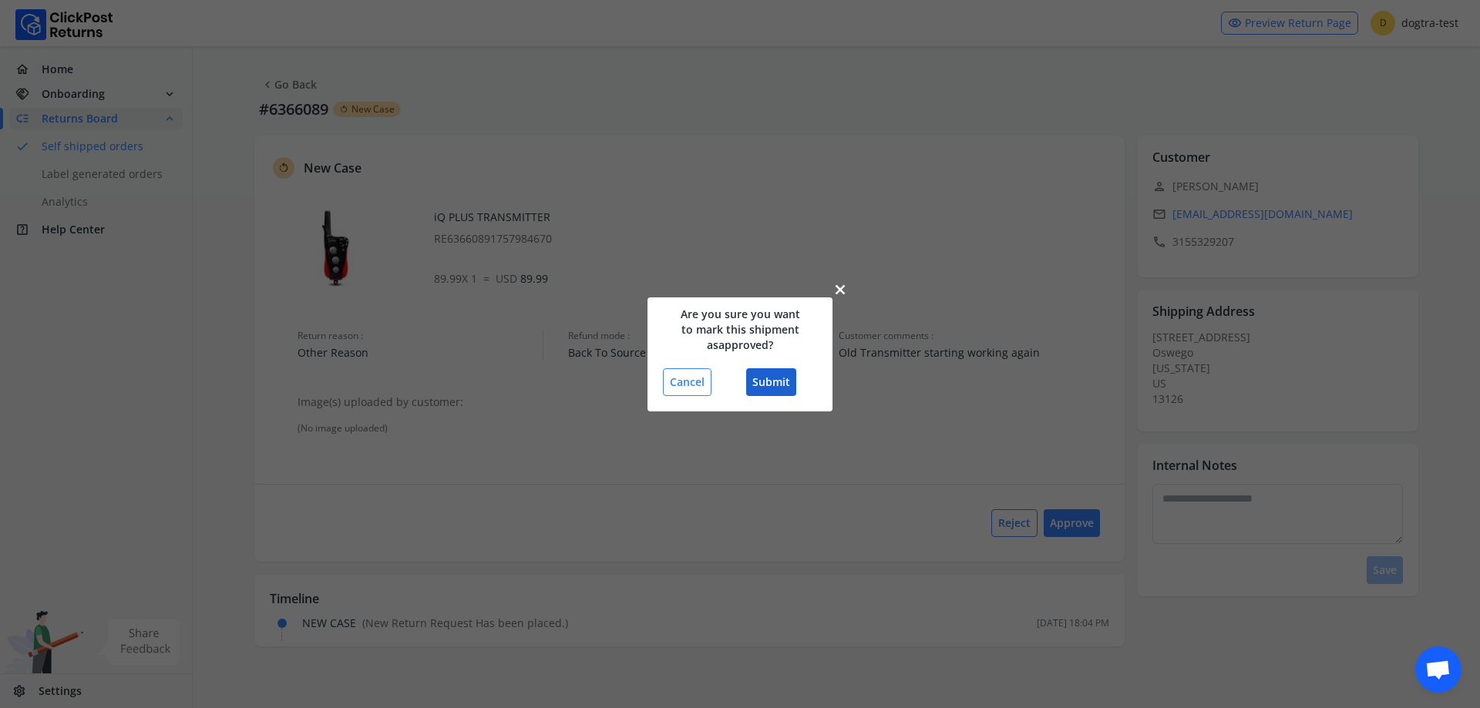
click at [768, 379] on button "Submit" at bounding box center [771, 382] width 50 height 28
click at [774, 375] on button "Submit" at bounding box center [771, 382] width 50 height 28
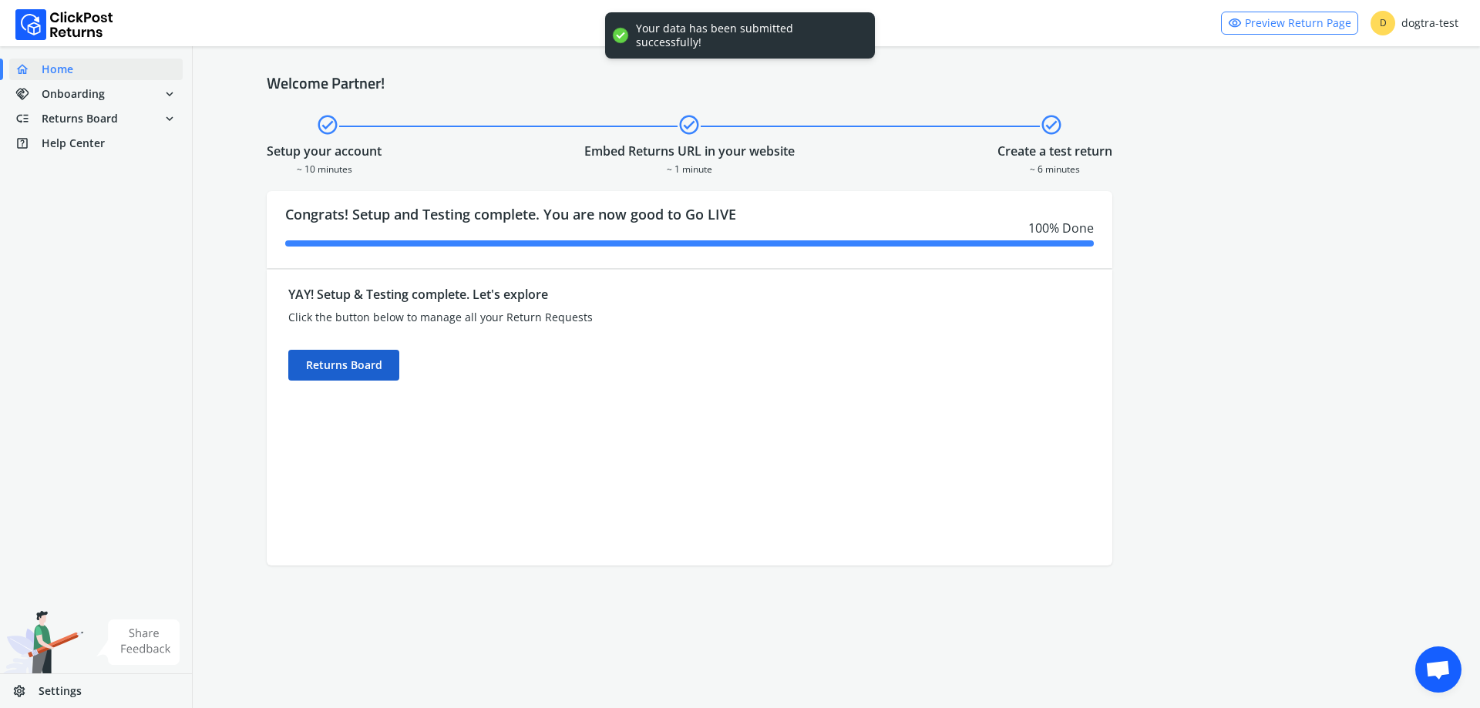
click at [378, 365] on div "Returns Board" at bounding box center [343, 365] width 111 height 31
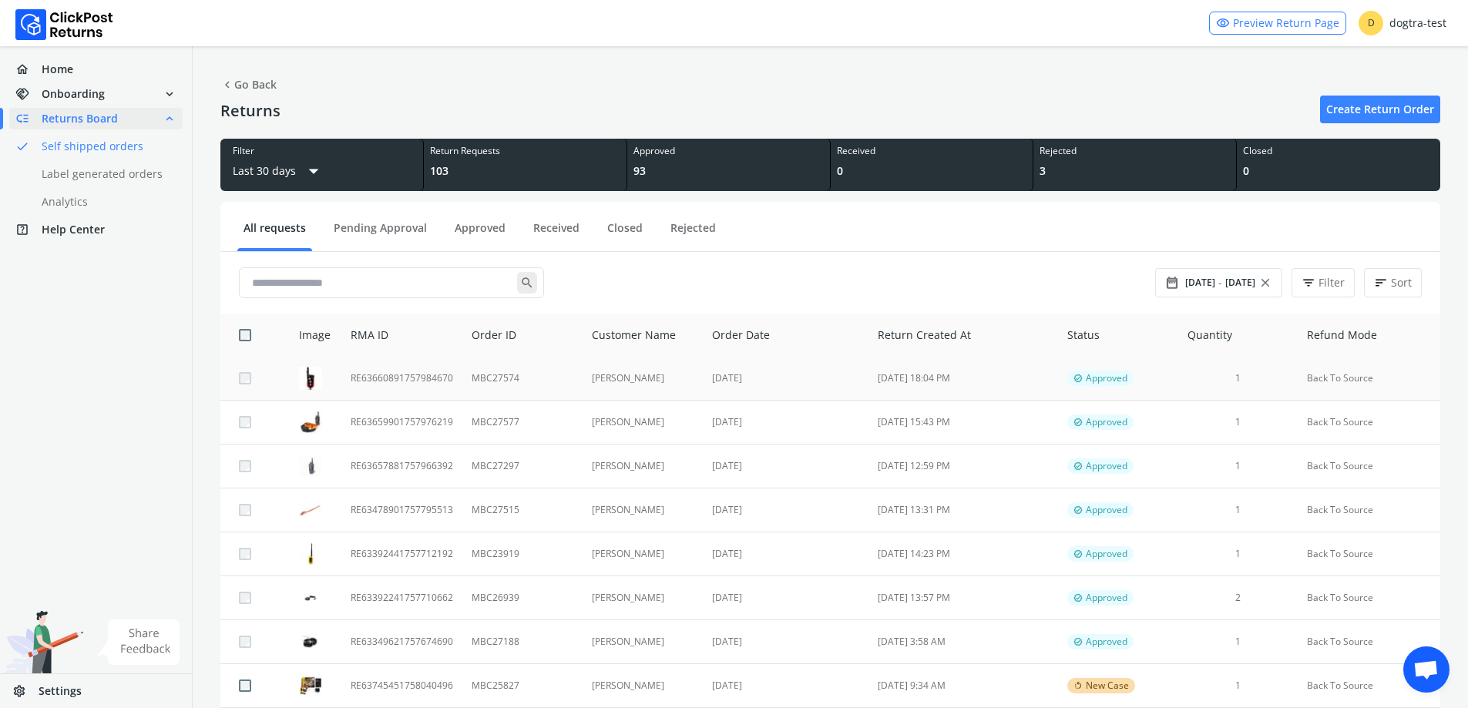
click at [838, 381] on td "[DATE]" at bounding box center [786, 379] width 166 height 44
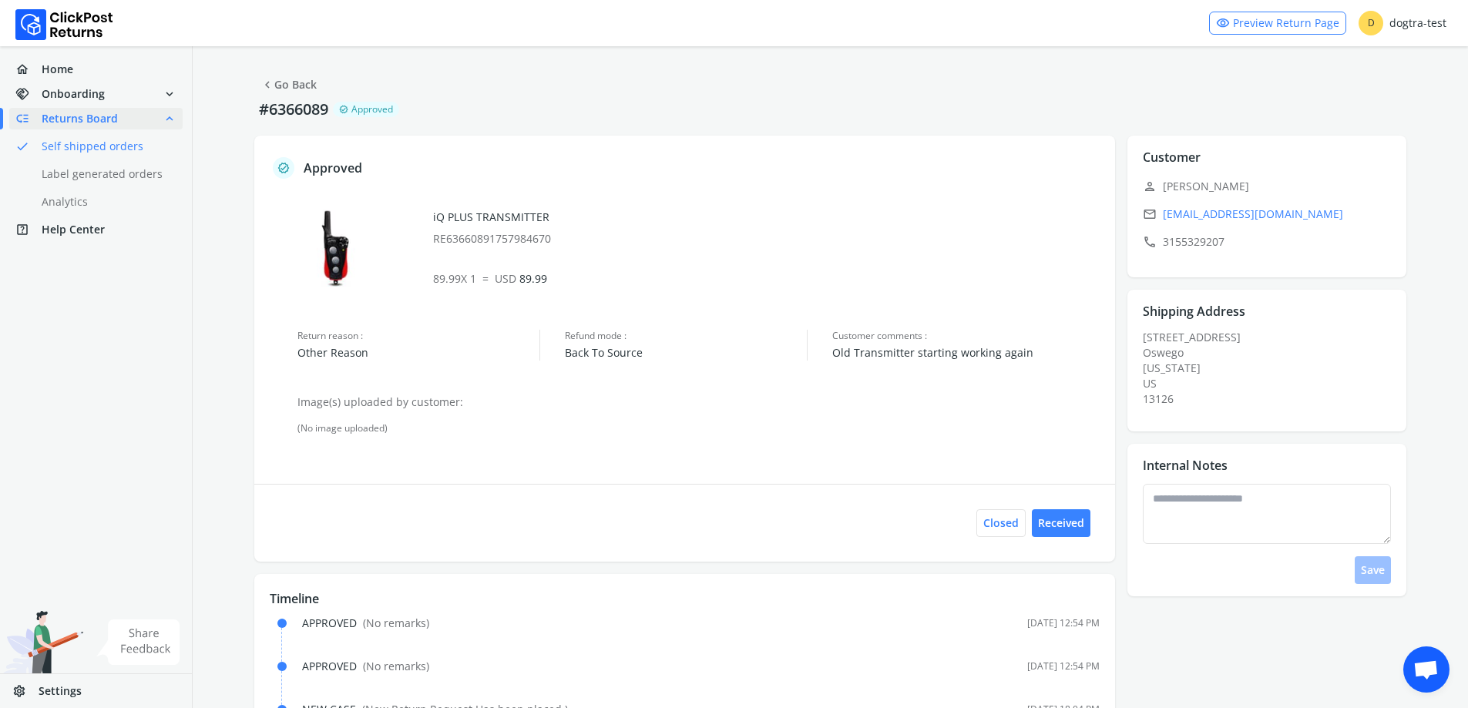
scroll to position [49, 0]
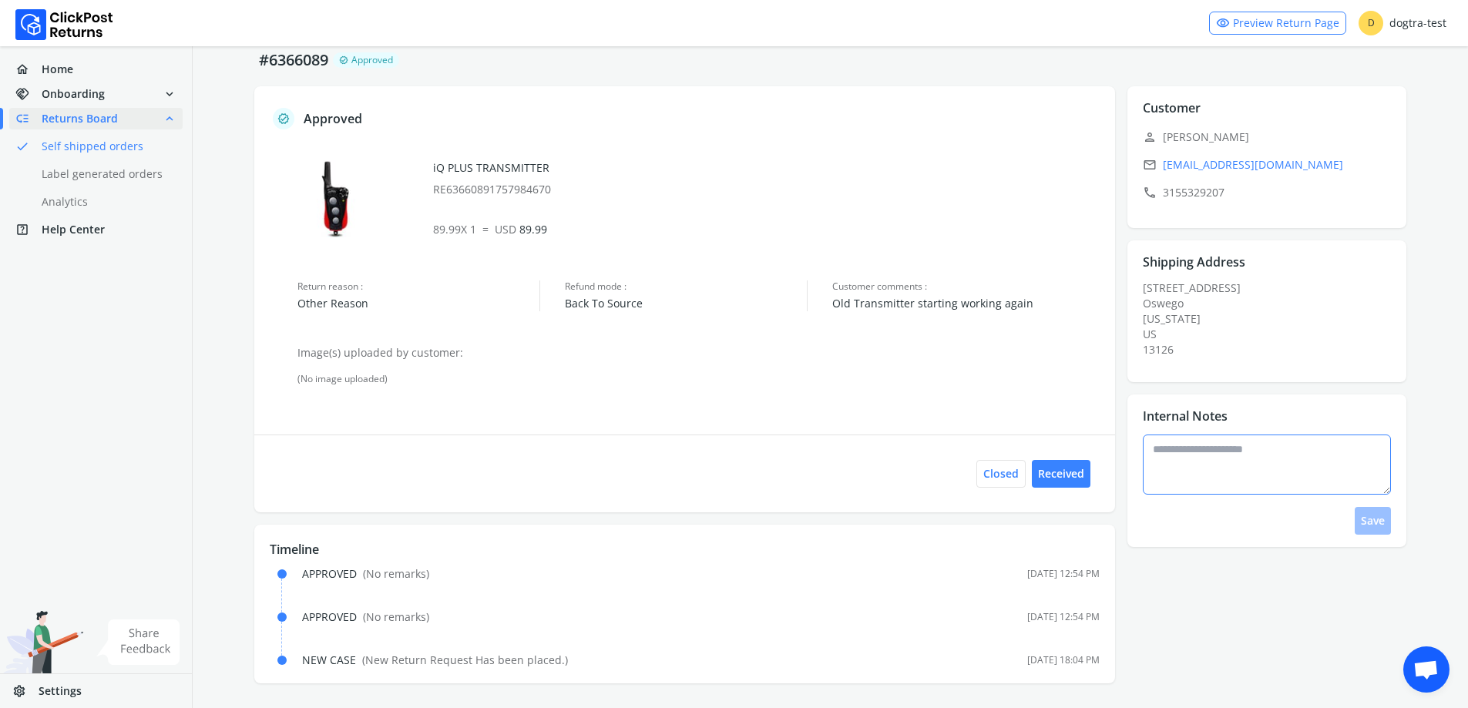
drag, startPoint x: 1278, startPoint y: 500, endPoint x: 1272, endPoint y: 490, distance: 11.4
click at [1278, 500] on div "Save" at bounding box center [1271, 485] width 257 height 100
click at [1265, 469] on textarea at bounding box center [1267, 465] width 248 height 60
type textarea "**********"
click at [1358, 517] on button "Save" at bounding box center [1373, 521] width 36 height 28
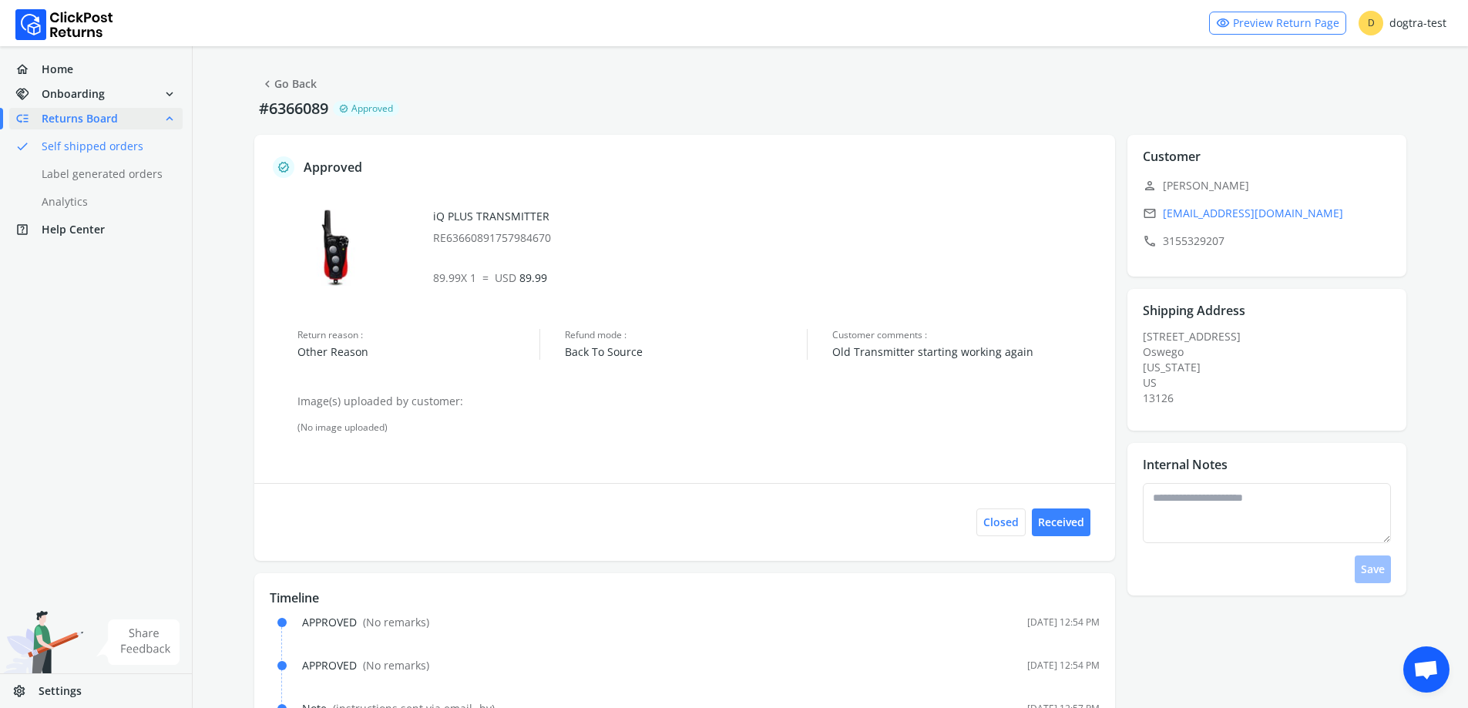
scroll to position [0, 0]
click at [290, 82] on link "chevron_left Go Back" at bounding box center [288, 85] width 56 height 22
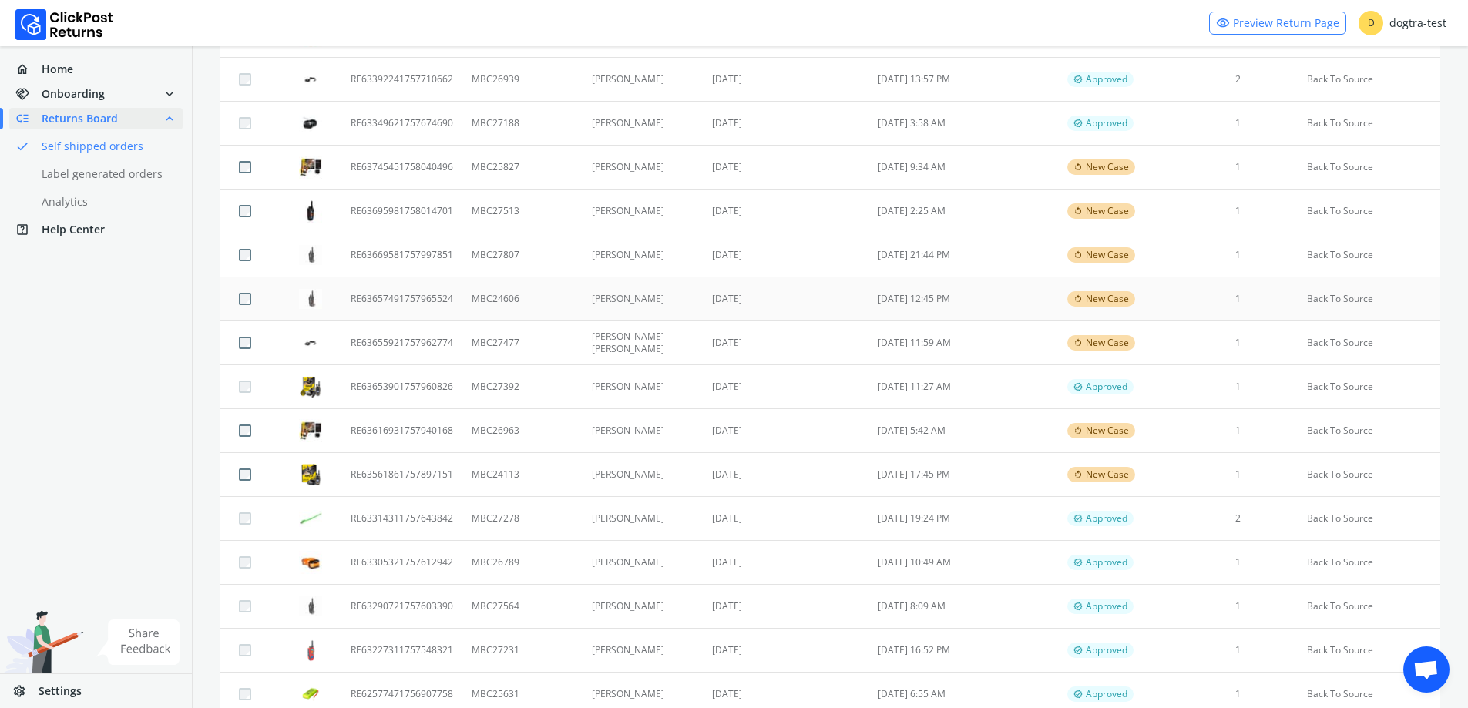
scroll to position [444, 0]
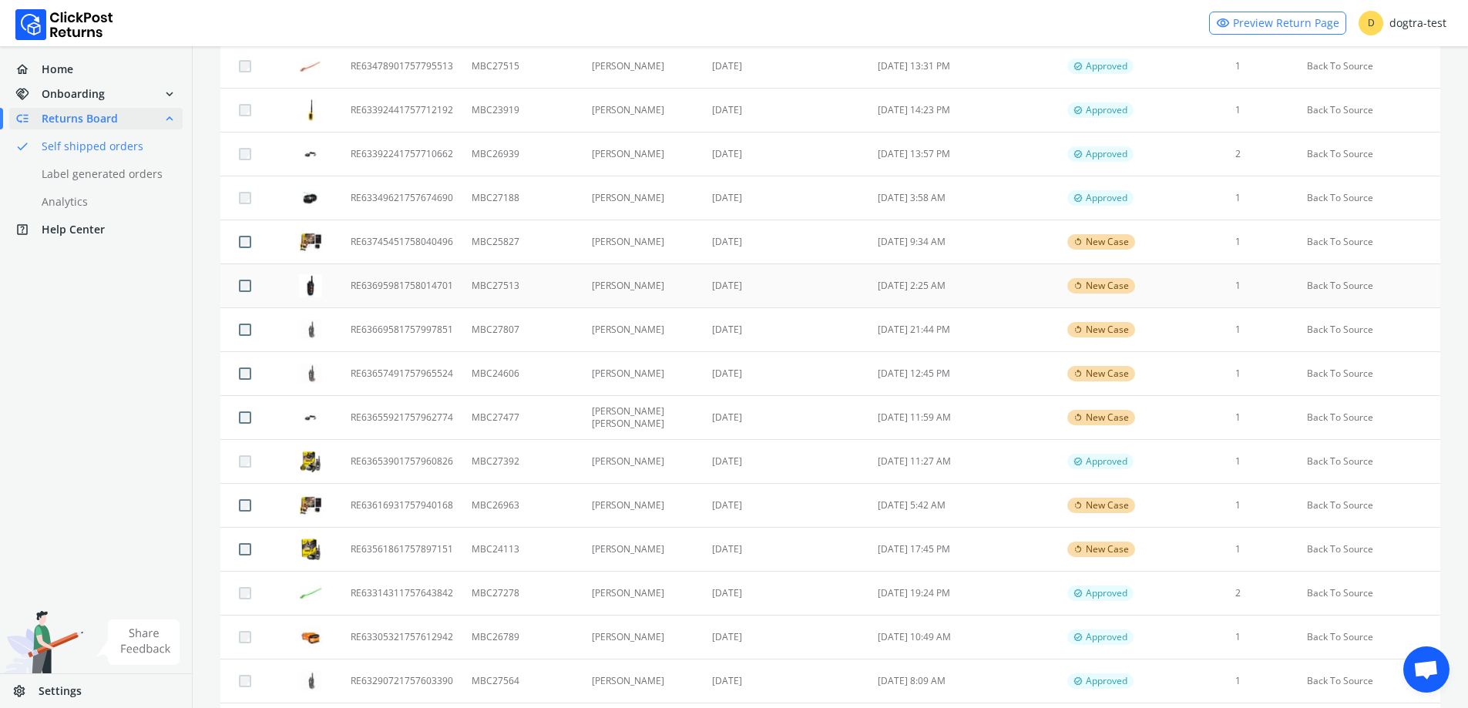
click at [362, 283] on td "RE63695981758014701" at bounding box center [401, 286] width 121 height 44
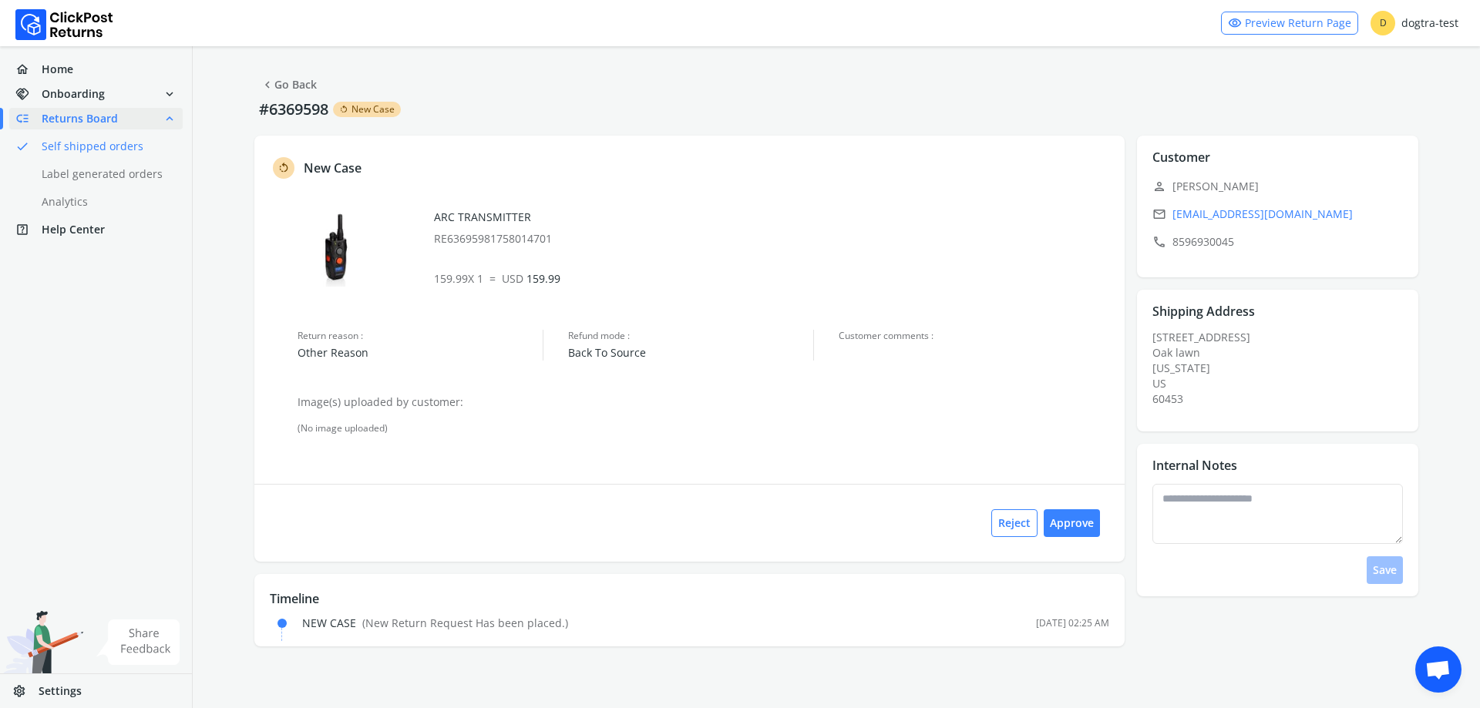
click at [301, 82] on link "chevron_left Go Back" at bounding box center [288, 85] width 56 height 22
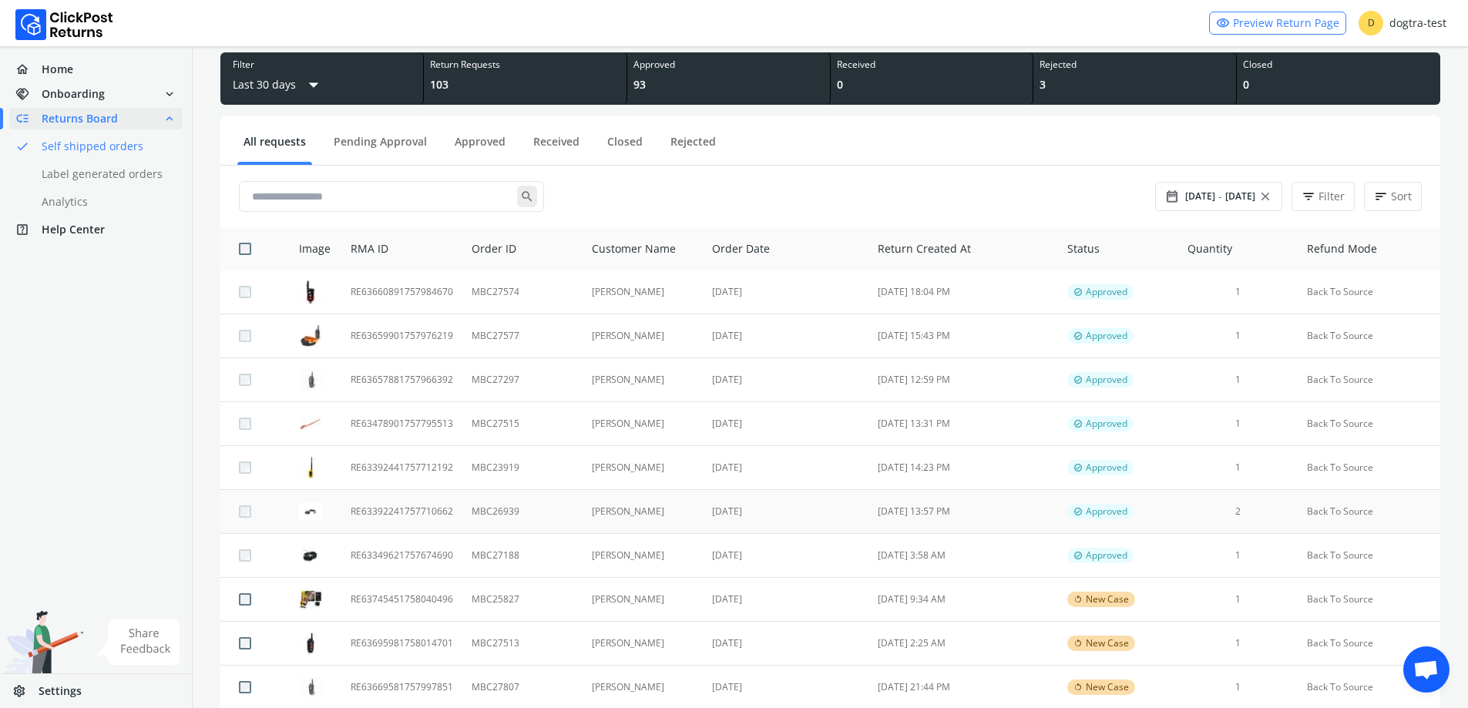
scroll to position [308, 0]
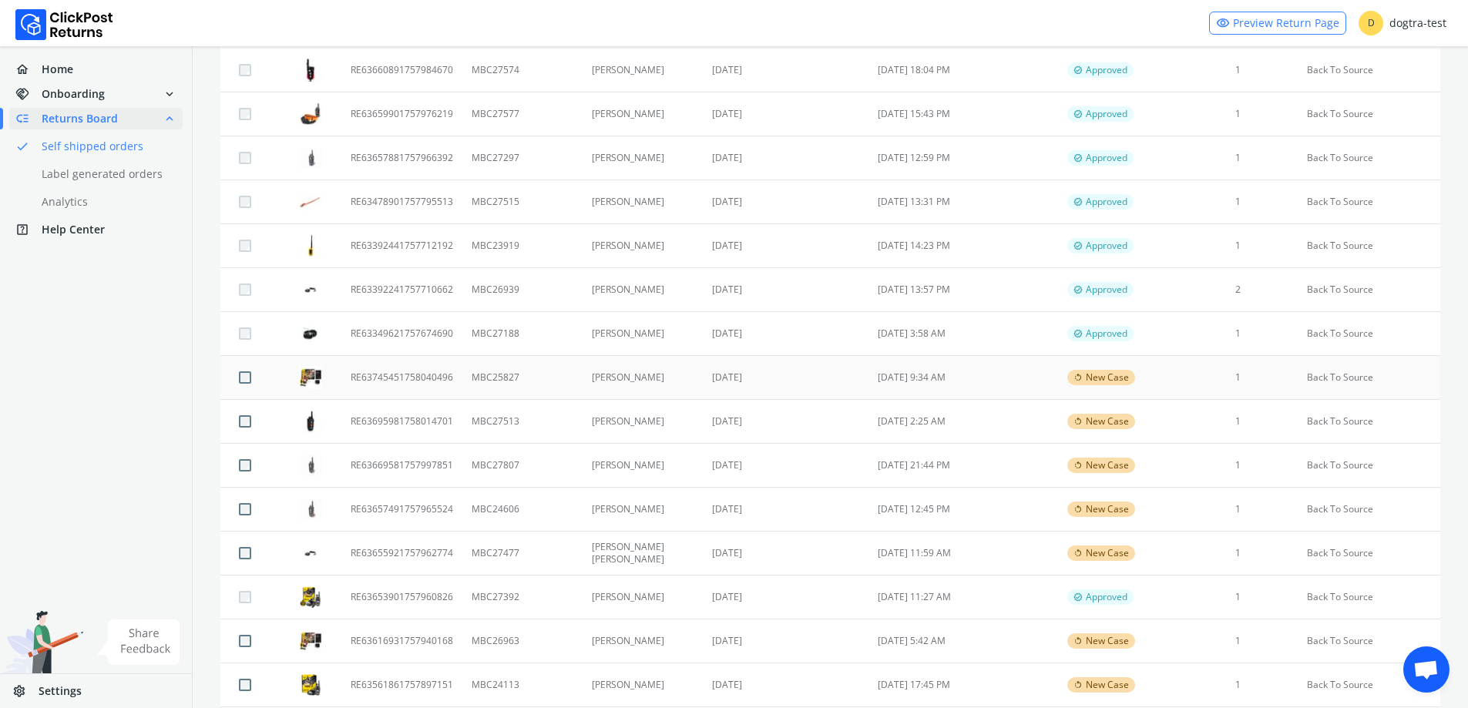
click at [499, 374] on td "MBC25827" at bounding box center [521, 378] width 119 height 44
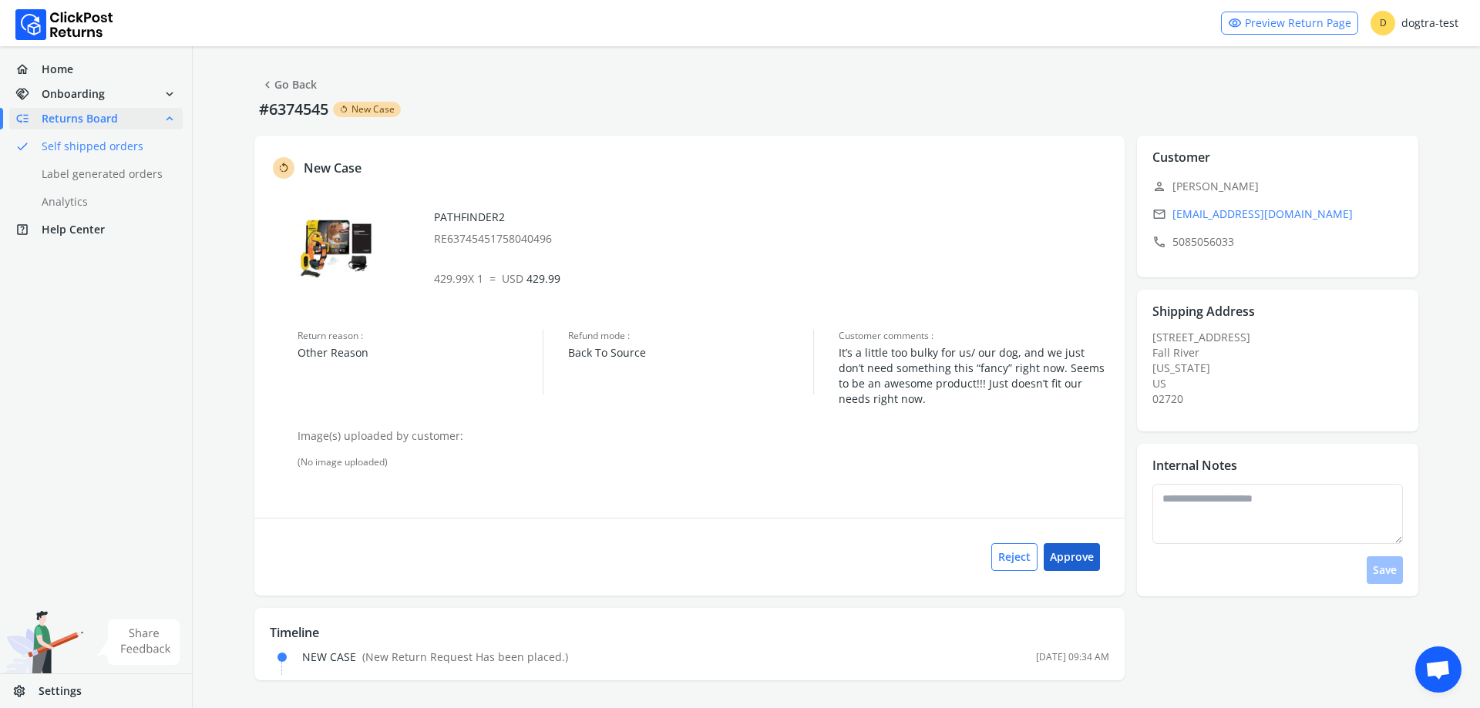
click at [1069, 555] on button "Approve" at bounding box center [1071, 557] width 56 height 28
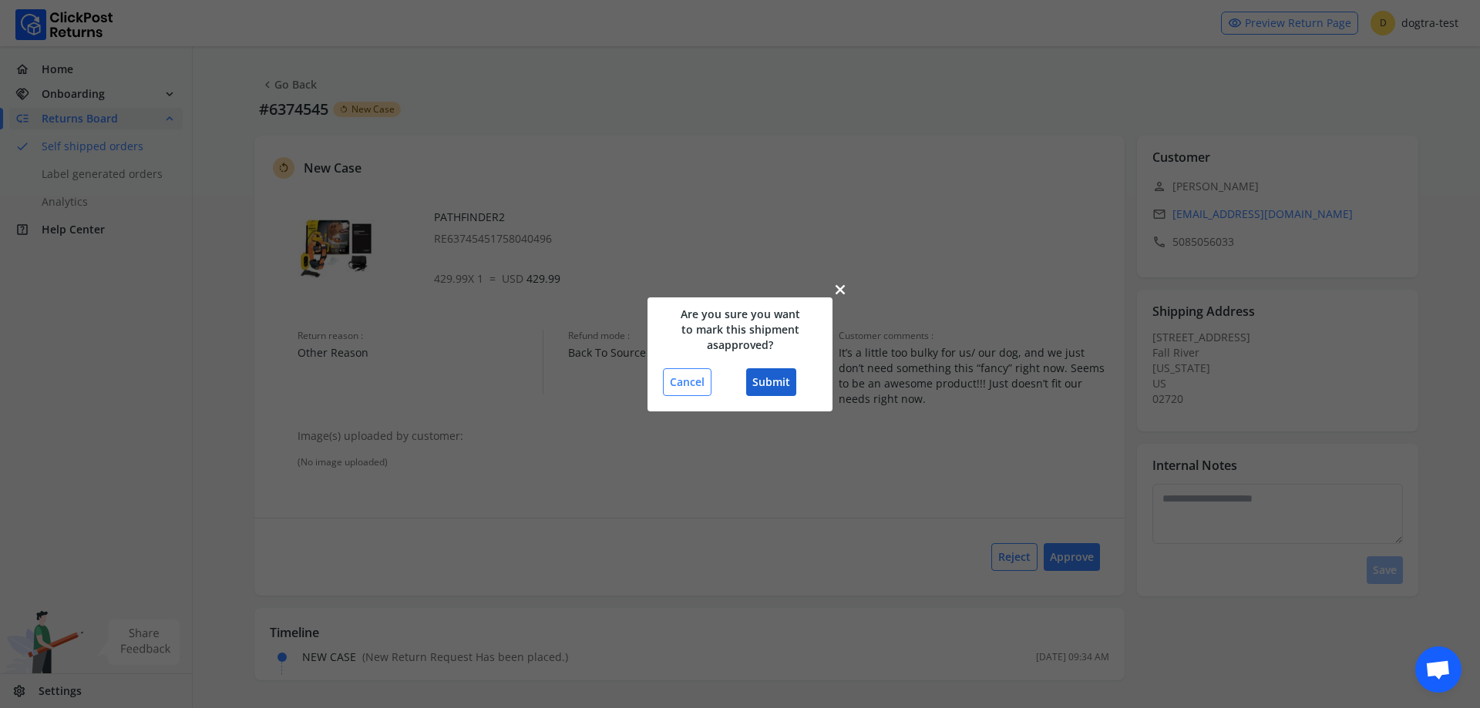
click at [774, 384] on button "Submit" at bounding box center [771, 382] width 50 height 28
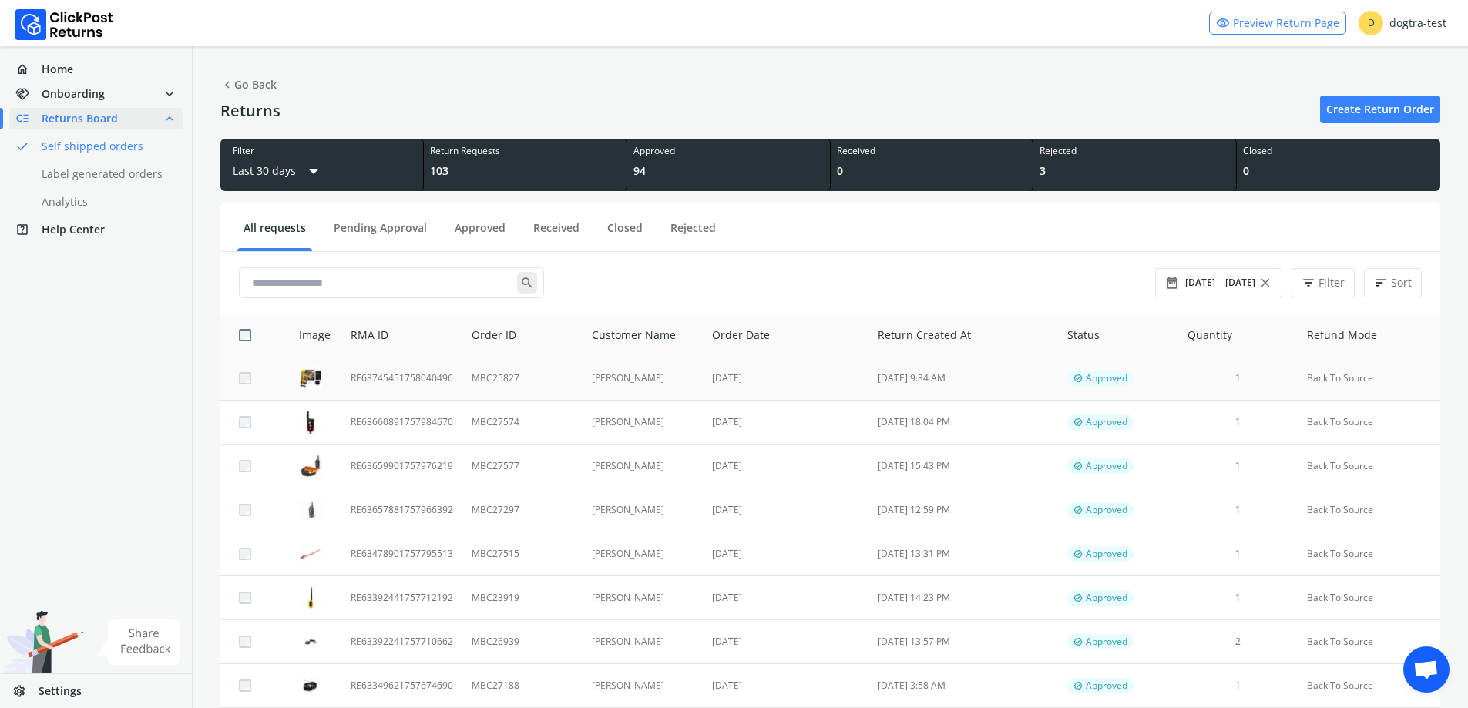
click at [717, 375] on td "[DATE]" at bounding box center [786, 379] width 166 height 44
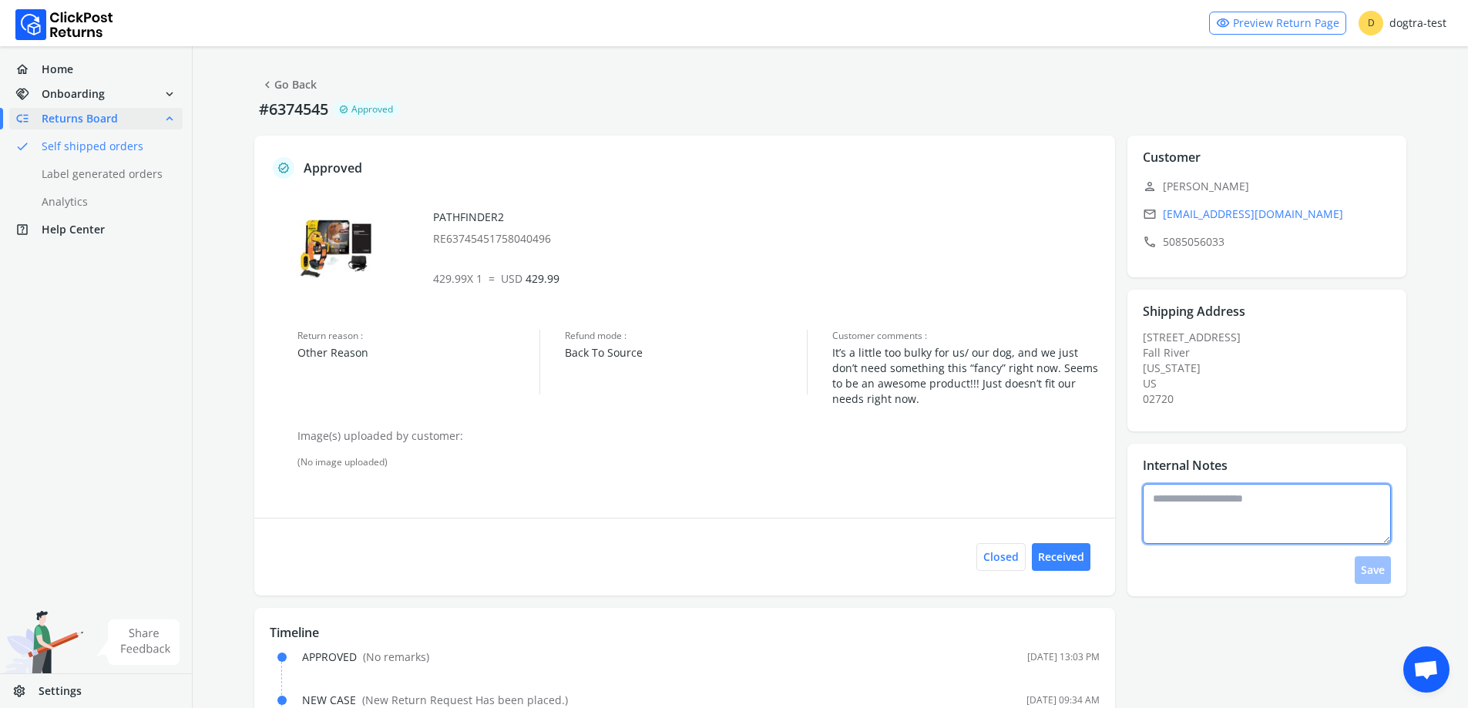
click at [1229, 515] on textarea at bounding box center [1267, 514] width 248 height 60
click at [291, 92] on link "chevron_left Go Back" at bounding box center [288, 85] width 56 height 22
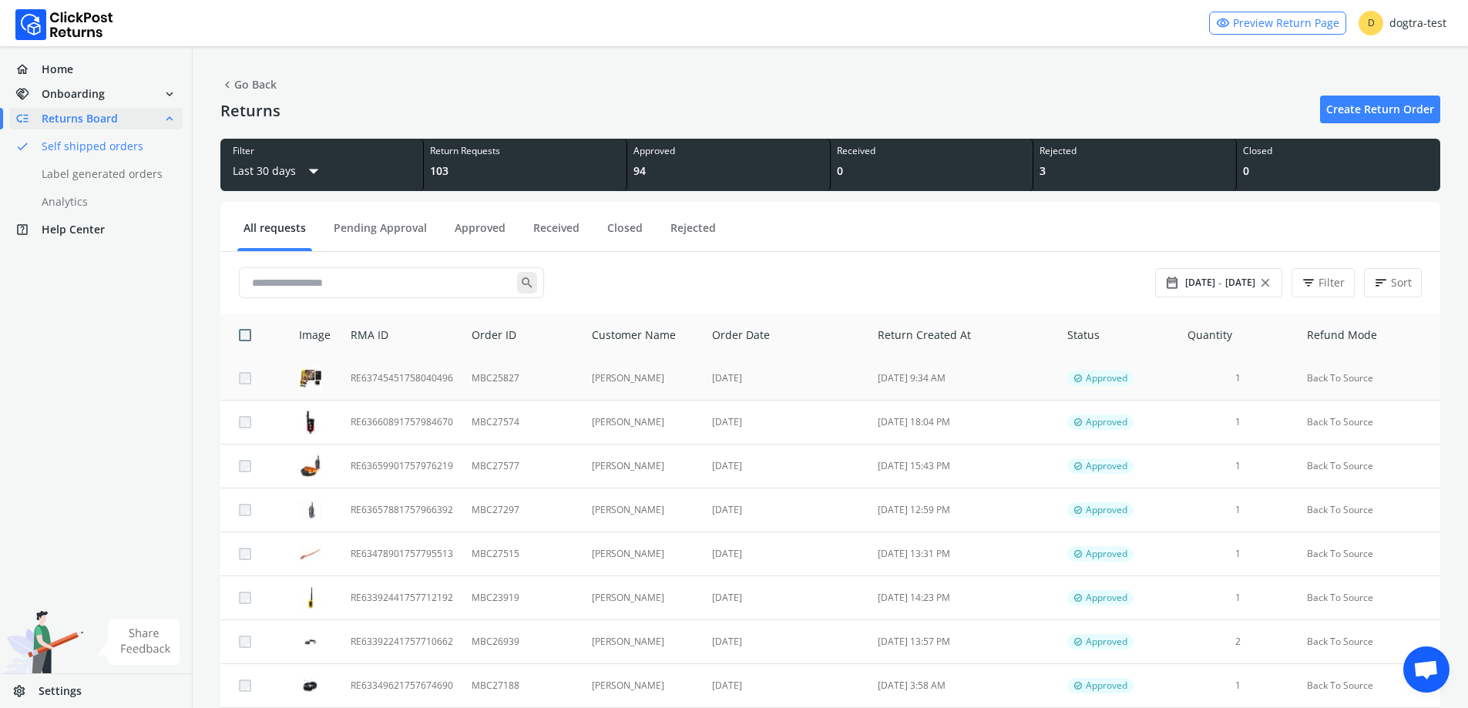
click at [627, 379] on td "[PERSON_NAME]" at bounding box center [643, 379] width 121 height 44
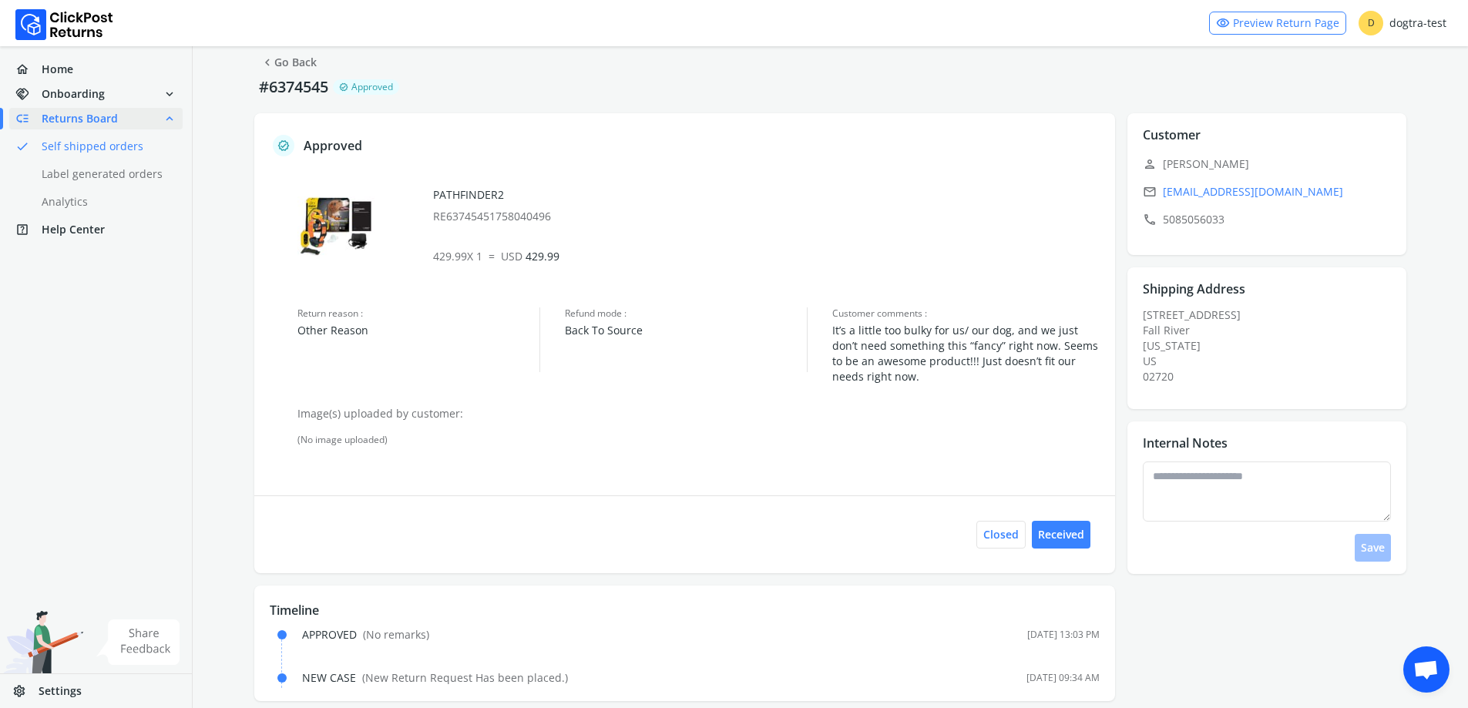
scroll to position [40, 0]
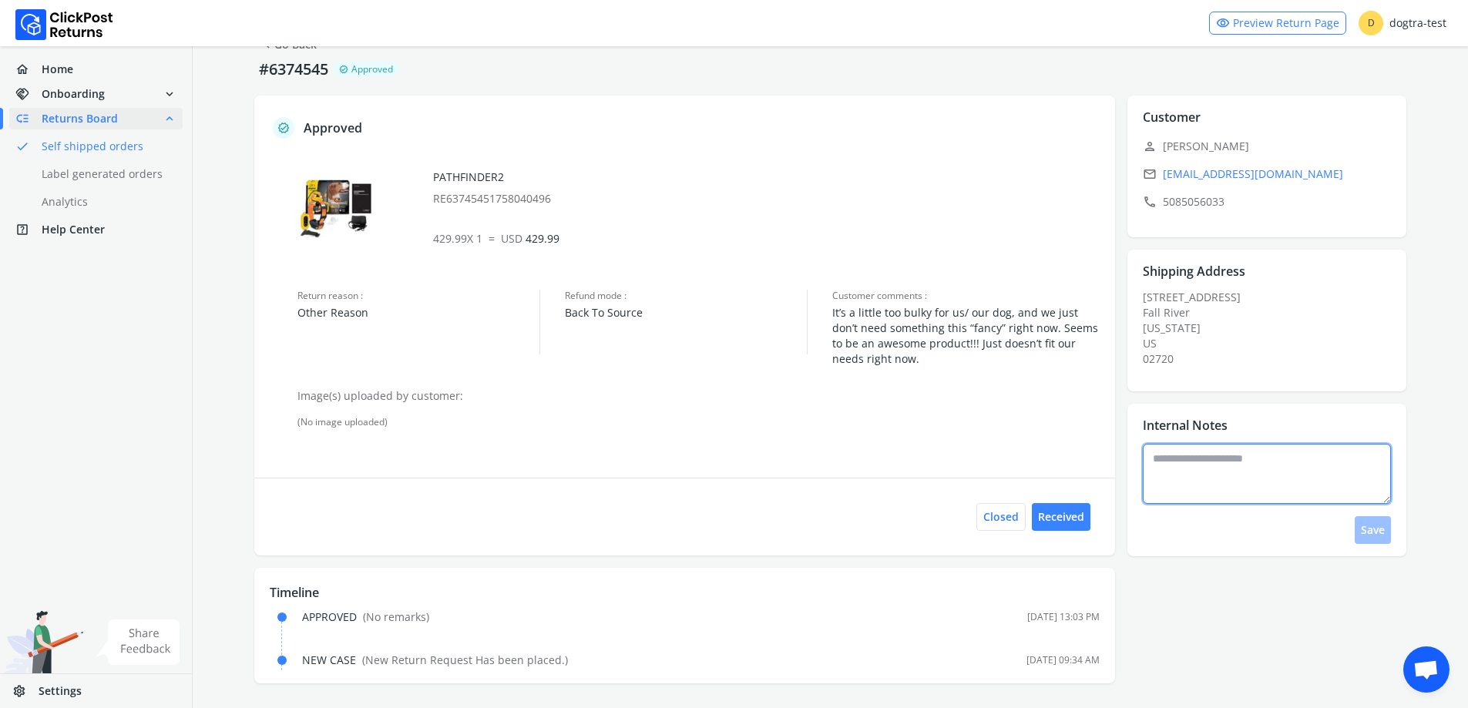
click at [1231, 486] on textarea at bounding box center [1267, 474] width 248 height 60
type textarea "**********"
click at [1371, 533] on button "Save" at bounding box center [1373, 530] width 36 height 28
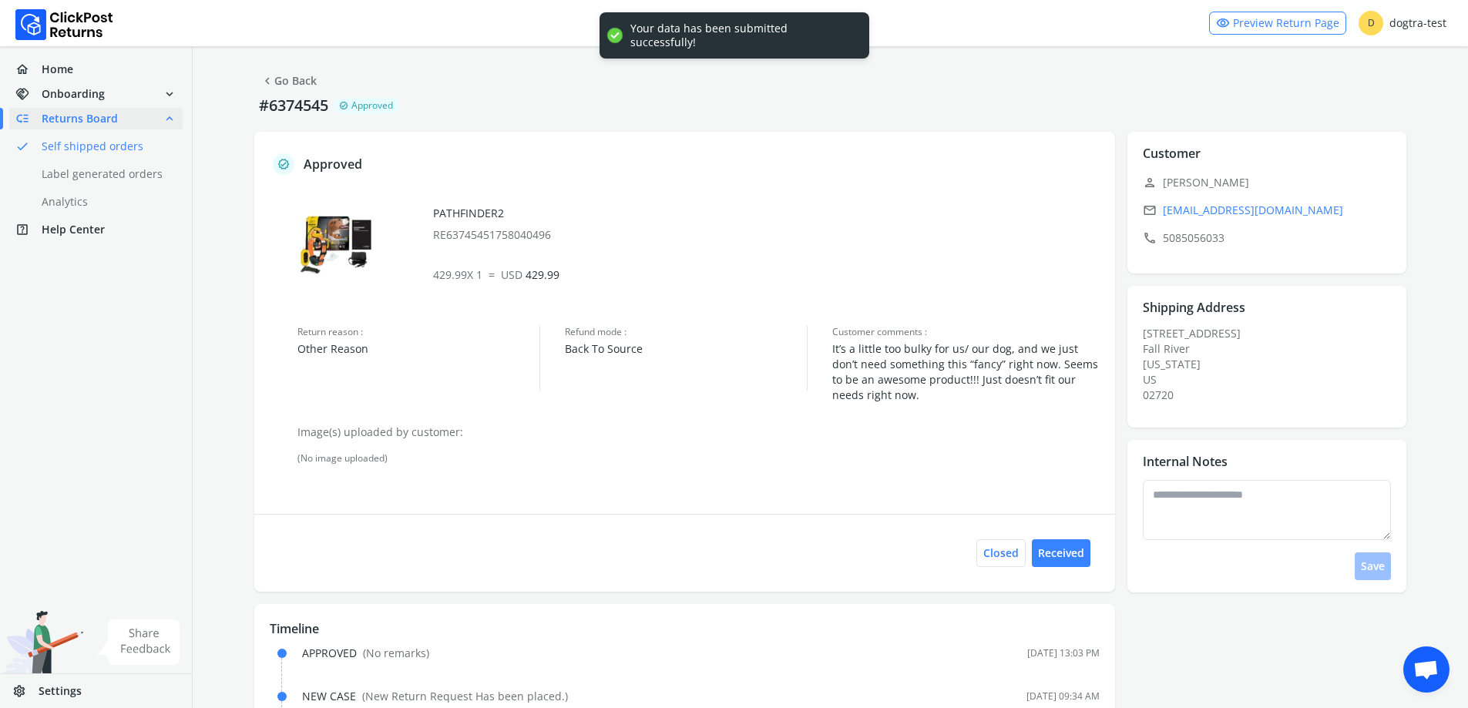
scroll to position [0, 0]
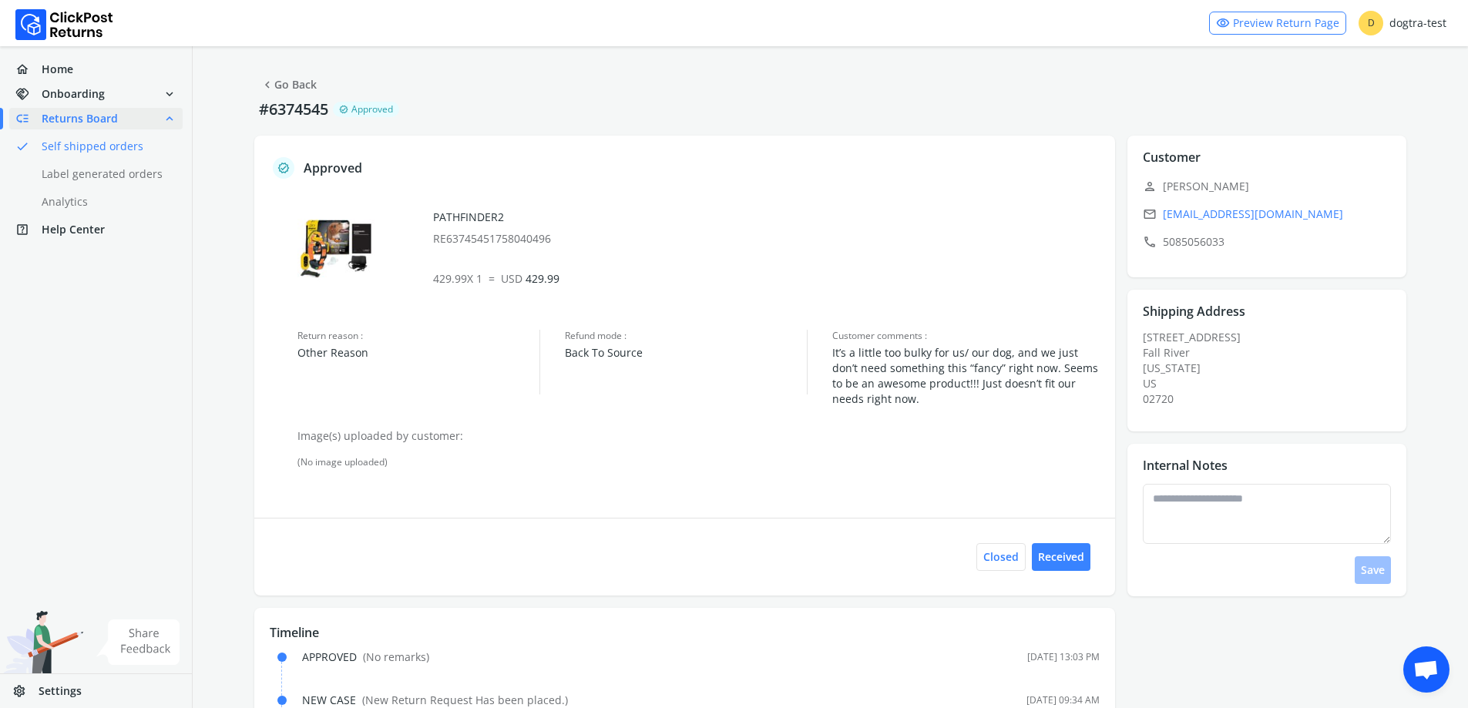
click at [284, 85] on link "chevron_left Go Back" at bounding box center [288, 85] width 56 height 22
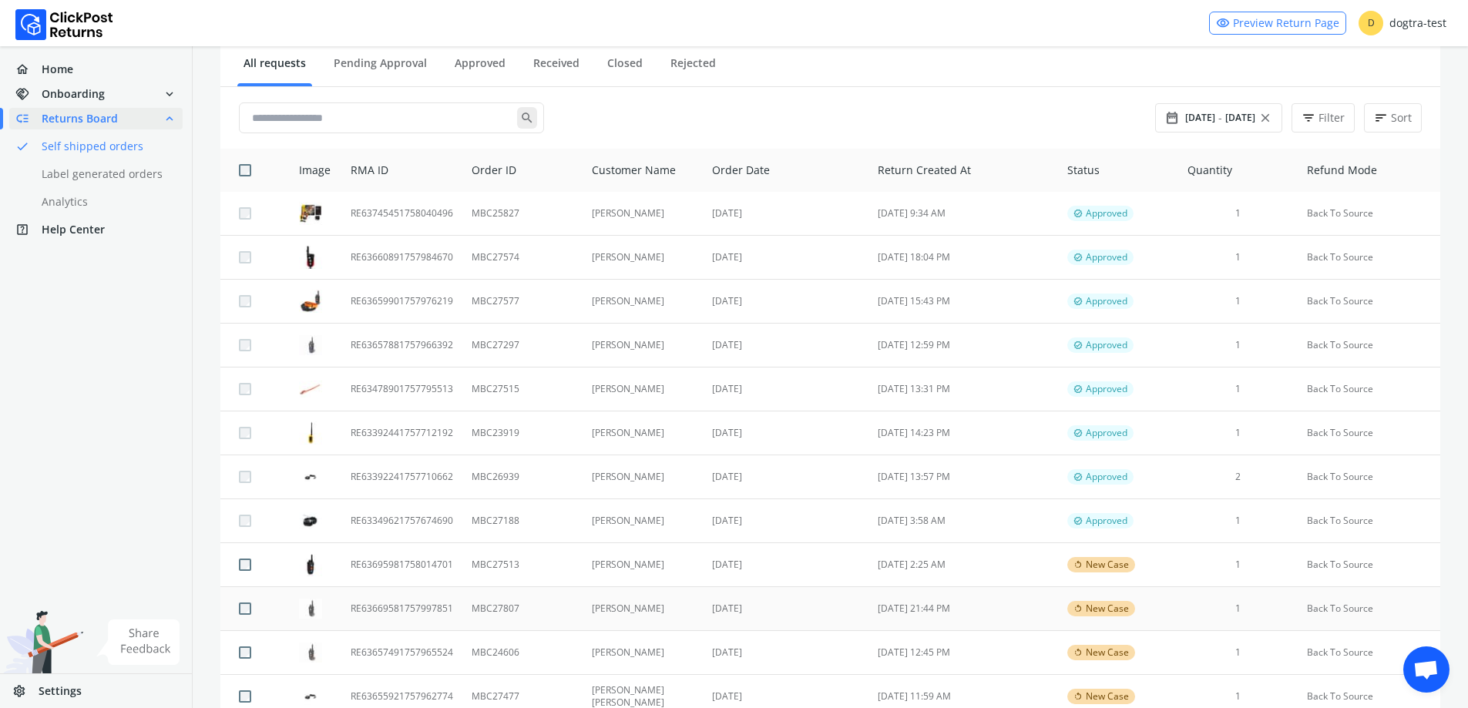
scroll to position [385, 0]
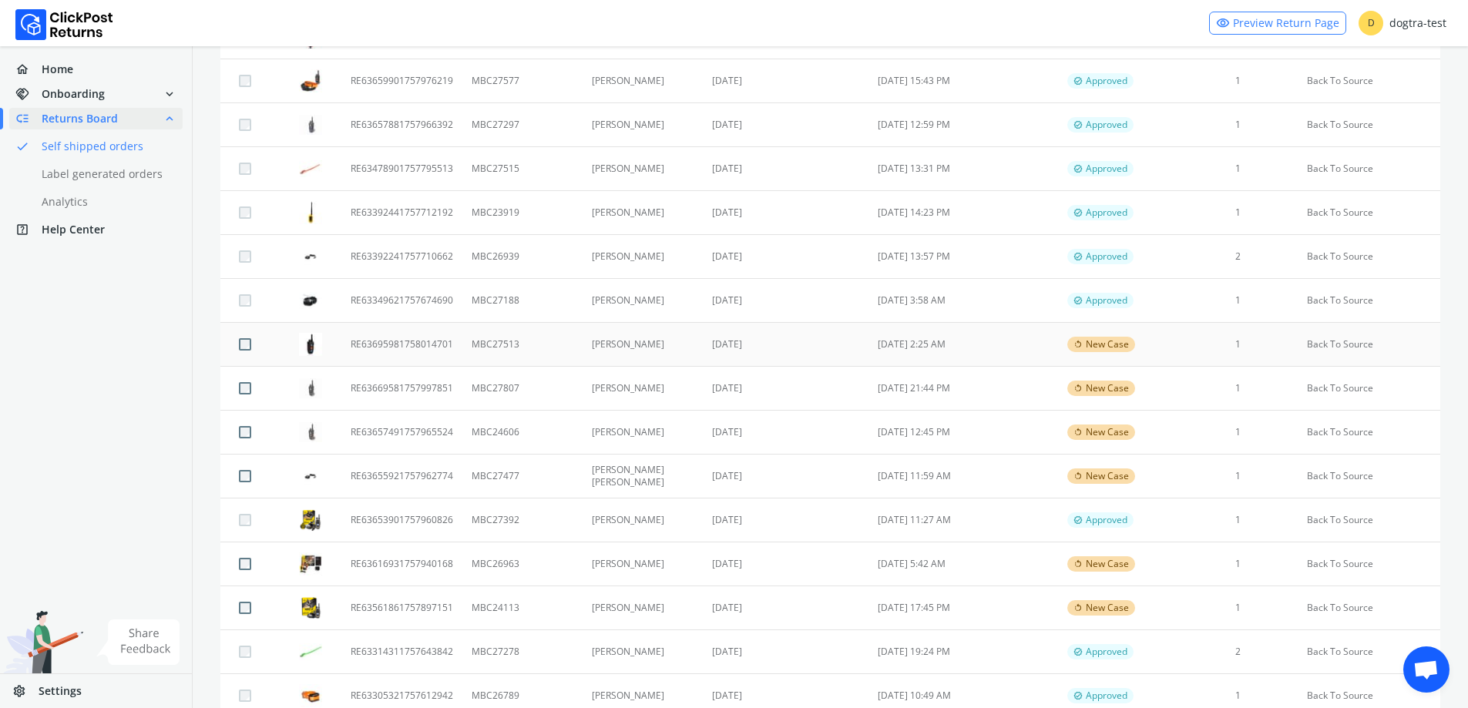
click at [370, 342] on td "RE63695981758014701" at bounding box center [401, 345] width 121 height 44
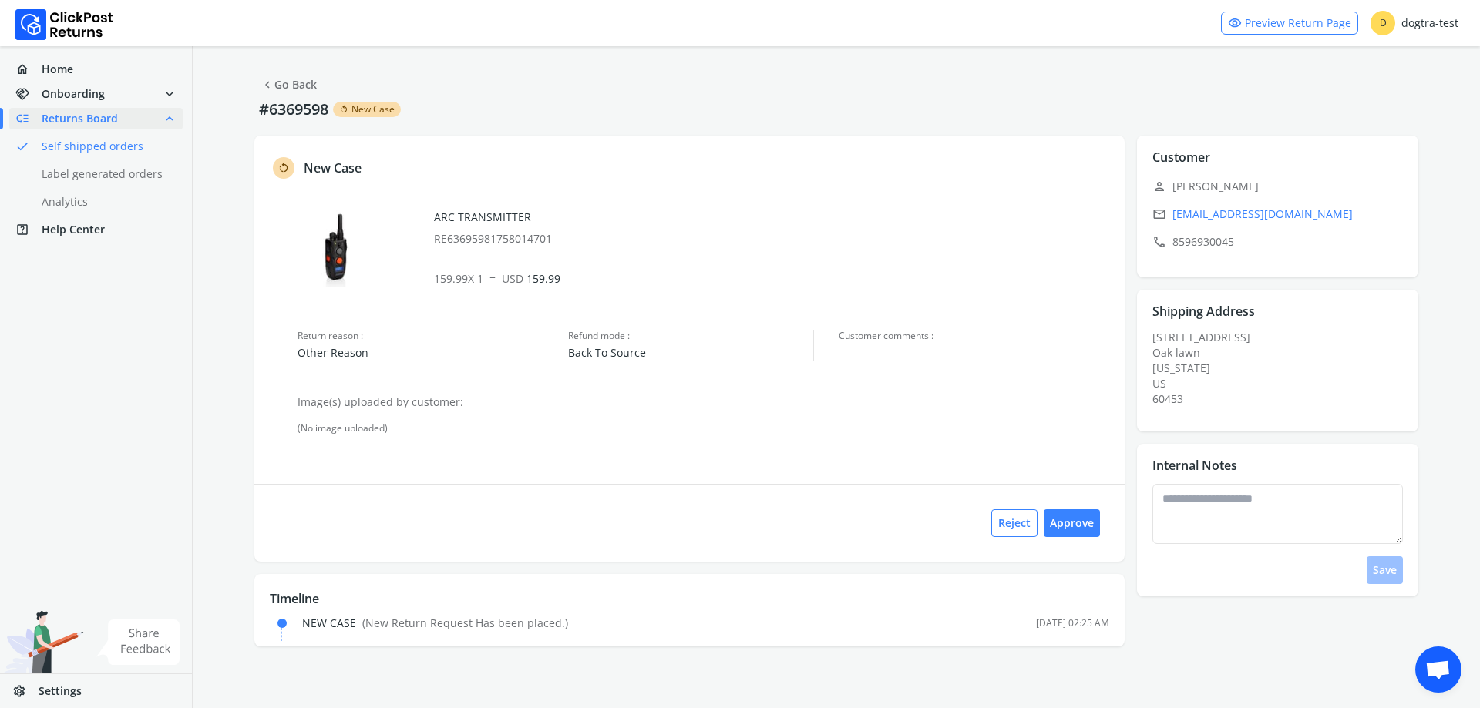
click at [274, 89] on span "chevron_left" at bounding box center [267, 85] width 14 height 22
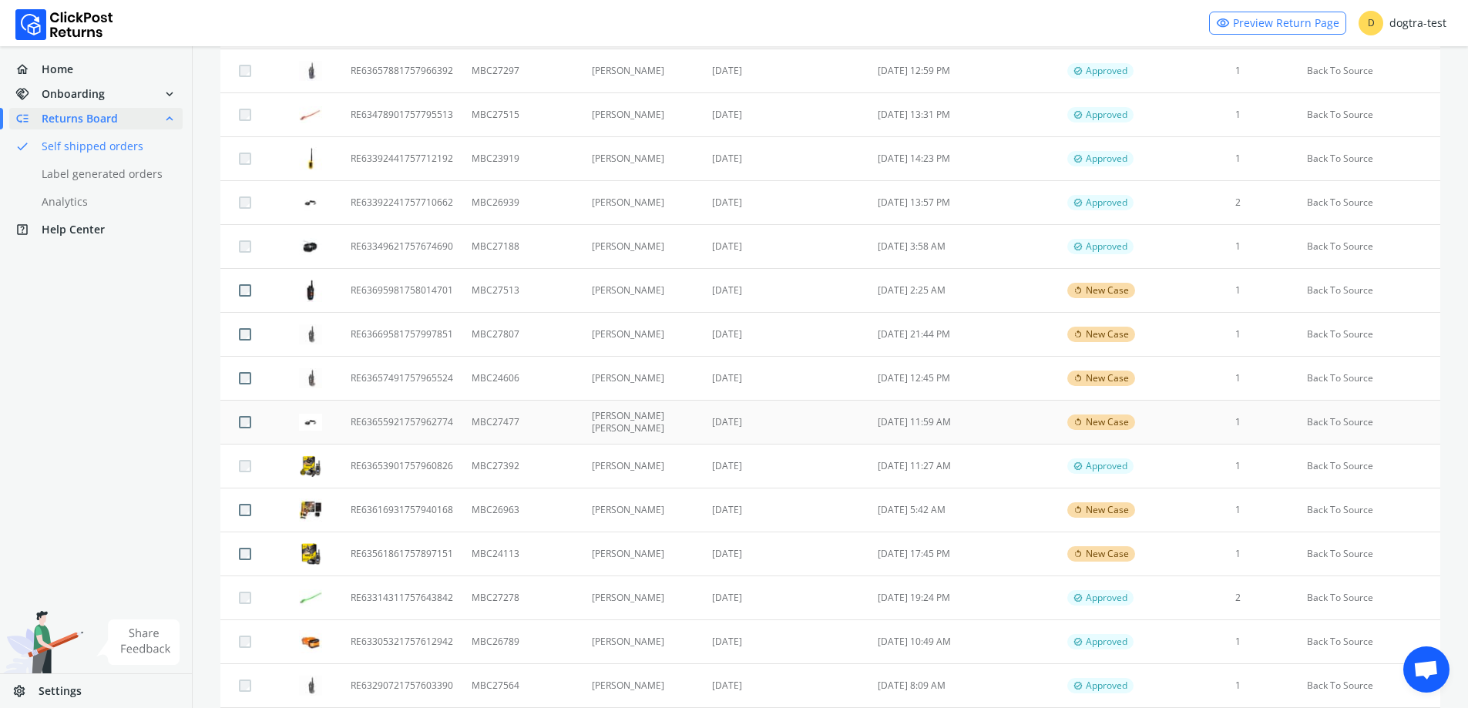
scroll to position [462, 0]
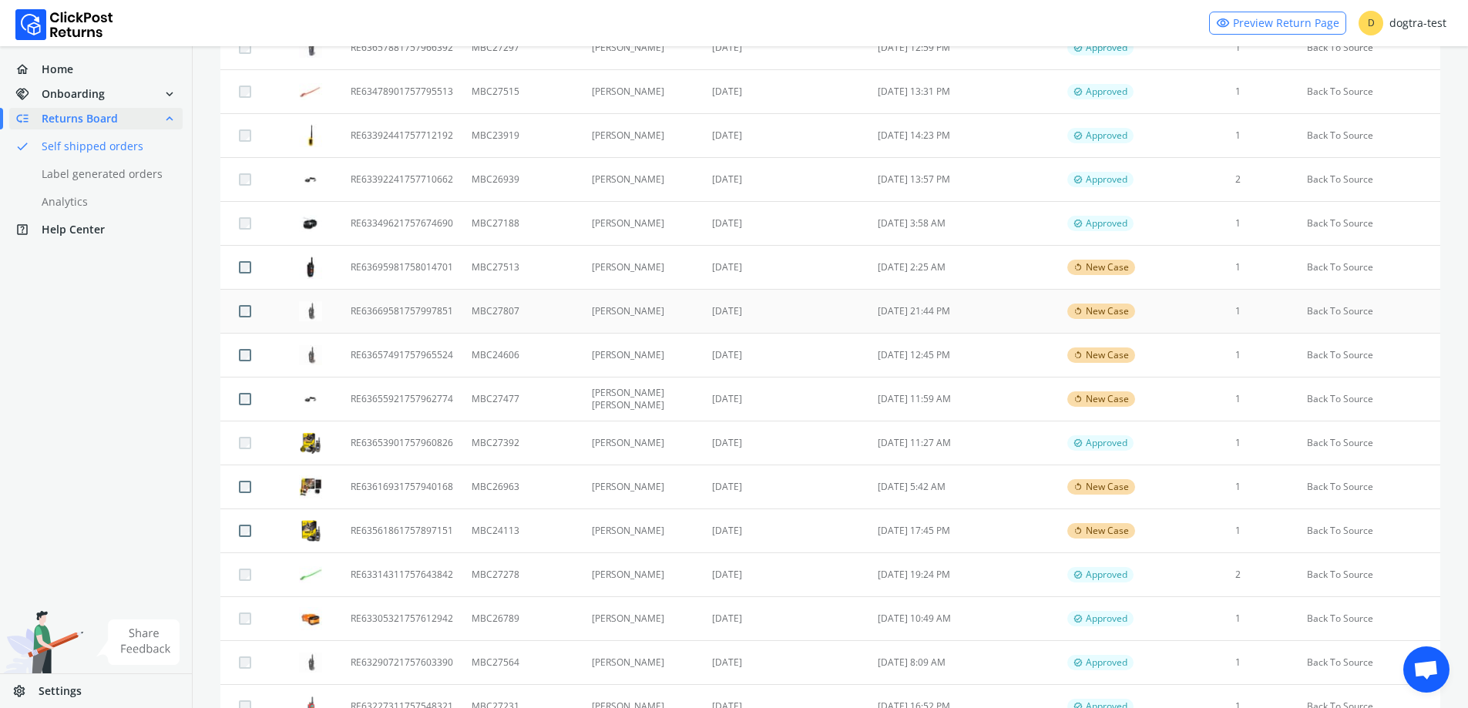
click at [640, 311] on td "[PERSON_NAME]" at bounding box center [643, 312] width 121 height 44
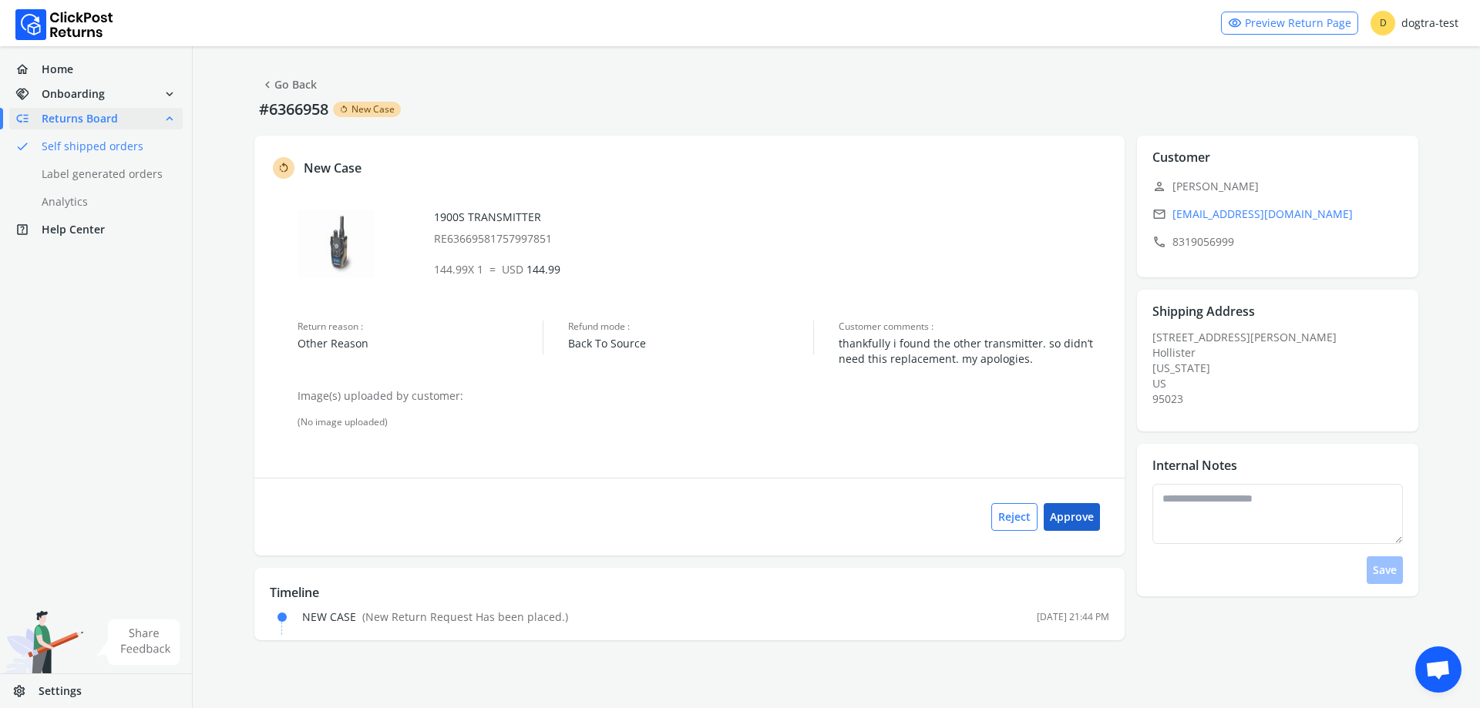
click at [1071, 514] on button "Approve" at bounding box center [1071, 517] width 56 height 28
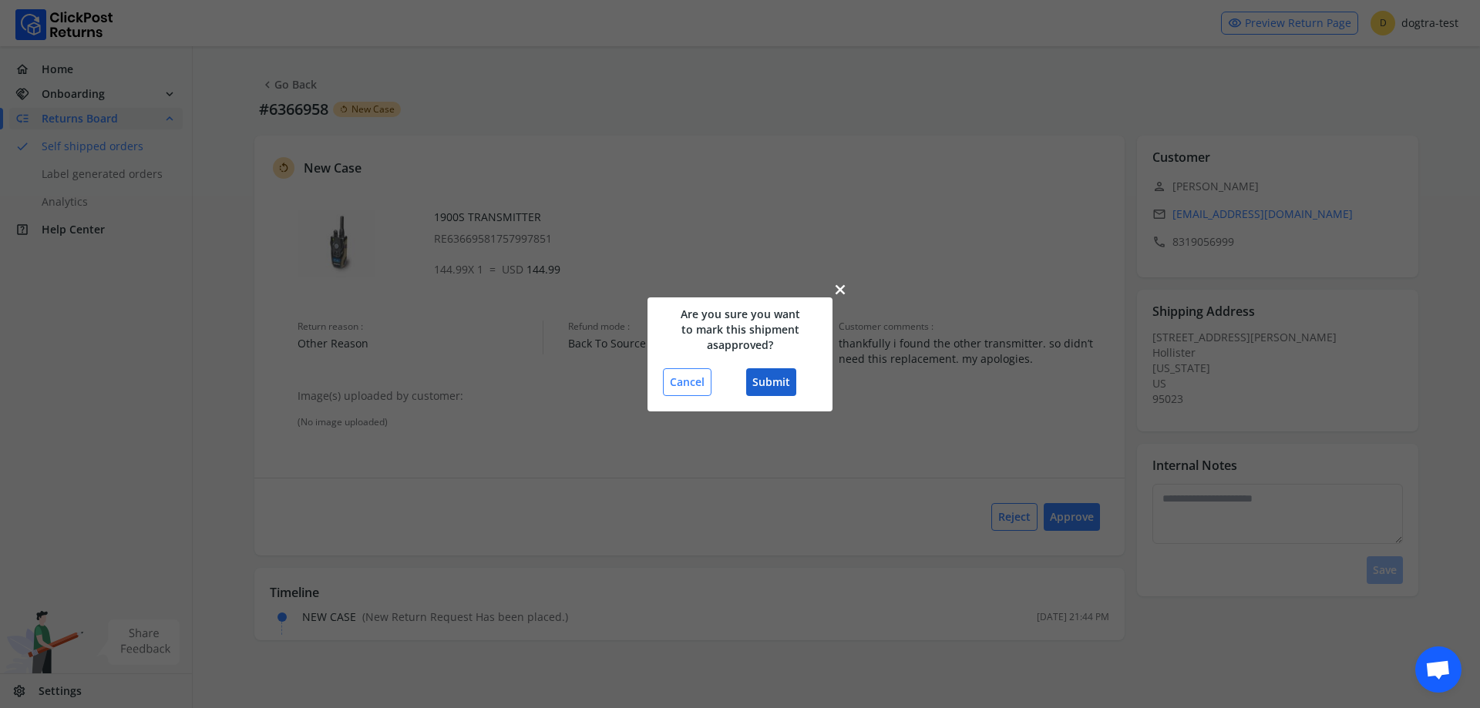
click at [761, 376] on button "Submit" at bounding box center [771, 382] width 50 height 28
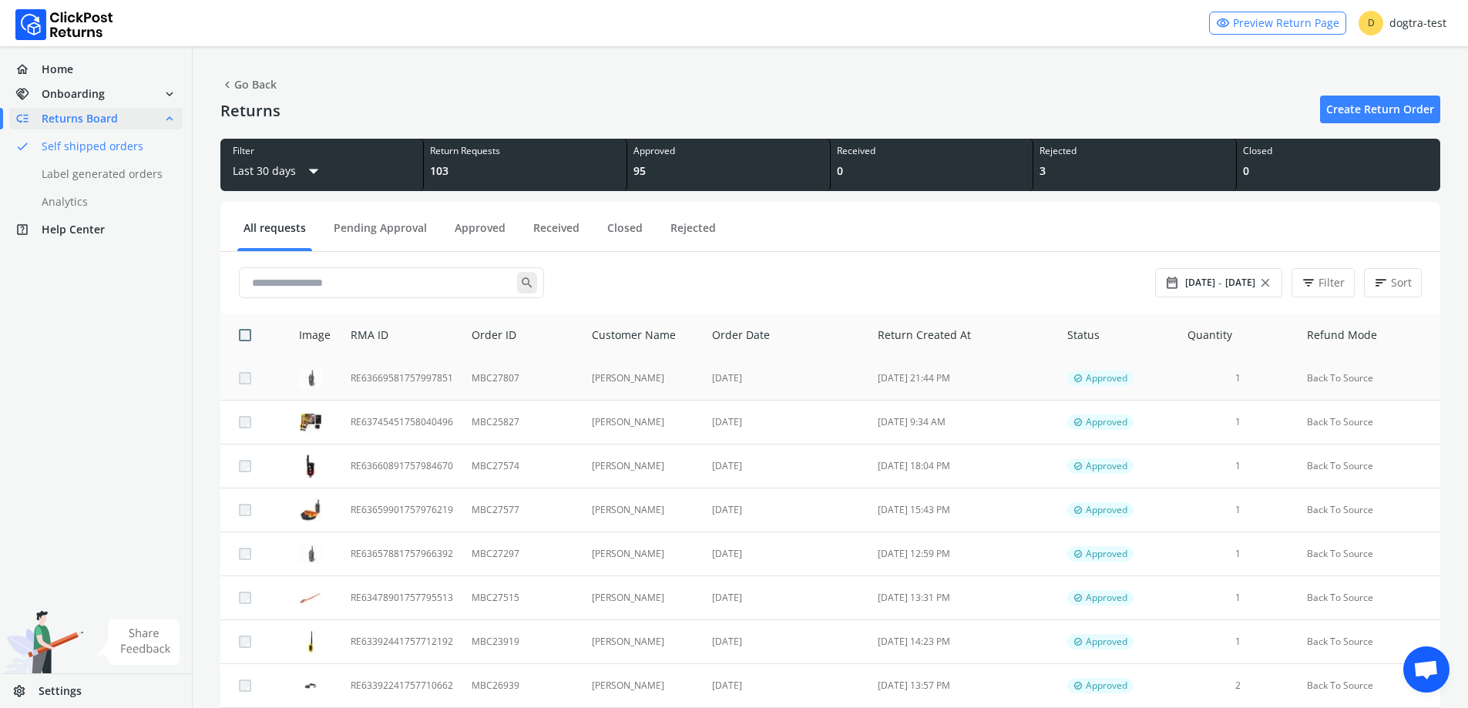
click at [624, 378] on td "[PERSON_NAME]" at bounding box center [643, 379] width 121 height 44
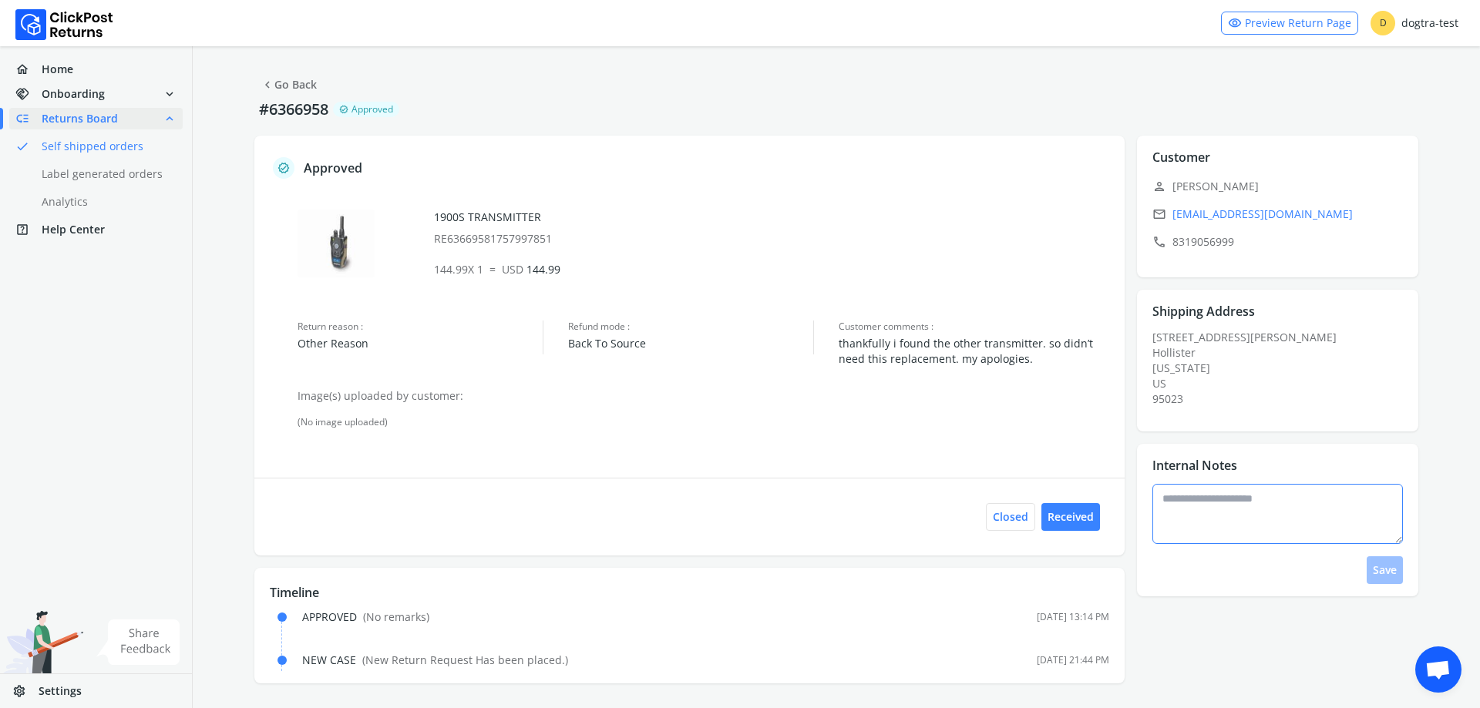
drag, startPoint x: 1214, startPoint y: 546, endPoint x: 1208, endPoint y: 536, distance: 12.4
click at [1208, 536] on div "Save" at bounding box center [1282, 534] width 260 height 100
drag, startPoint x: 1208, startPoint y: 536, endPoint x: 1201, endPoint y: 545, distance: 11.1
click at [1201, 545] on div "Save" at bounding box center [1282, 534] width 260 height 100
type textarea "**********"
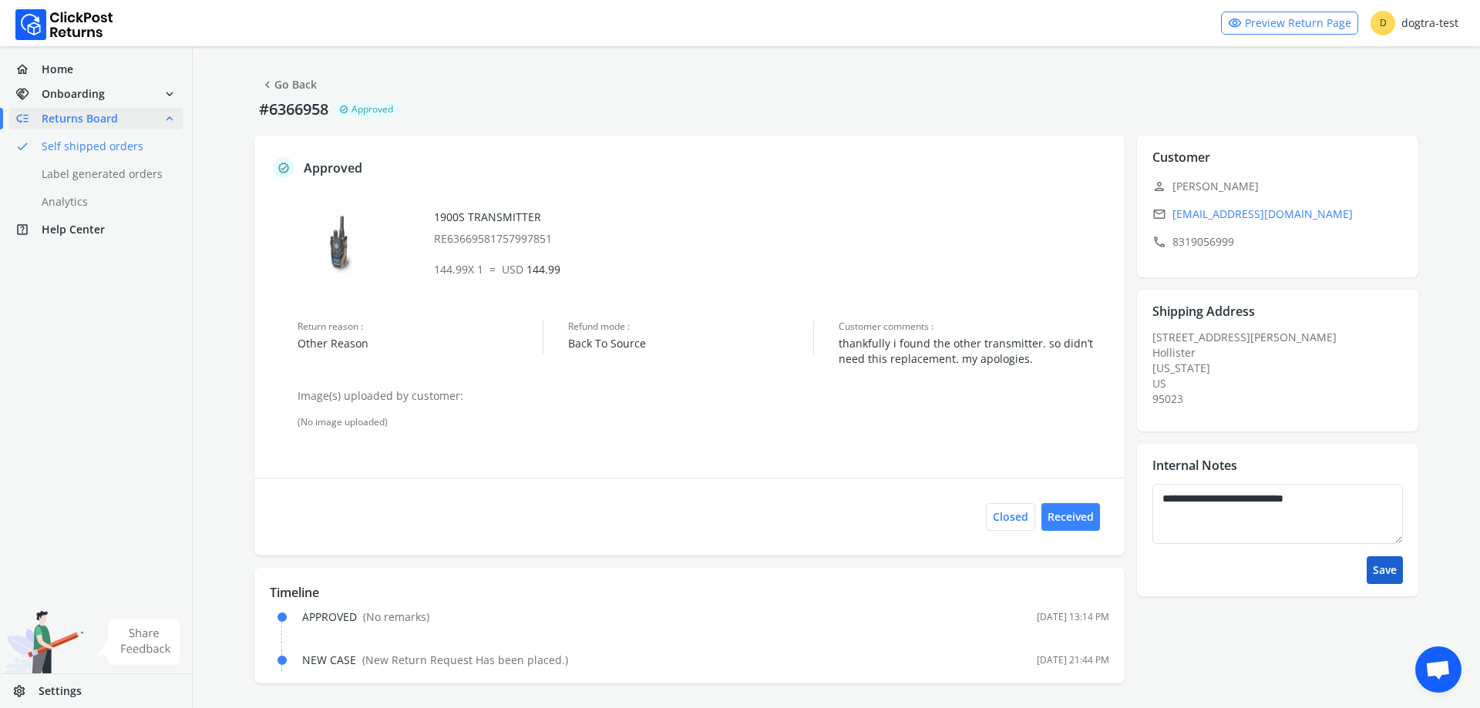
click at [1380, 569] on button "Save" at bounding box center [1384, 570] width 36 height 28
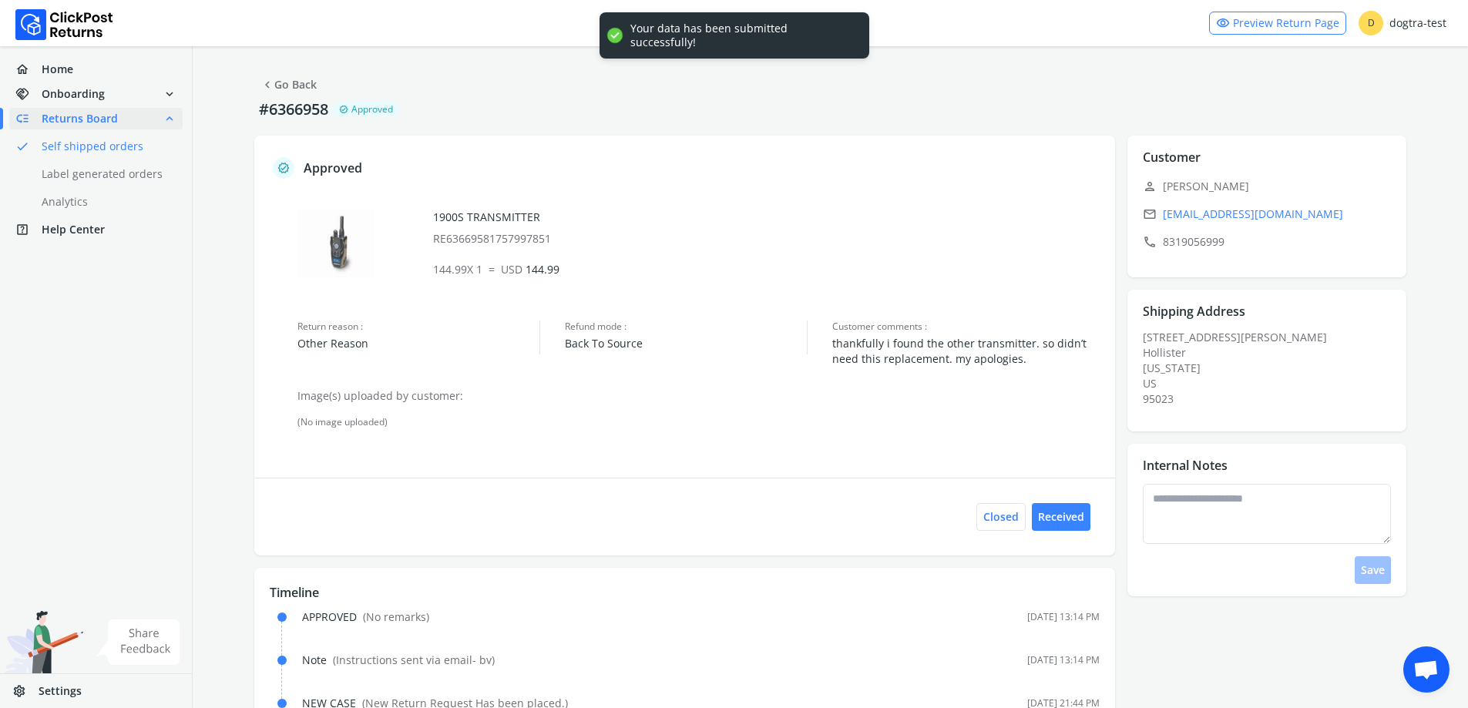
click at [292, 86] on link "chevron_left Go Back" at bounding box center [288, 85] width 56 height 22
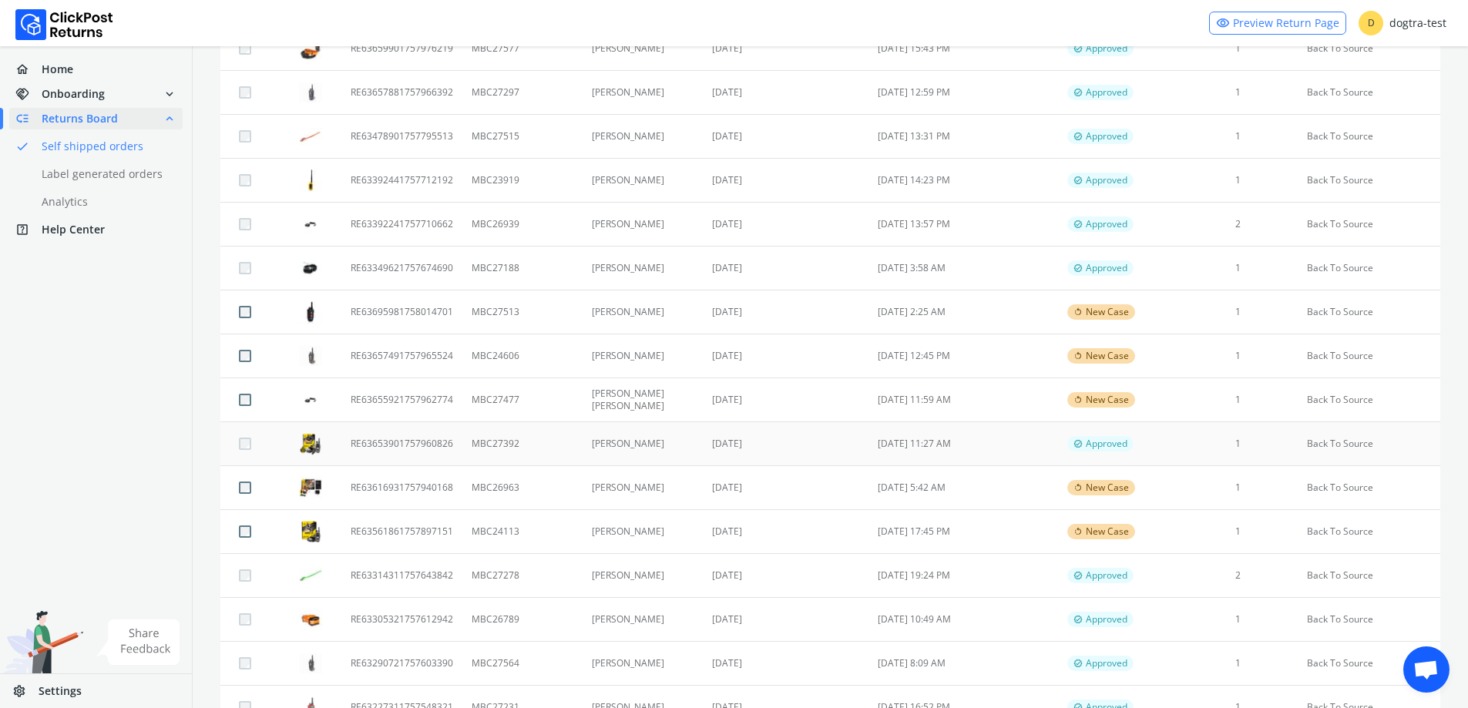
scroll to position [462, 0]
click at [874, 530] on td "[DATE] 17:45 PM" at bounding box center [964, 531] width 190 height 44
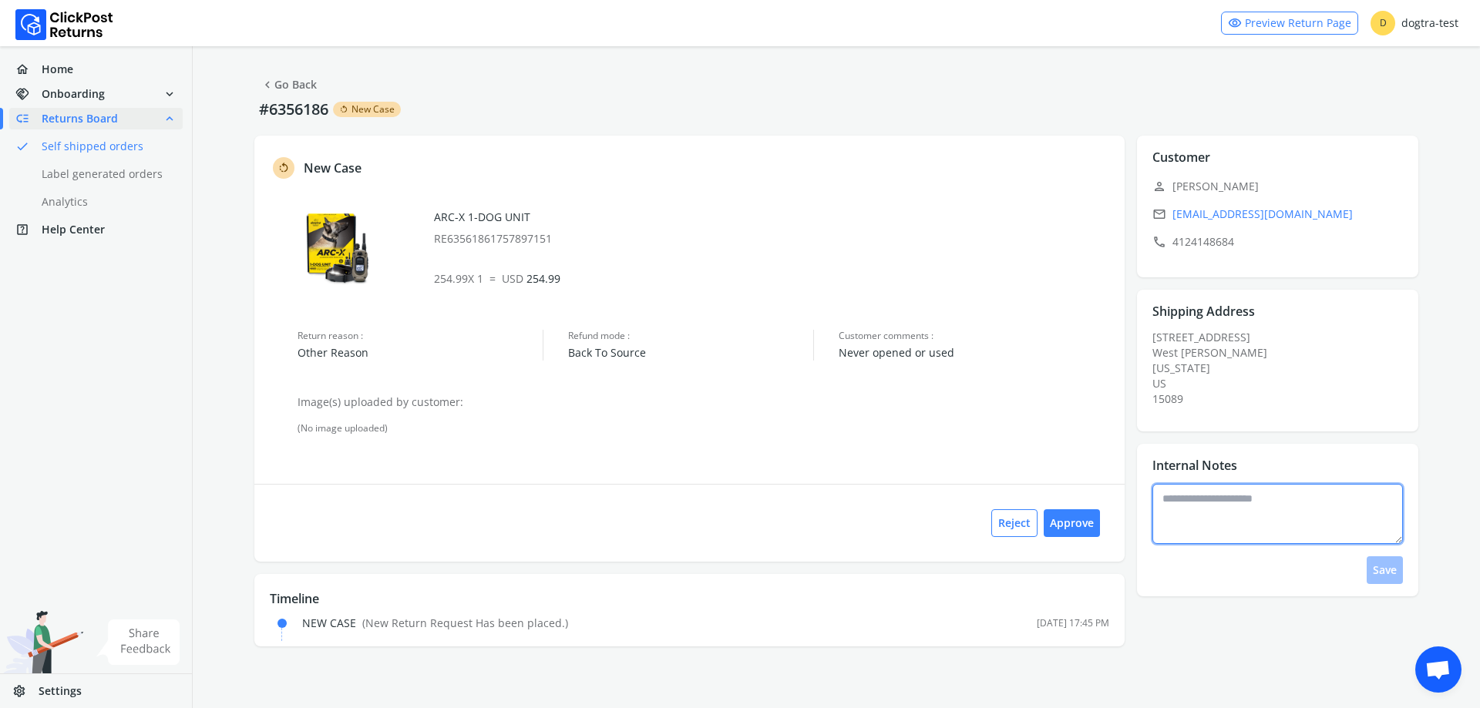
click at [1255, 539] on textarea at bounding box center [1277, 514] width 251 height 60
type textarea "*"
type textarea "**********"
click at [1387, 566] on button "Save" at bounding box center [1384, 570] width 36 height 28
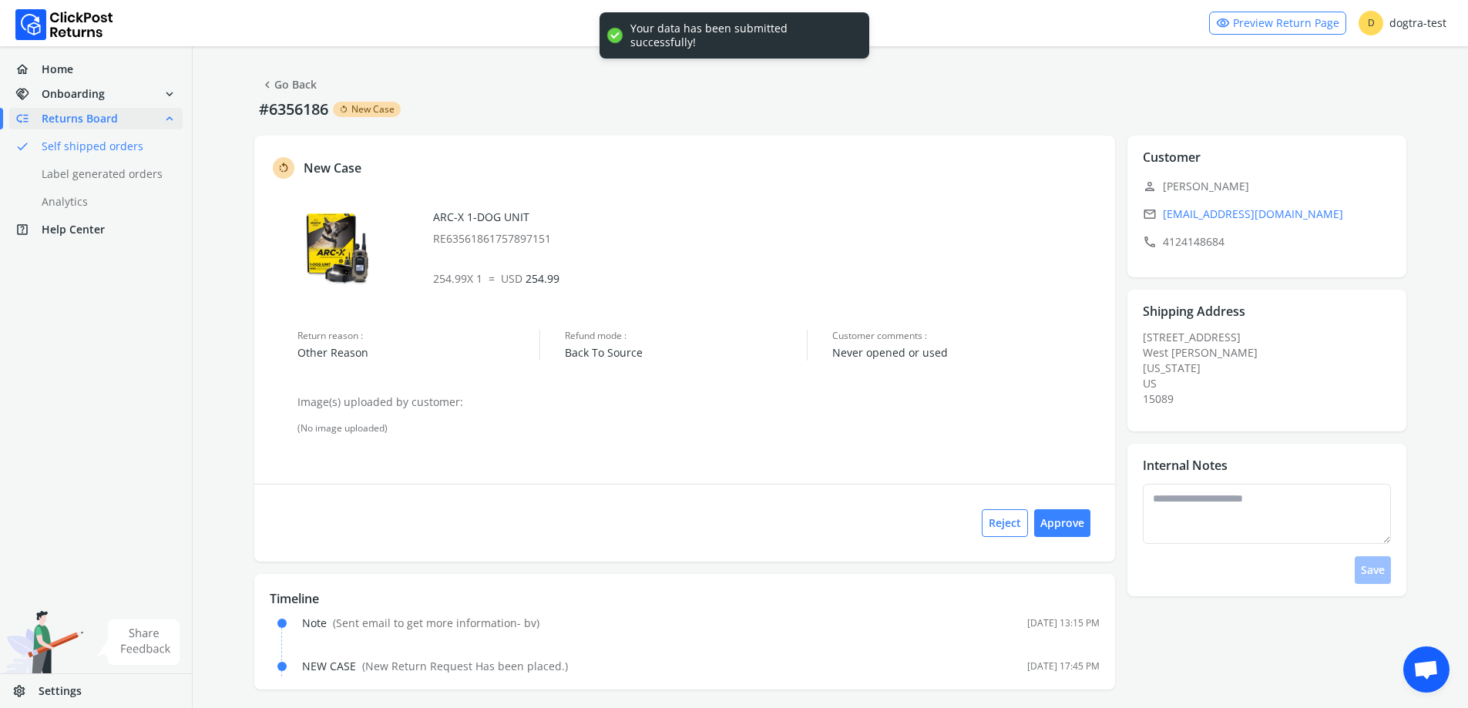
click at [286, 86] on link "chevron_left Go Back" at bounding box center [288, 85] width 56 height 22
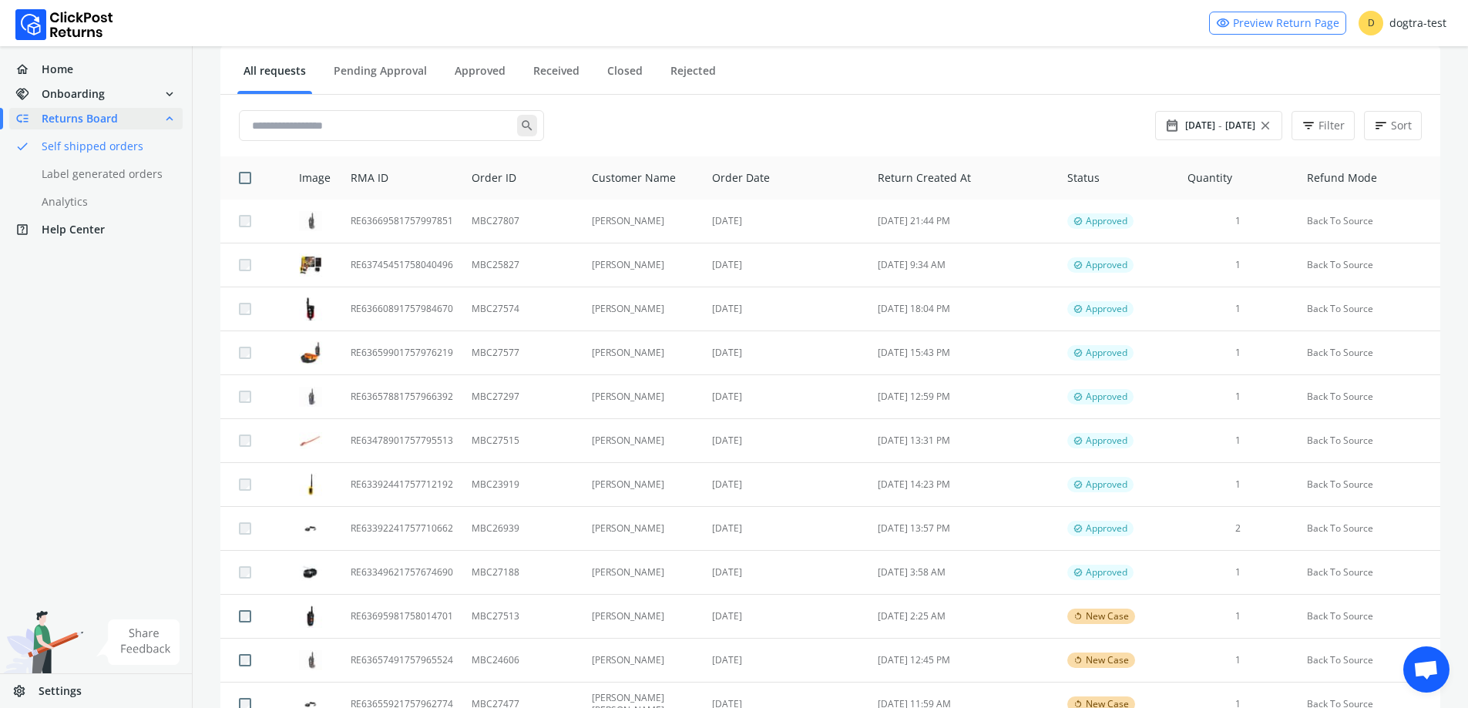
scroll to position [539, 0]
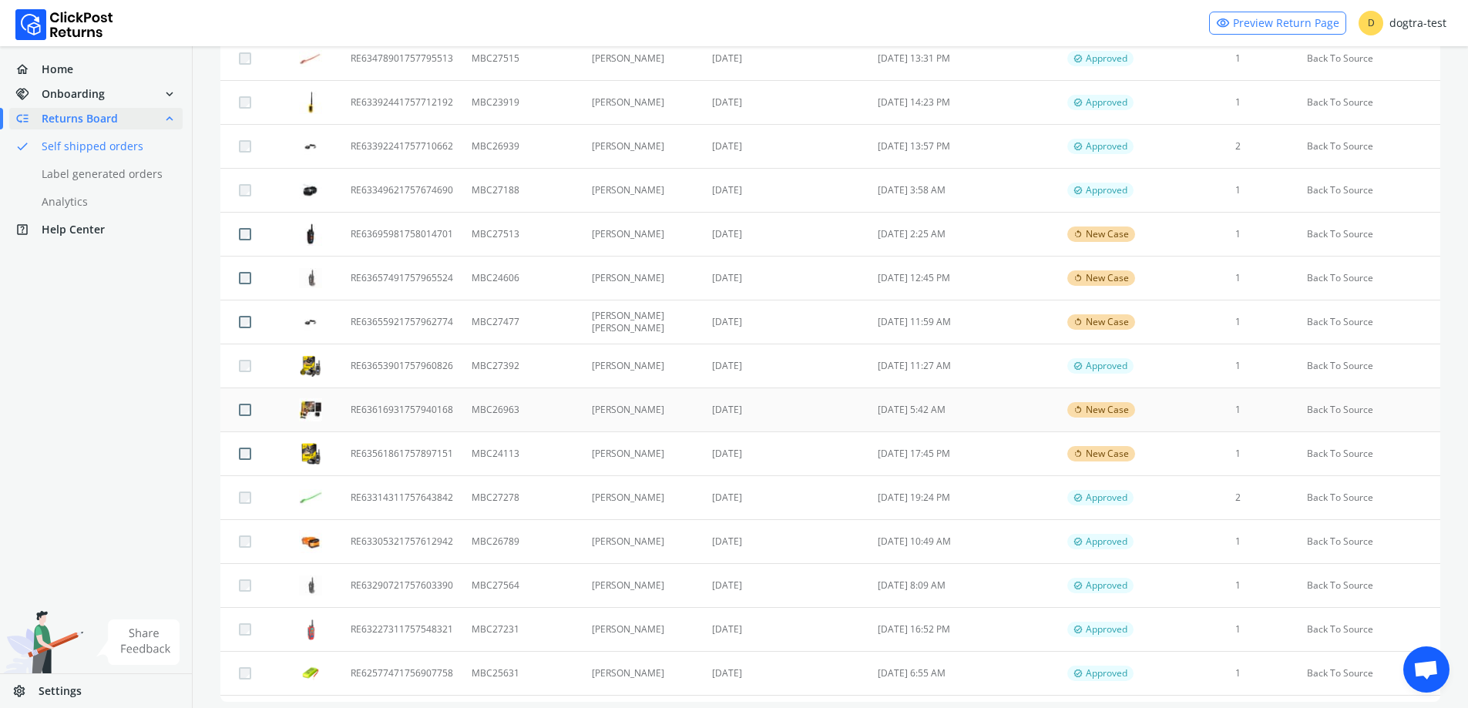
click at [558, 415] on td "MBC26963" at bounding box center [521, 410] width 119 height 44
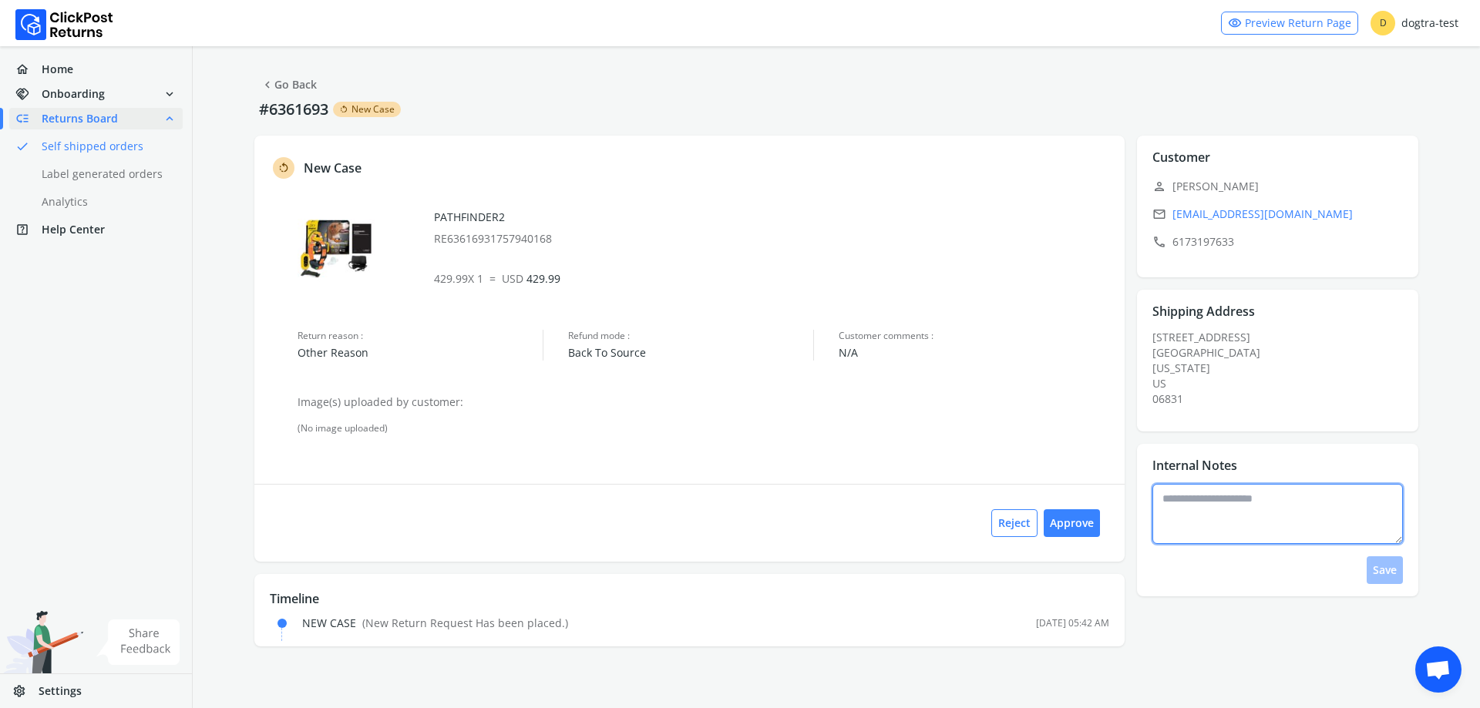
click at [1205, 509] on textarea at bounding box center [1277, 514] width 251 height 60
type textarea "*"
type textarea "**********"
click at [1383, 570] on button "Save" at bounding box center [1384, 570] width 36 height 28
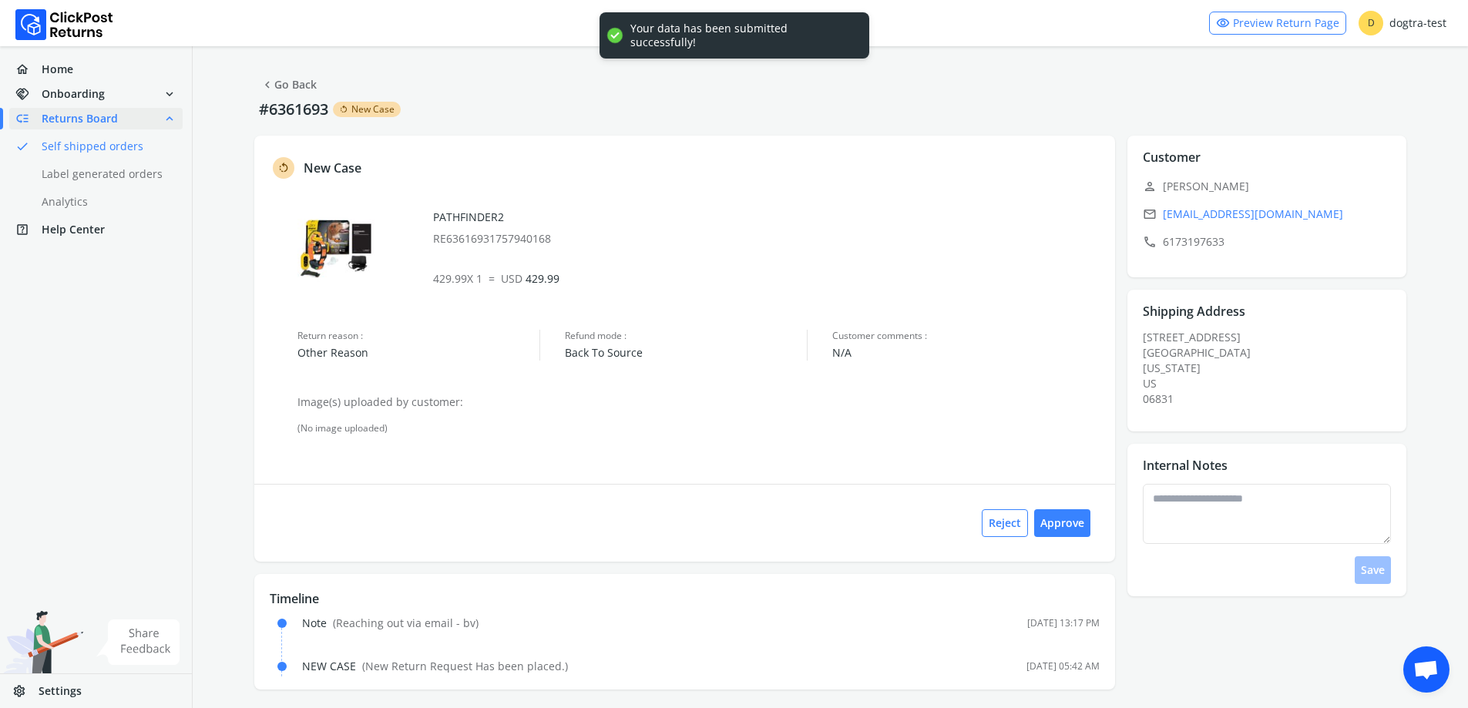
click at [281, 86] on link "chevron_left Go Back" at bounding box center [288, 85] width 56 height 22
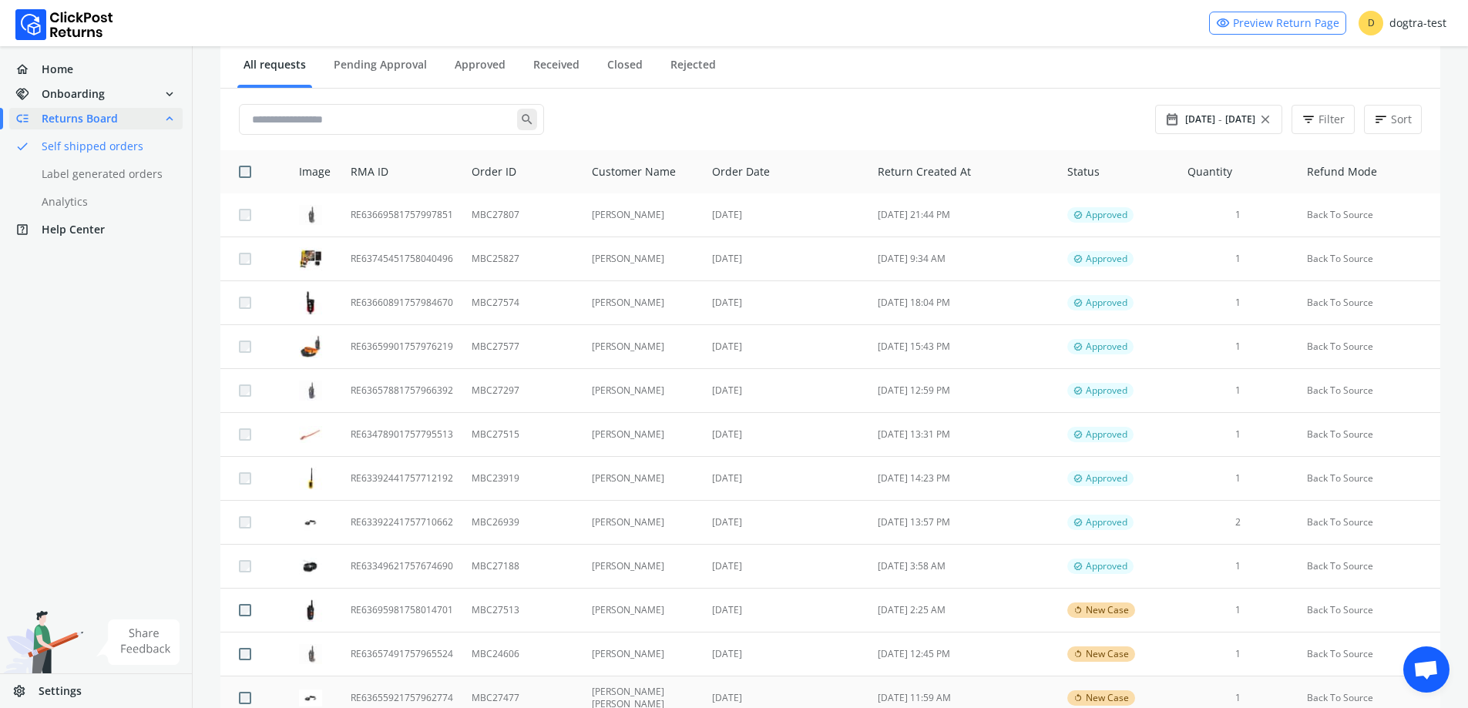
scroll to position [462, 0]
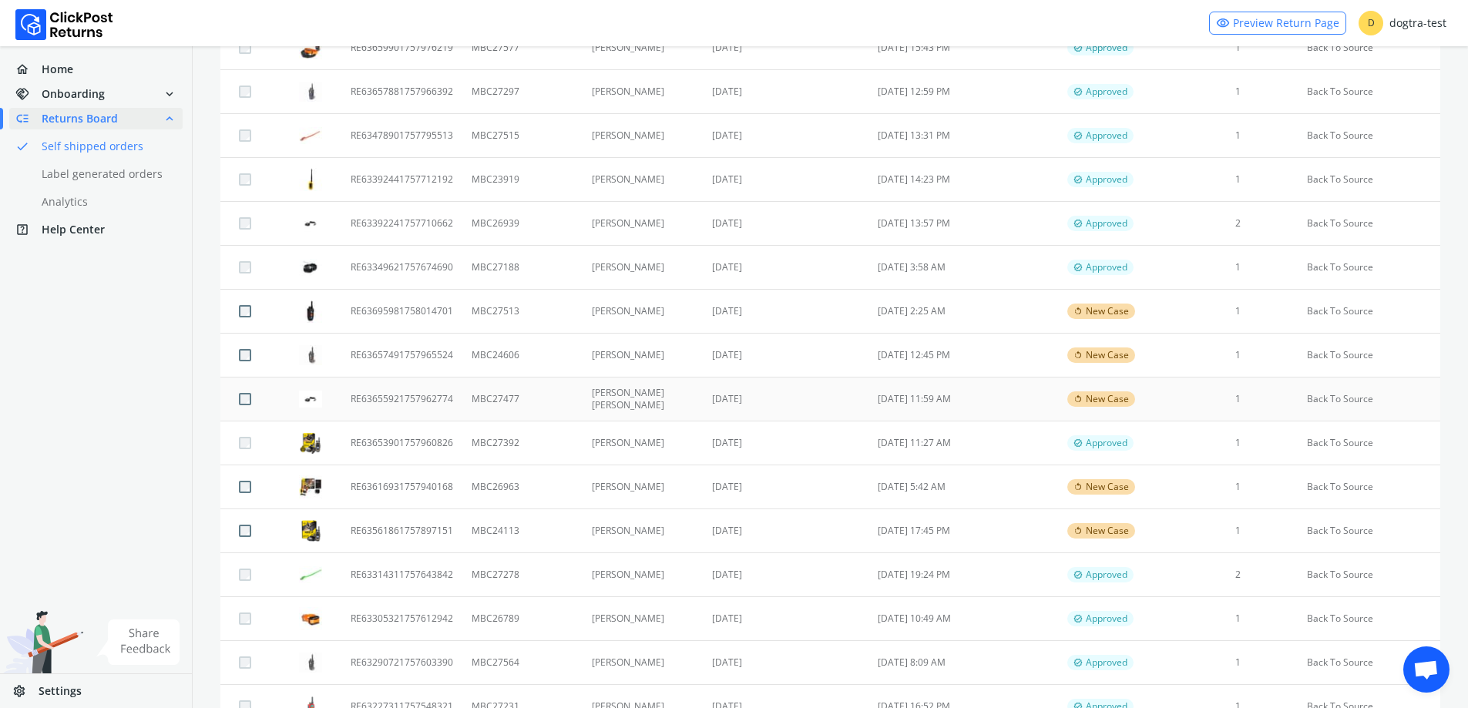
click at [888, 401] on td "[DATE] 11:59 AM" at bounding box center [964, 400] width 190 height 44
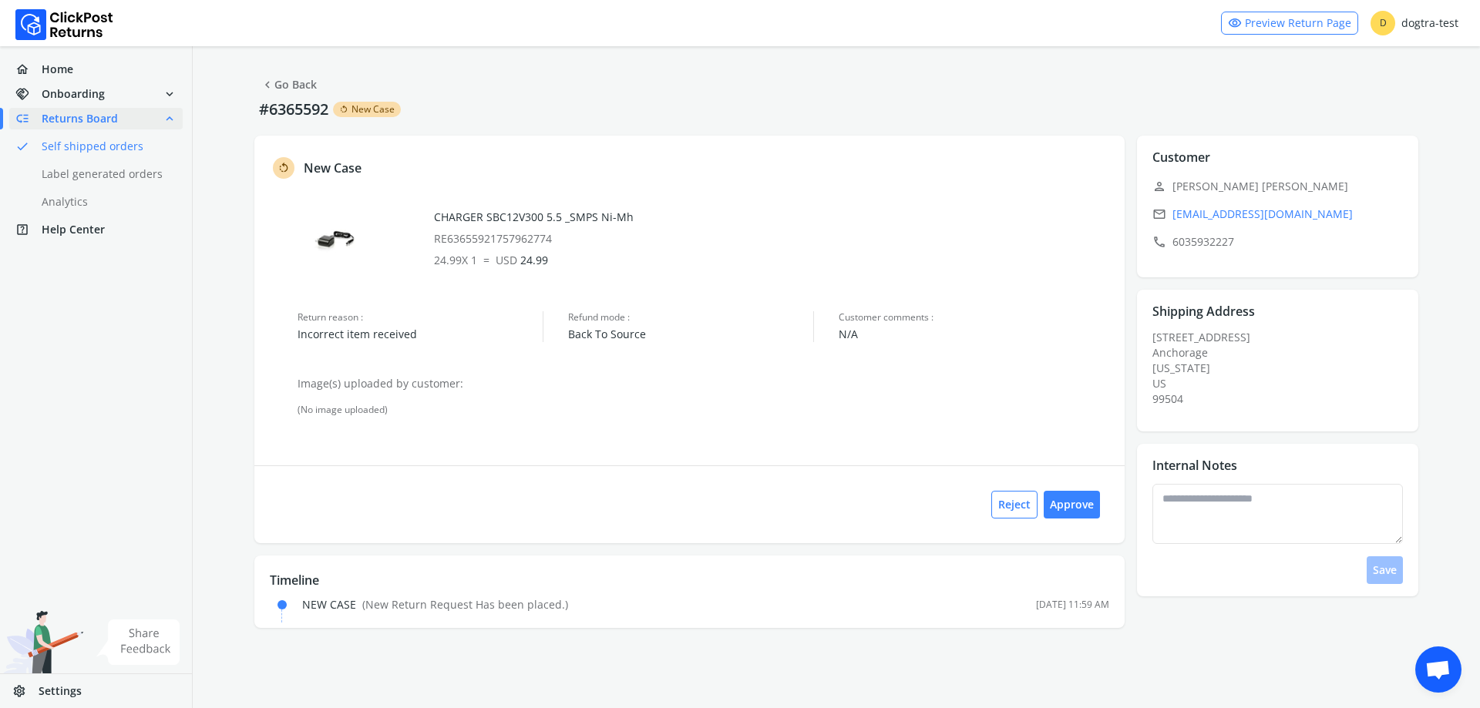
click at [297, 86] on link "chevron_left Go Back" at bounding box center [288, 85] width 56 height 22
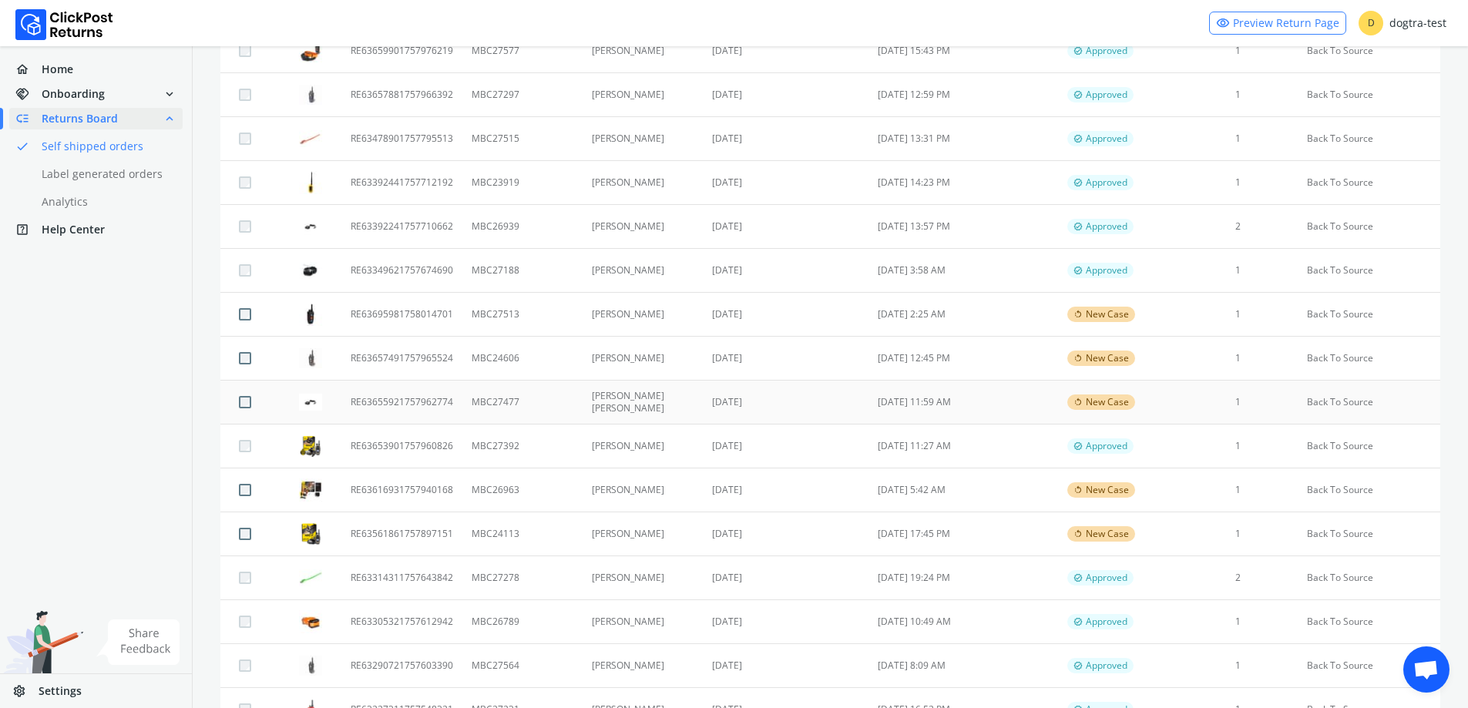
scroll to position [462, 0]
click at [704, 402] on td "[DATE]" at bounding box center [786, 400] width 166 height 44
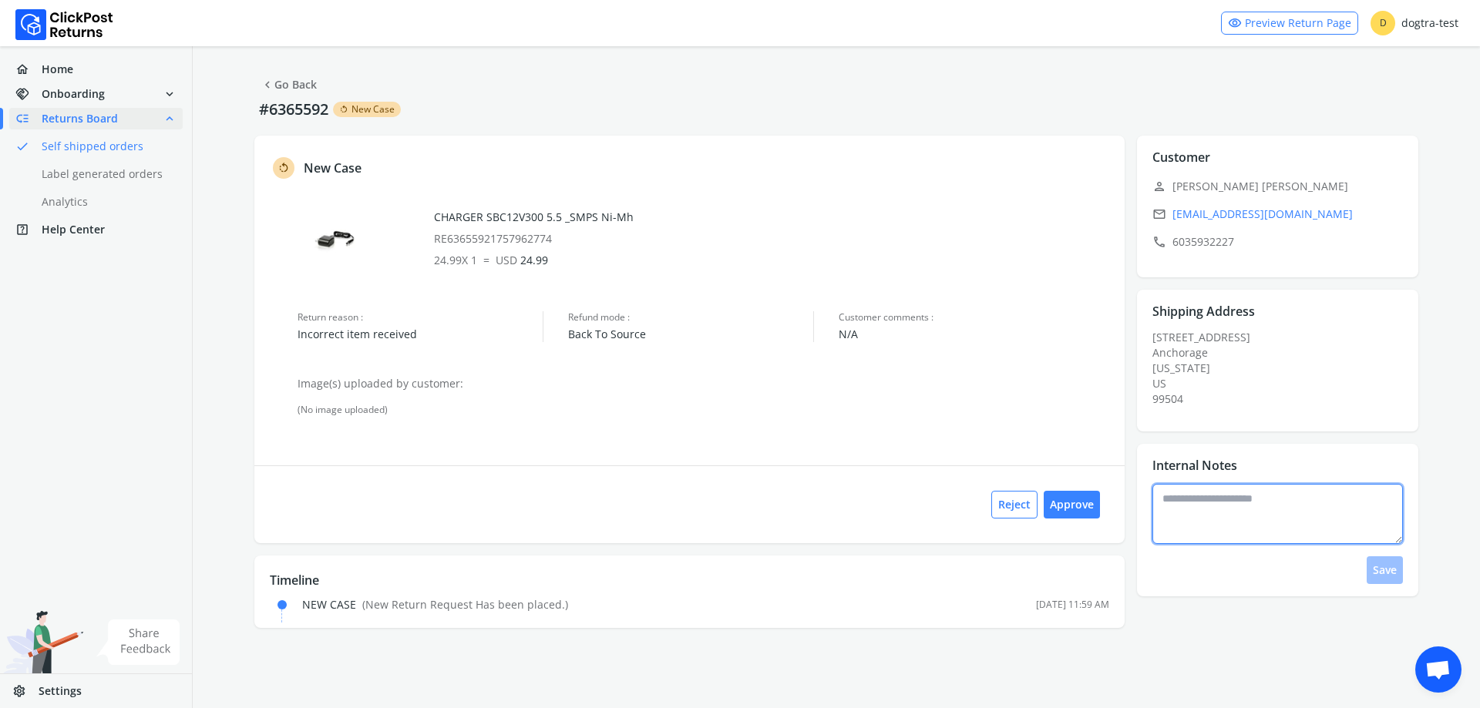
click at [1215, 506] on textarea at bounding box center [1277, 514] width 251 height 60
type textarea "*"
type textarea "**********"
click at [1386, 578] on button "Save" at bounding box center [1384, 570] width 36 height 28
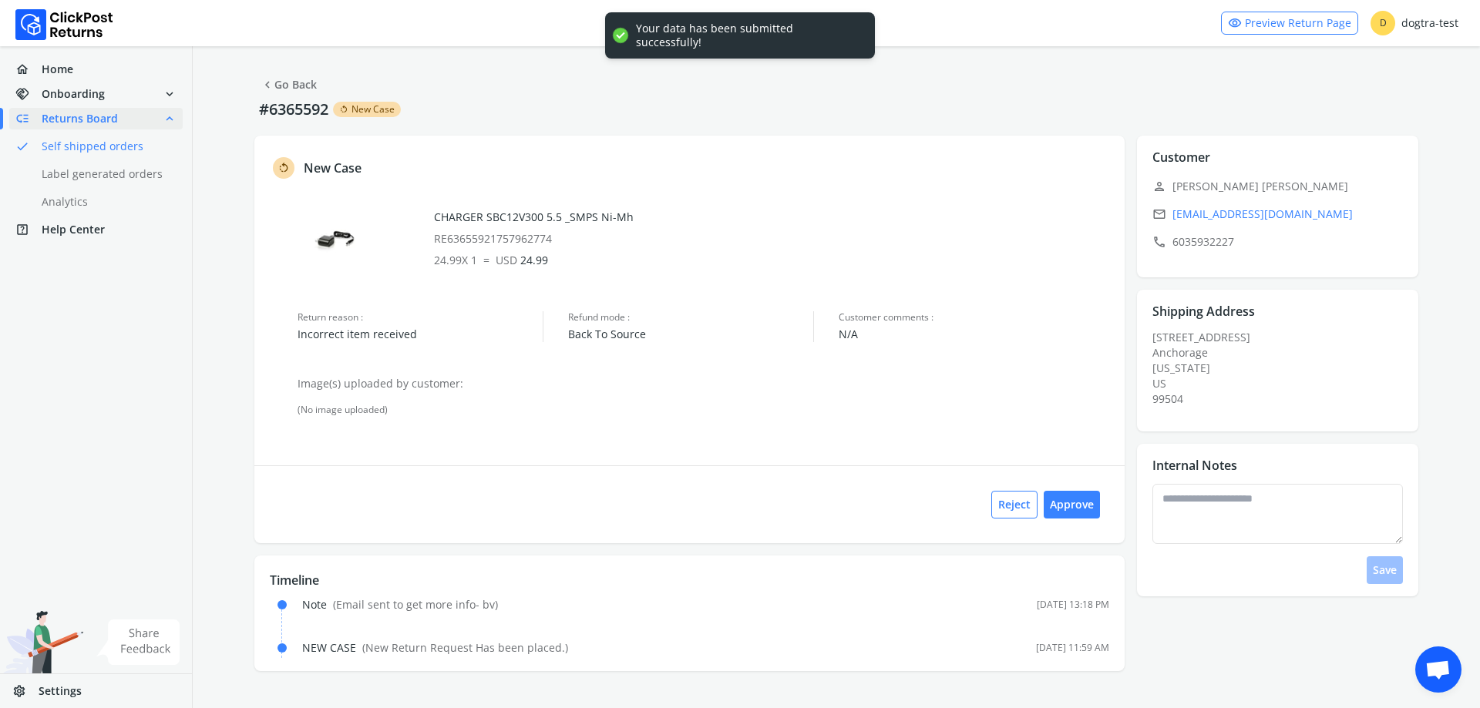
click at [285, 79] on link "chevron_left Go Back" at bounding box center [288, 85] width 56 height 22
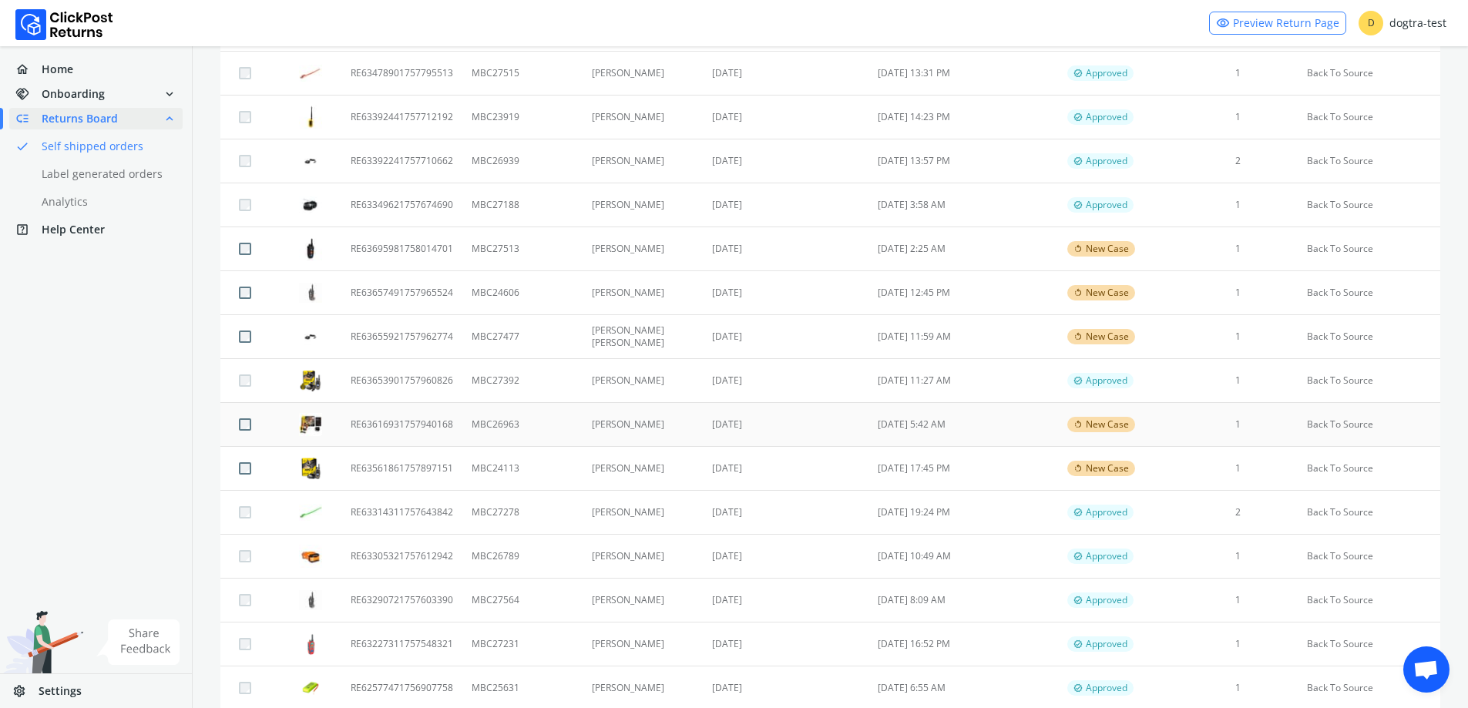
scroll to position [539, 0]
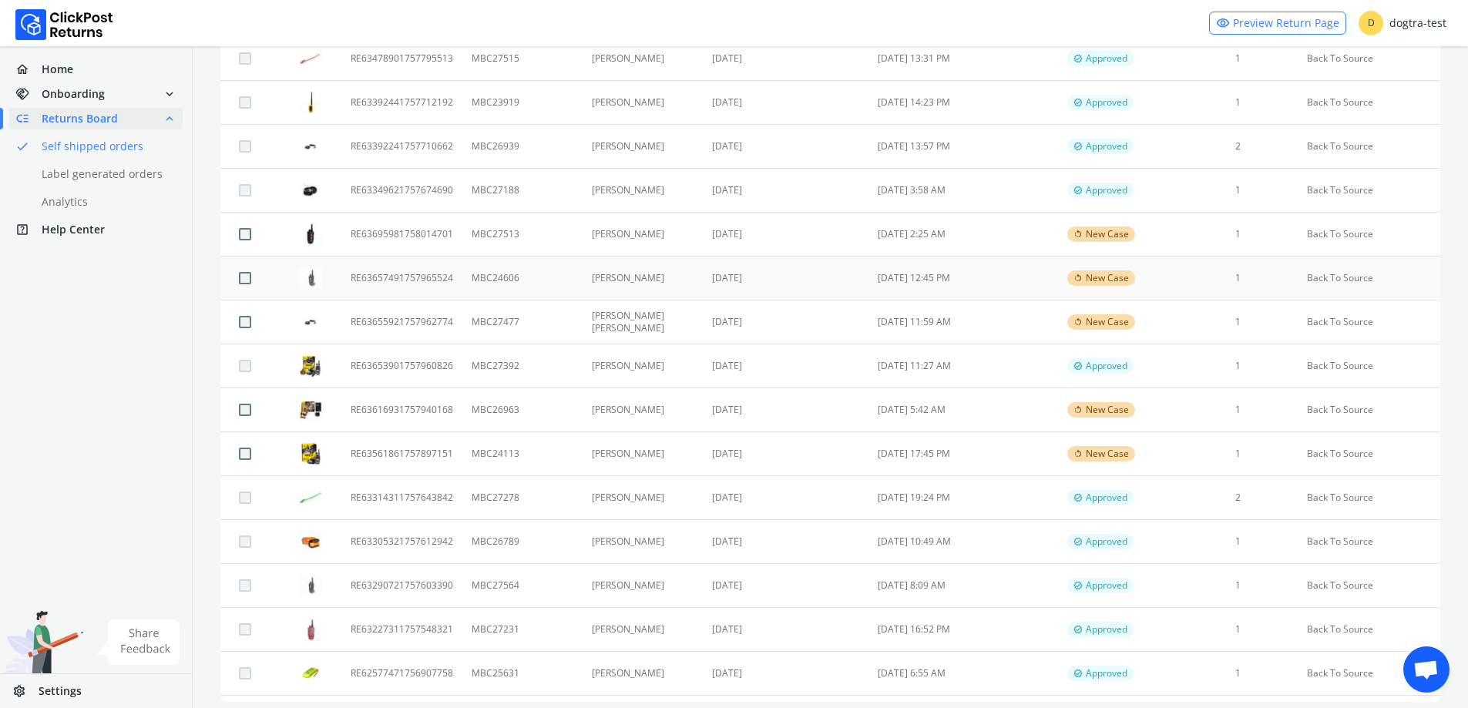
click at [637, 279] on td "[PERSON_NAME]" at bounding box center [643, 279] width 121 height 44
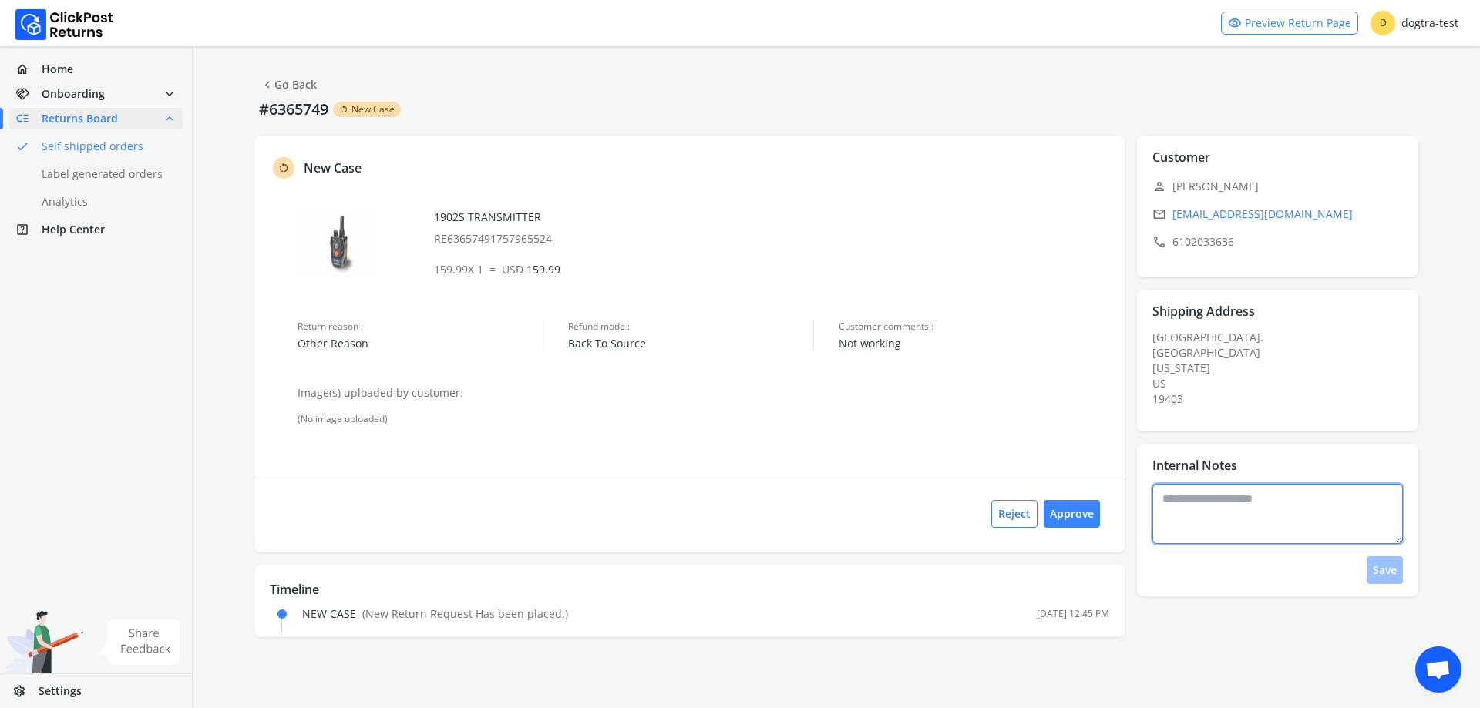
drag, startPoint x: 1225, startPoint y: 537, endPoint x: 1218, endPoint y: 528, distance: 11.1
click at [1221, 531] on textarea at bounding box center [1277, 514] width 251 height 60
type textarea "**********"
click at [1388, 573] on button "Save" at bounding box center [1384, 570] width 36 height 28
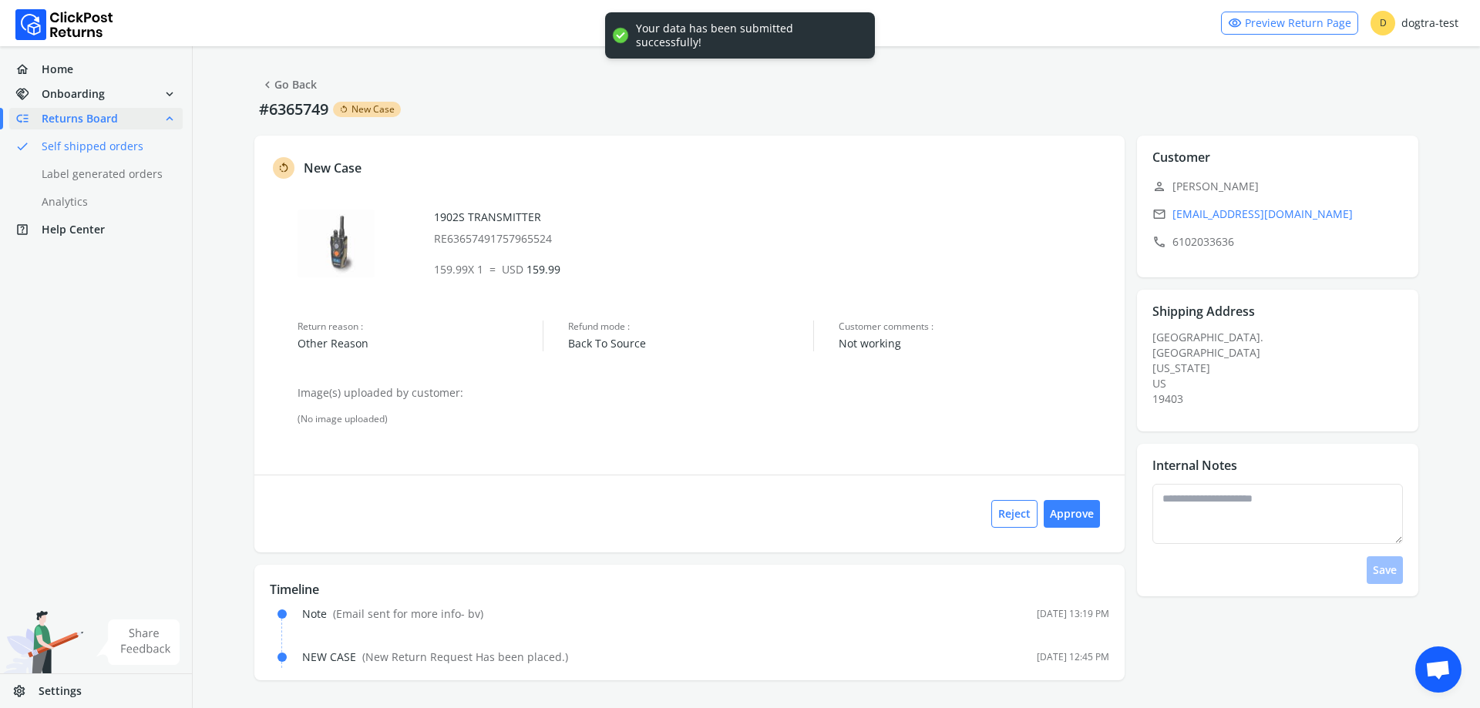
click at [307, 81] on link "chevron_left Go Back" at bounding box center [288, 85] width 56 height 22
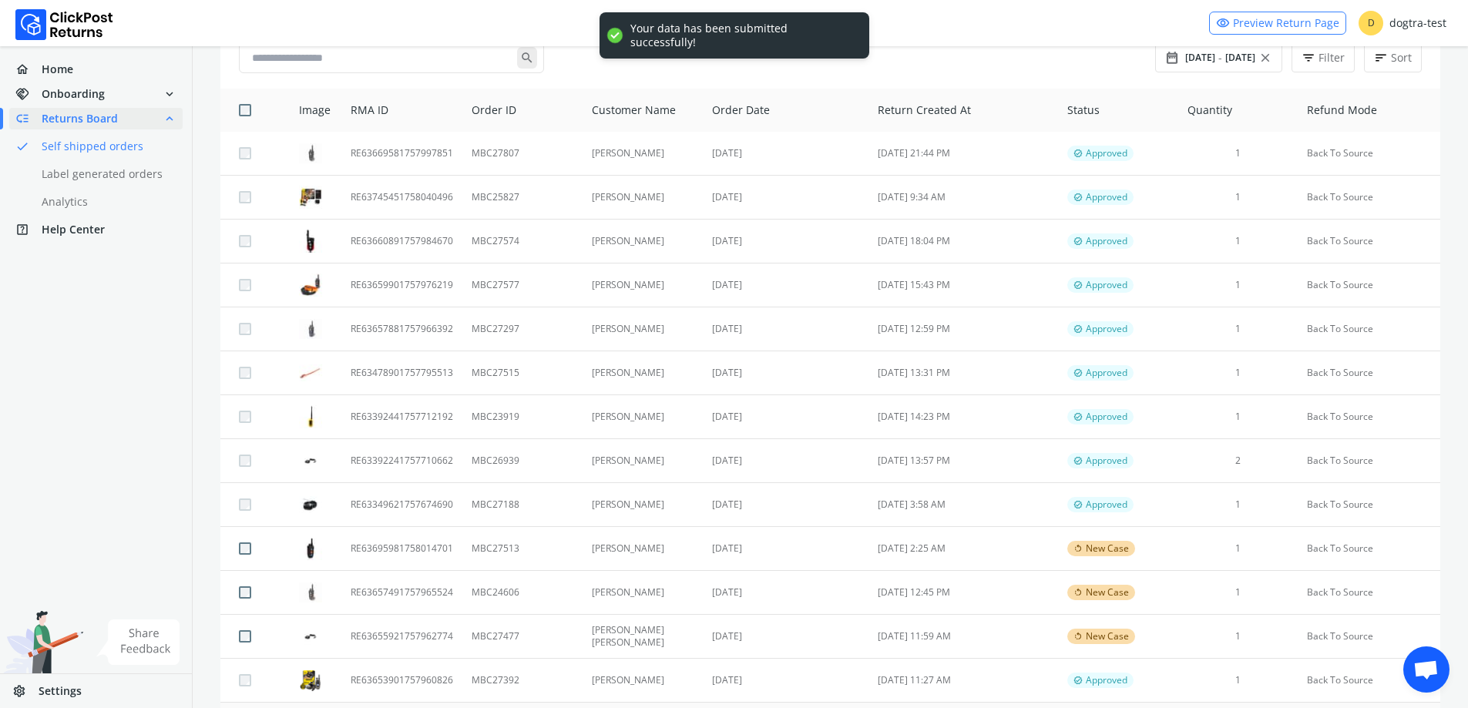
scroll to position [462, 0]
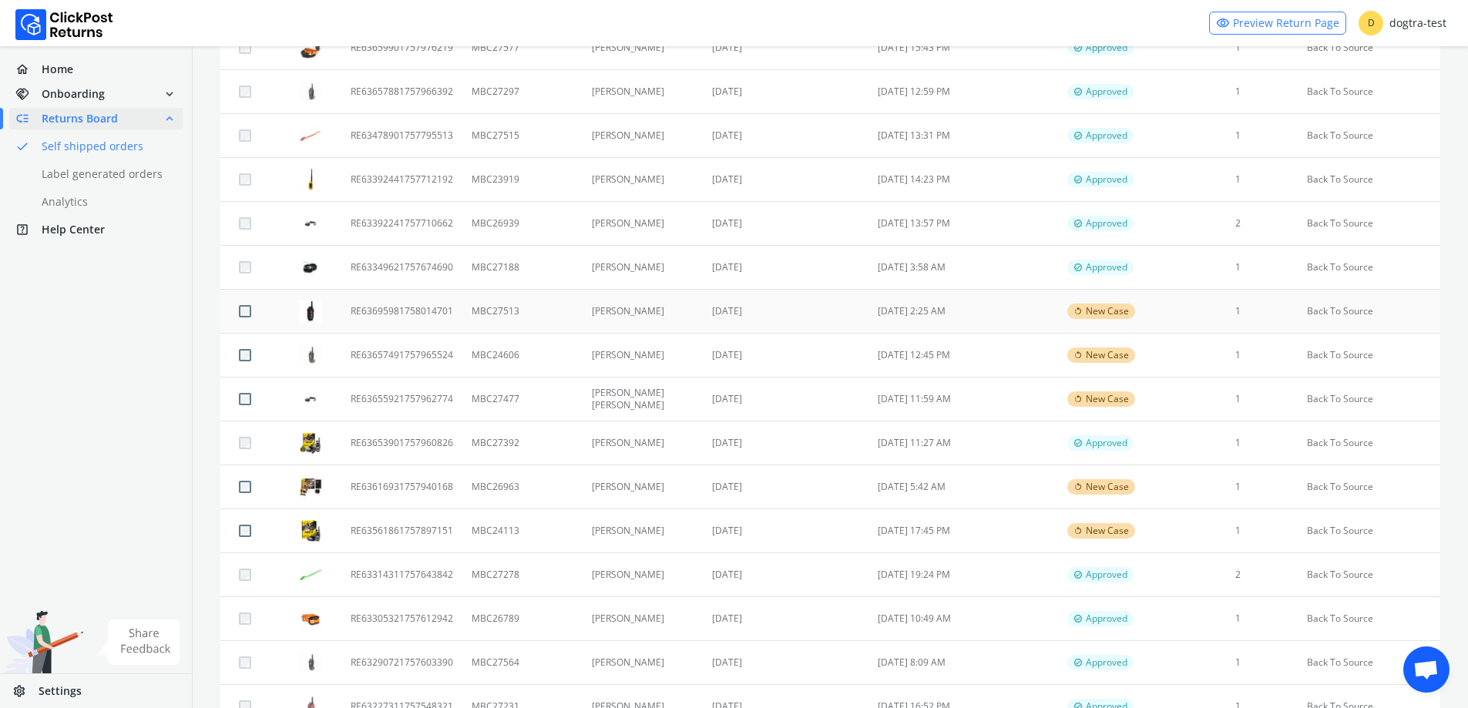
click at [704, 331] on td "[DATE]" at bounding box center [786, 312] width 166 height 44
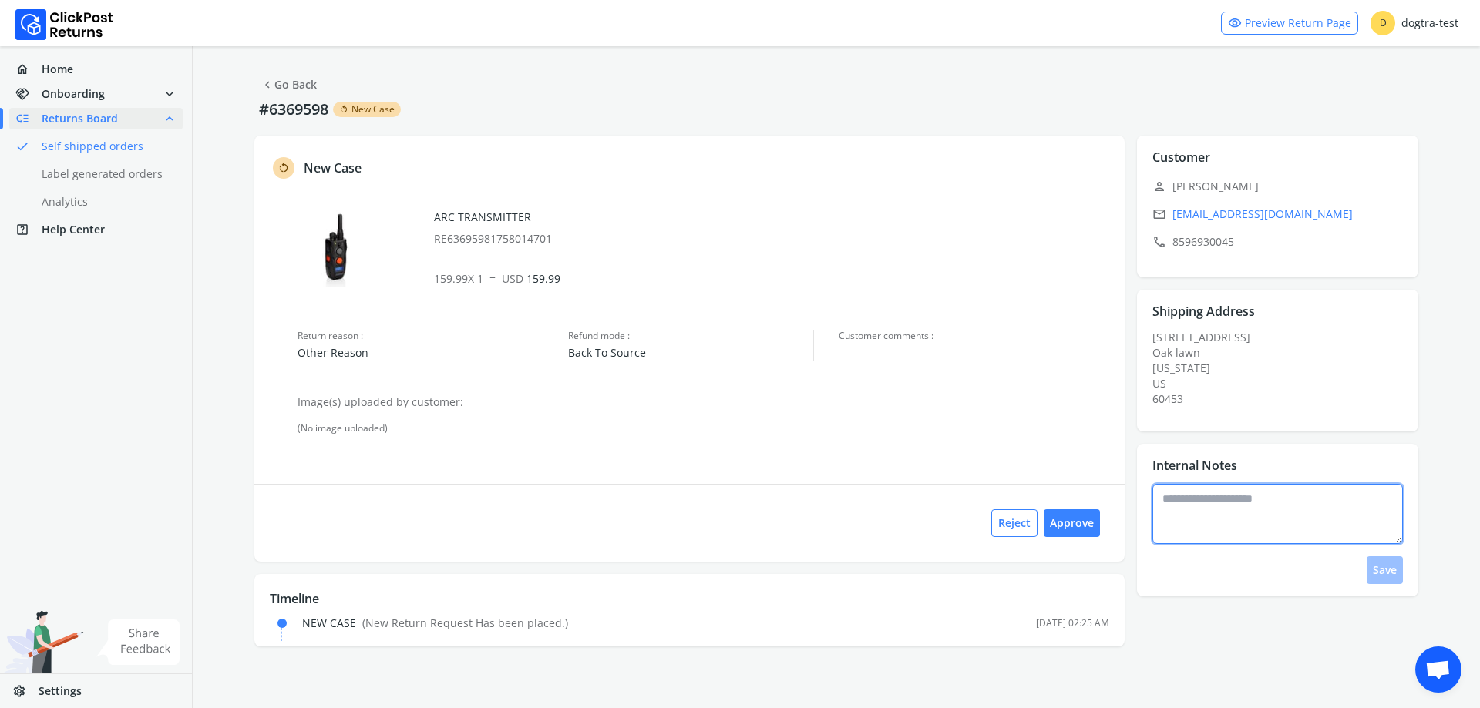
click at [1192, 524] on textarea at bounding box center [1277, 514] width 251 height 60
type textarea "**********"
click at [1379, 567] on button "Save" at bounding box center [1384, 570] width 36 height 28
